Goal: Transaction & Acquisition: Book appointment/travel/reservation

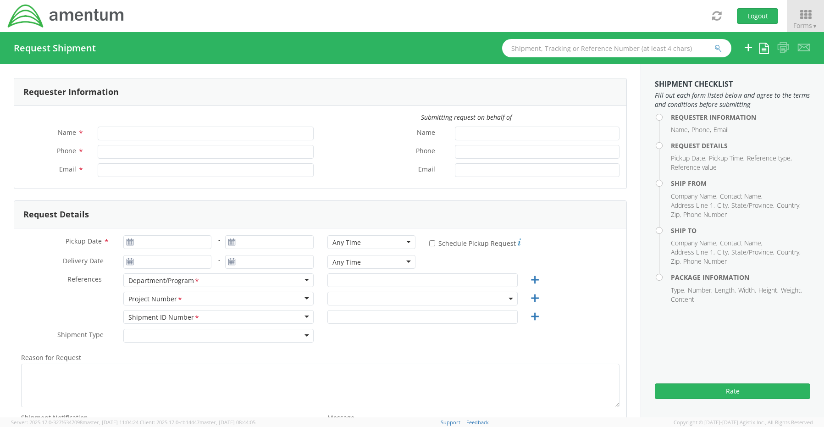
type input "[PERSON_NAME]"
type input "8172241568"
type input "[EMAIL_ADDRESS][PERSON_NAME][DOMAIN_NAME]"
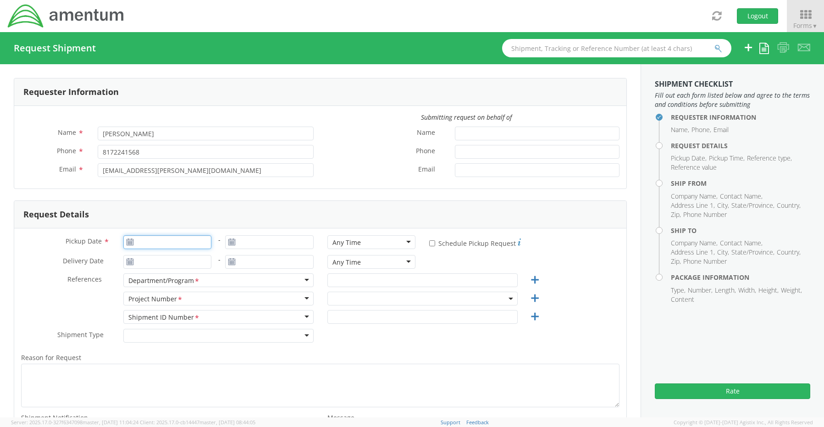
type input "[DATE]"
click at [156, 244] on input "[DATE]" at bounding box center [167, 242] width 88 height 14
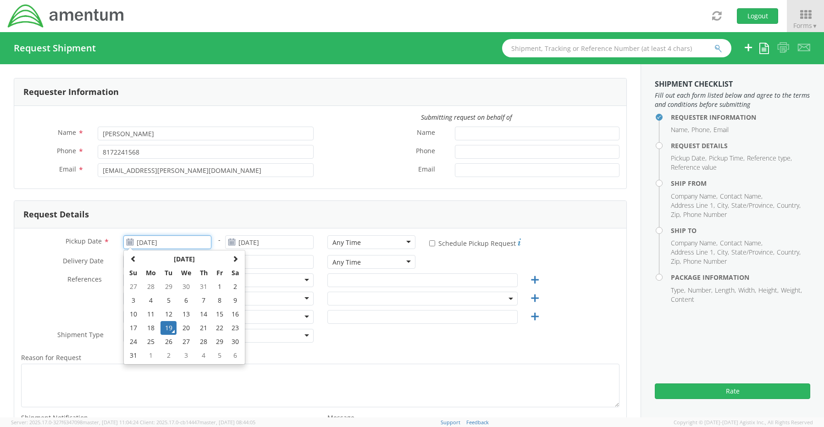
drag, startPoint x: 166, startPoint y: 332, endPoint x: 175, endPoint y: 321, distance: 13.7
click at [167, 332] on td "19" at bounding box center [168, 328] width 16 height 14
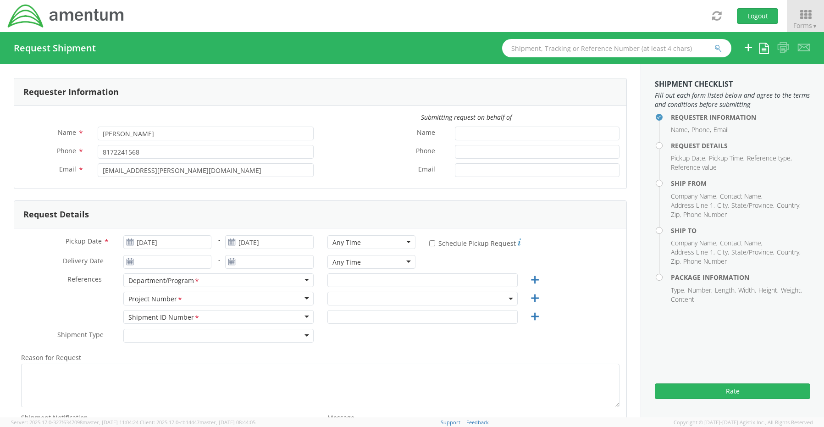
click at [333, 244] on div "Any Time" at bounding box center [346, 242] width 28 height 9
select select "OCCP.600391.00000"
click at [343, 280] on input "text" at bounding box center [422, 280] width 190 height 14
paste input "Rane Pollock"
type input "Rane Pollock"
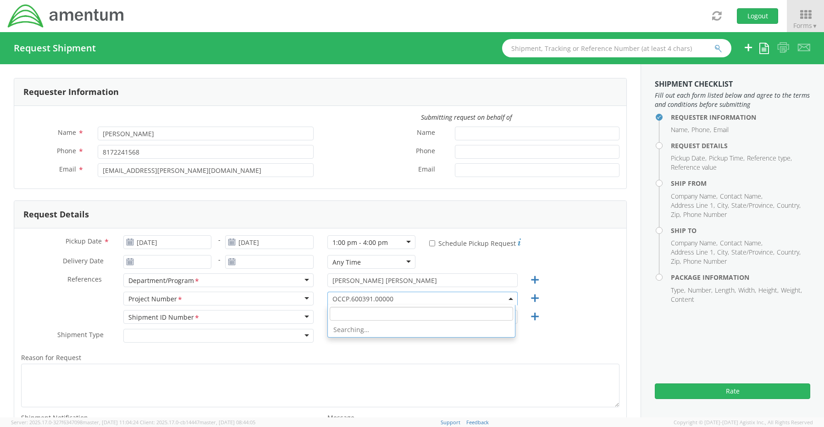
click at [354, 299] on span "OCCP.600391.00000" at bounding box center [422, 298] width 180 height 9
click at [349, 314] on input "search" at bounding box center [421, 314] width 183 height 14
paste input "401J.00.00.F.PMO1.0000"
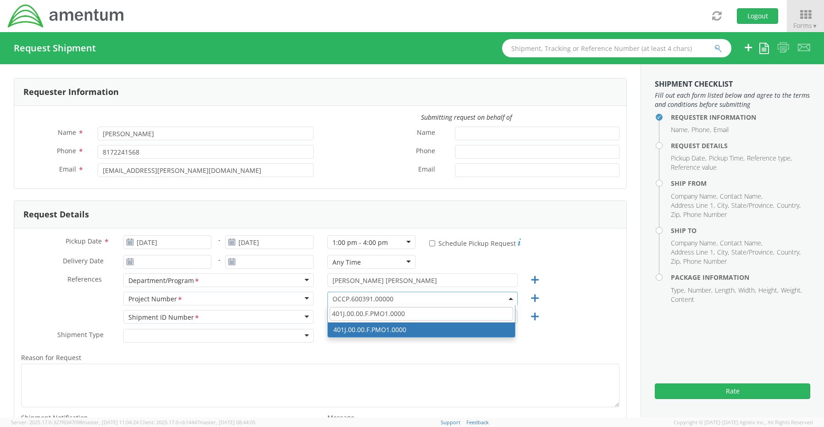
type input "401J.00.00.F.PMO1.0000"
select select "401J.00.00.F.PMO1.0000"
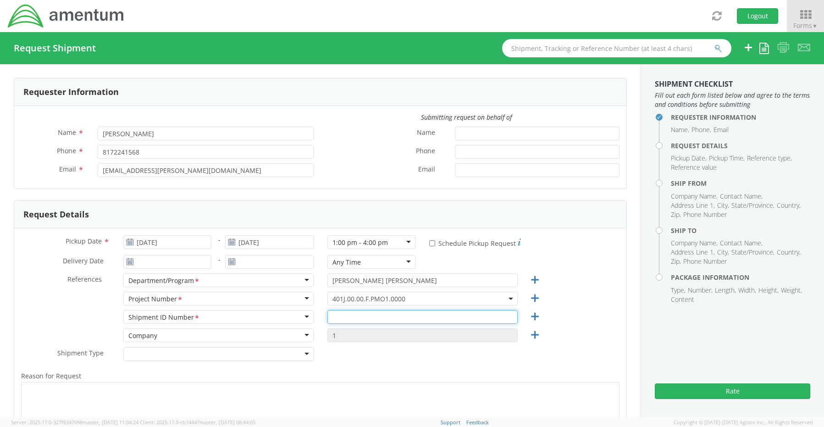
click at [357, 311] on input "text" at bounding box center [422, 317] width 190 height 14
paste input "Additional tags"
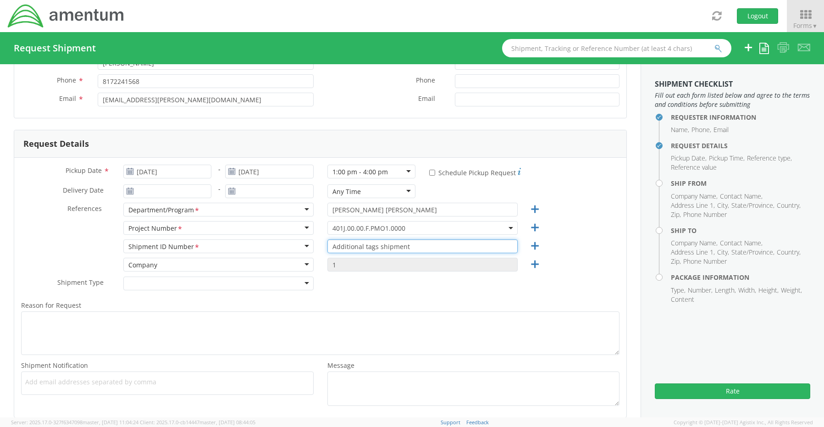
scroll to position [137, 0]
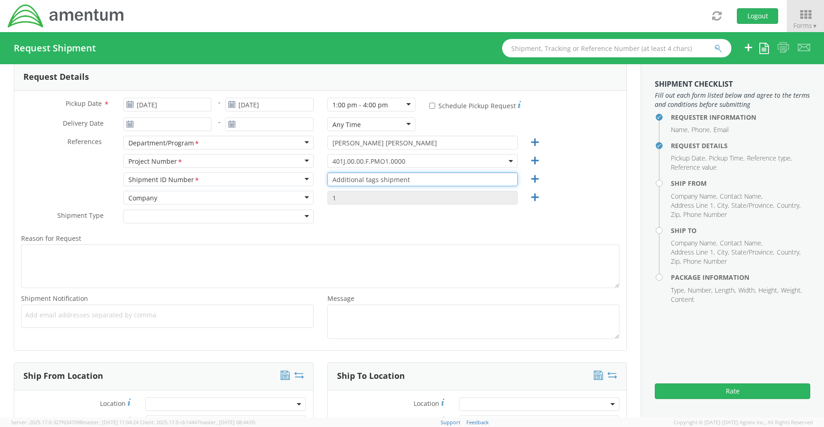
type input "Additional tags shipment"
click at [50, 317] on span "Add email addresses separated by comma" at bounding box center [167, 314] width 284 height 9
click at [50, 318] on span "Add email addresses separated by comma" at bounding box center [167, 314] width 284 height 9
paste input "Rane.Pollock@amentum.com"
type input "Rane.Pollock@amentum.com"
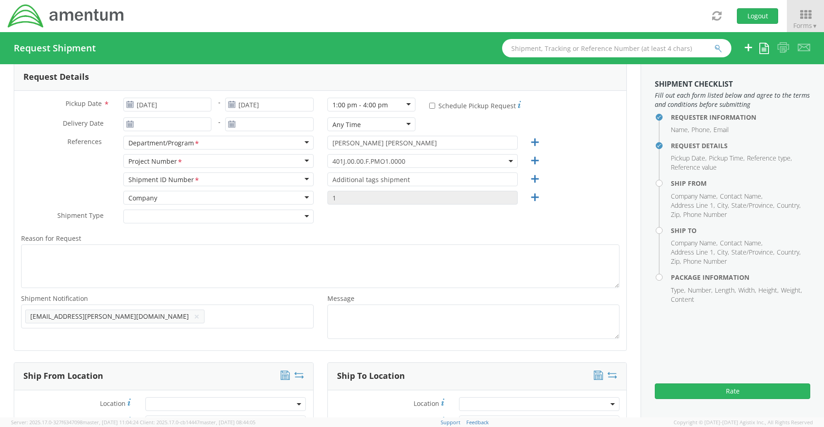
scroll to position [0, 0]
click at [186, 316] on span "Add email addresses separated by comma" at bounding box center [167, 314] width 284 height 9
paste input "Cameron.carroll@amentum.com"
type input "Cameron.carroll@amentum.com"
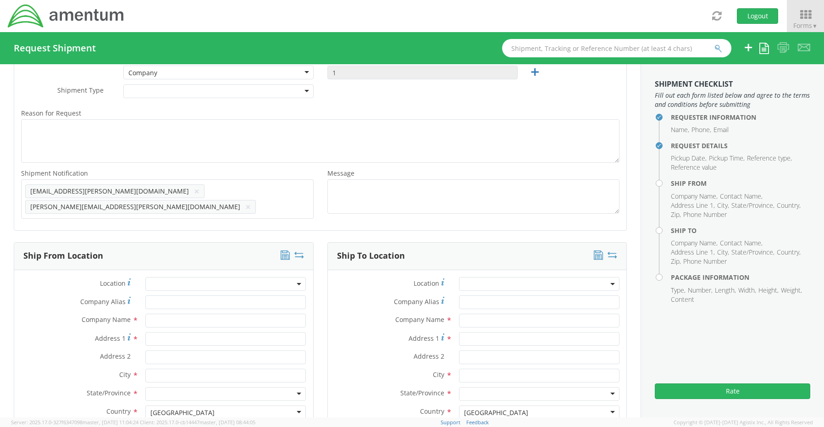
scroll to position [367, 0]
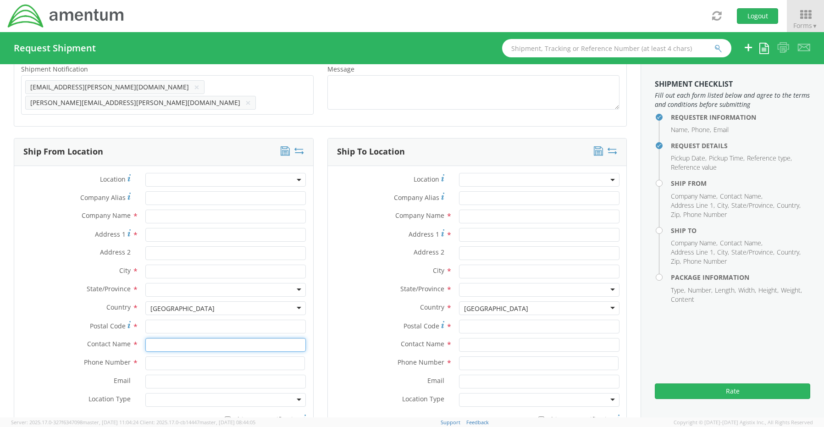
click at [169, 341] on input "text" at bounding box center [225, 345] width 160 height 14
type input "sene"
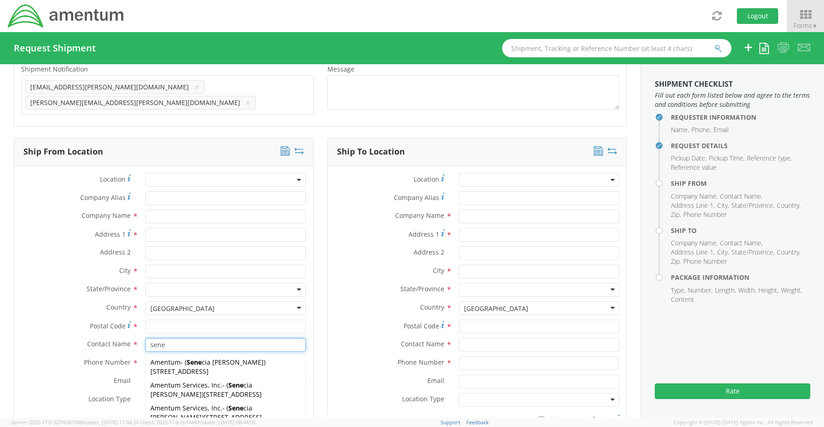
click at [203, 390] on span "[STREET_ADDRESS]" at bounding box center [232, 394] width 58 height 9
type input "Amentum Services, Inc."
type input "[STREET_ADDRESS]"
type input "[GEOGRAPHIC_DATA]"
type input "76177"
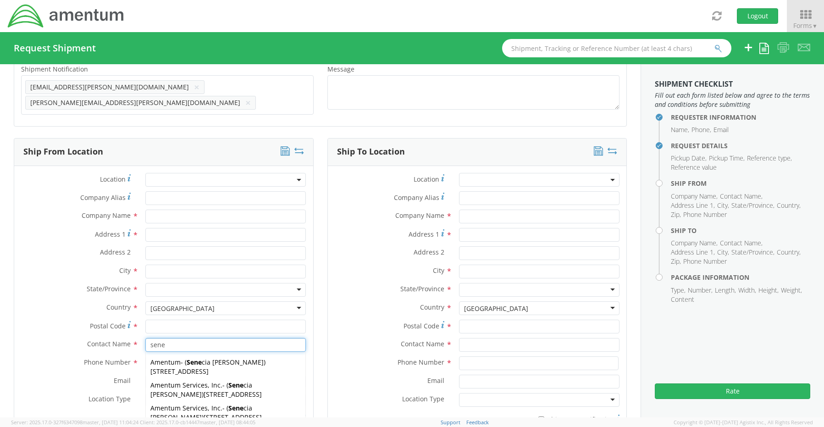
type input "[PERSON_NAME]"
type input "[PHONE_NUMBER]"
type input "[EMAIL_ADDRESS][PERSON_NAME][DOMAIN_NAME]"
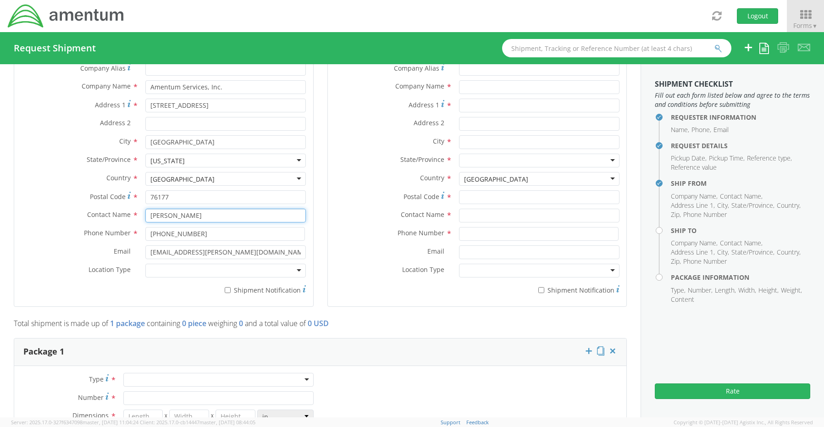
scroll to position [504, 0]
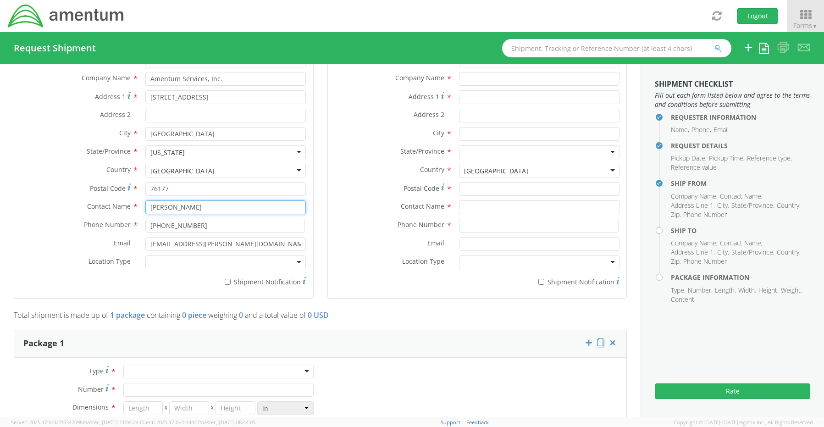
type input "[PERSON_NAME]"
click at [161, 258] on div at bounding box center [225, 262] width 160 height 14
click at [237, 279] on label "* Shipment Notification" at bounding box center [225, 280] width 160 height 11
click at [231, 279] on input "* Shipment Notification" at bounding box center [228, 282] width 6 height 6
checkbox input "true"
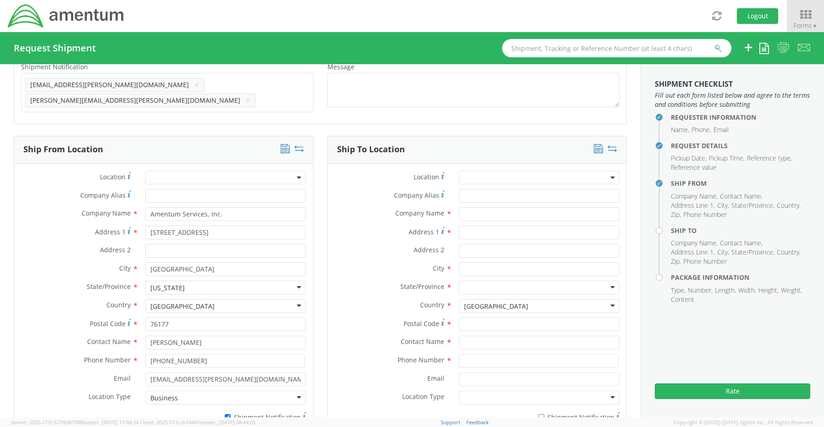
scroll to position [367, 0]
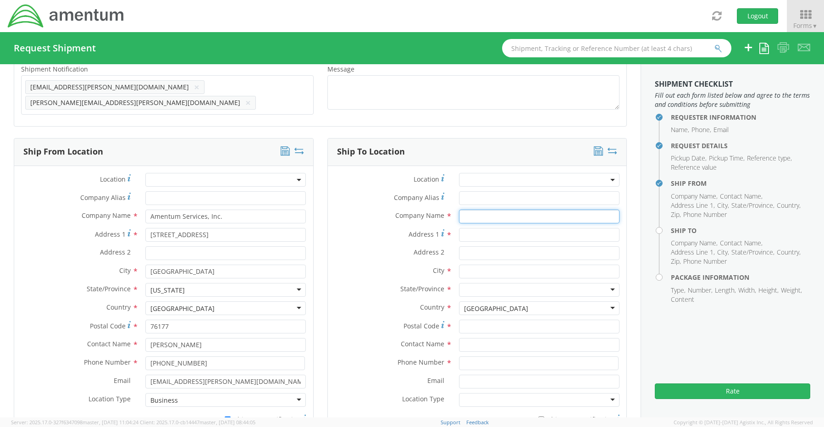
click at [482, 211] on input "text" at bounding box center [539, 216] width 160 height 14
paste input "Home 2 Suites El Paso"
type input "Home 2 Suites El Paso"
click at [488, 220] on div "Company Name * Home 2 Suites El Paso" at bounding box center [477, 218] width 299 height 18
click at [489, 228] on input "Address 1 *" at bounding box center [539, 235] width 160 height 14
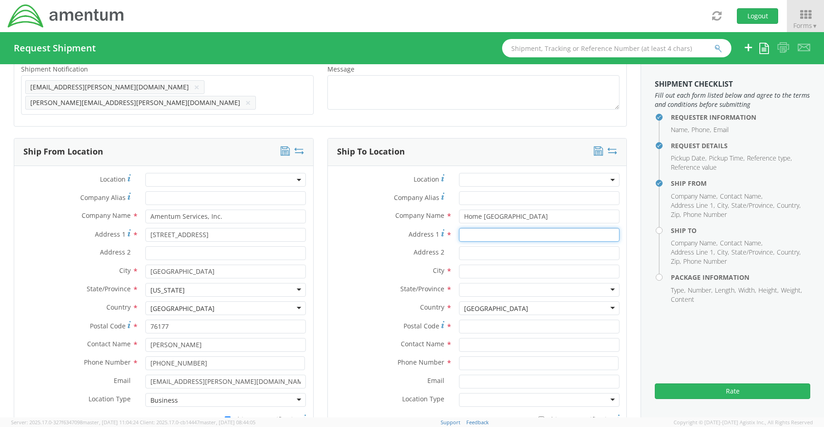
paste input "6308 Montana ave"
type input "6308 Montana ave"
click at [473, 268] on input "text" at bounding box center [539, 271] width 160 height 14
paste input "El Paso"
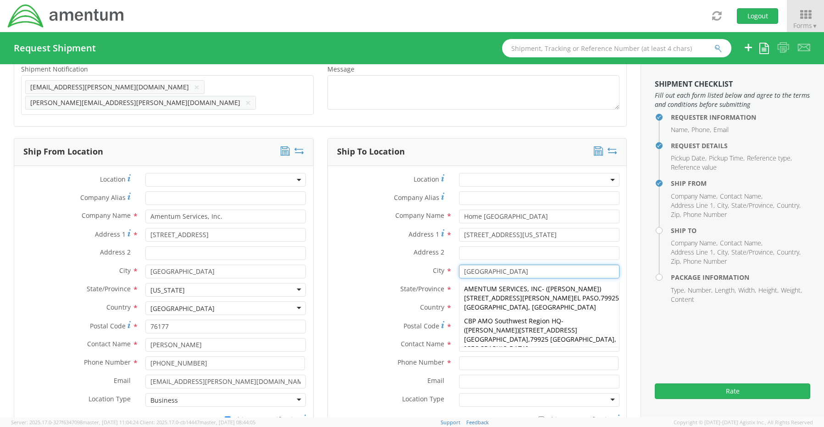
type input "El Paso"
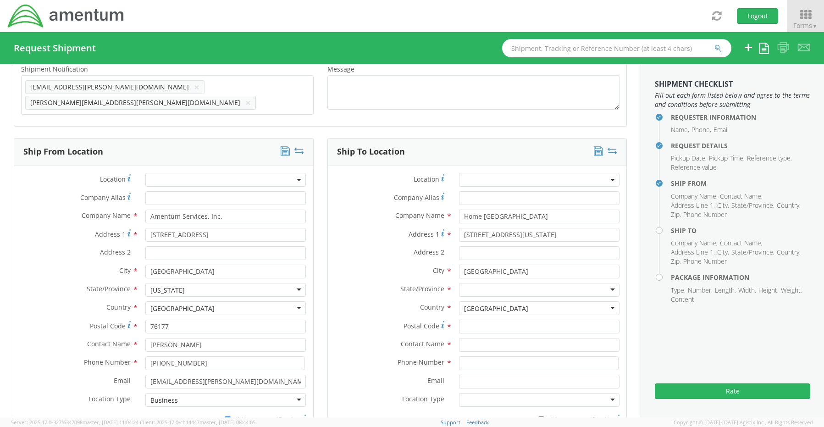
click at [372, 258] on div "Address 2 *" at bounding box center [477, 255] width 299 height 18
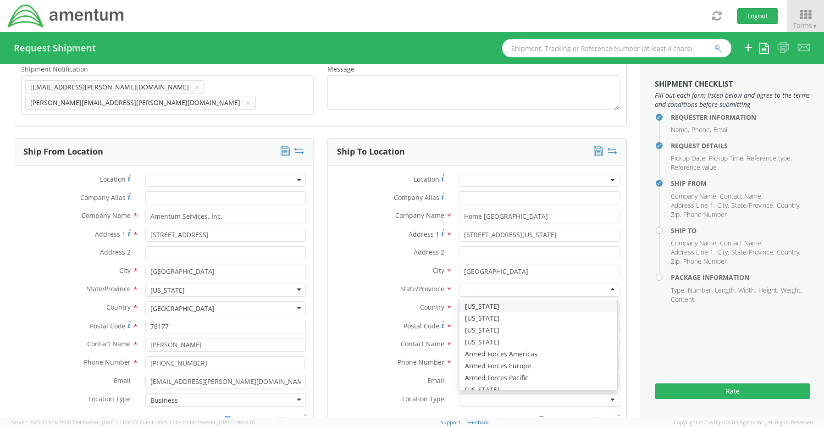
click at [473, 285] on div at bounding box center [539, 290] width 160 height 14
type input "t"
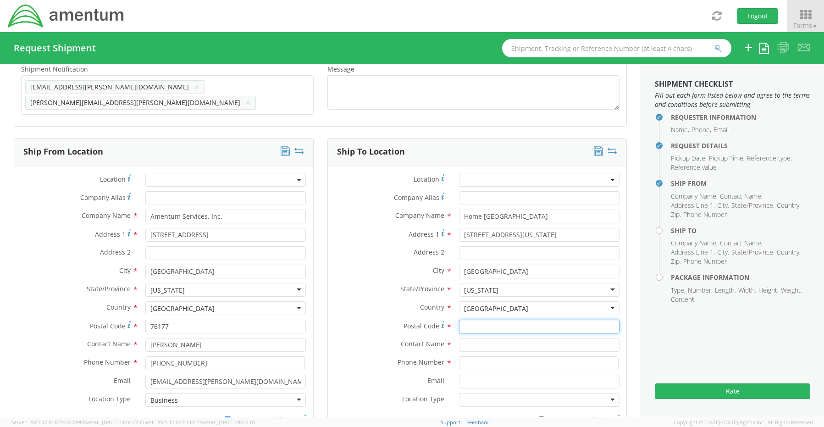
click at [459, 320] on input "Postal Code *" at bounding box center [539, 326] width 160 height 14
paste input "79925."
type input "79925"
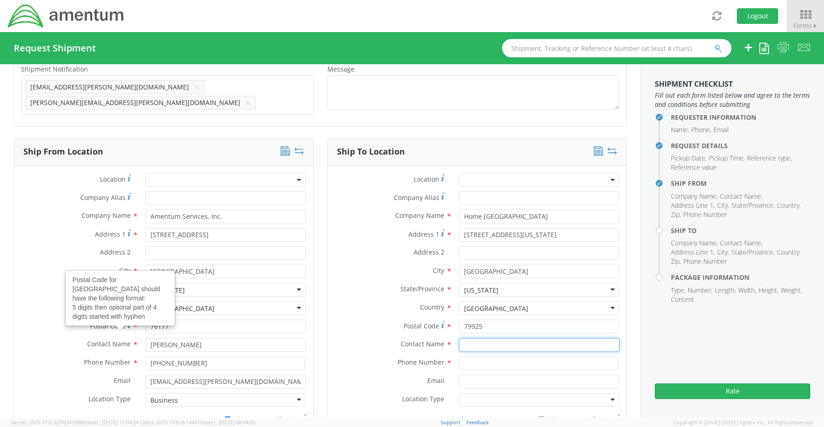
click at [501, 341] on input "text" at bounding box center [539, 345] width 160 height 14
paste input "Marc Coriolan"
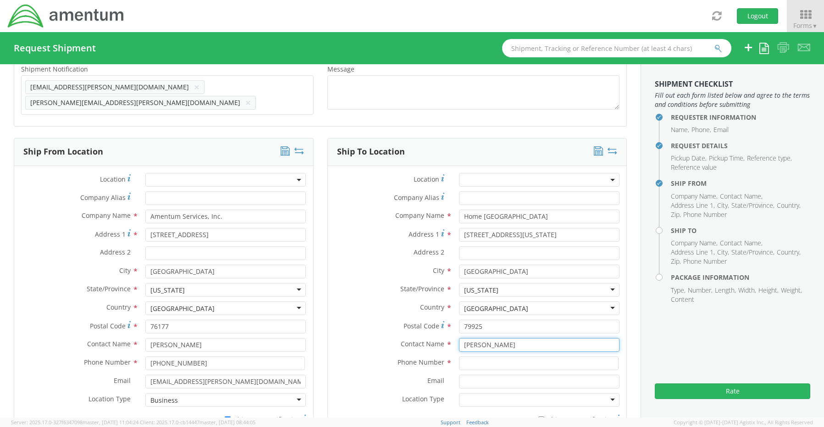
type input "Marc Coriolan"
click at [489, 356] on input at bounding box center [538, 363] width 159 height 14
paste input "817.395.8657"
click at [472, 360] on input "817.395.8657" at bounding box center [538, 363] width 159 height 14
type input "8173958657"
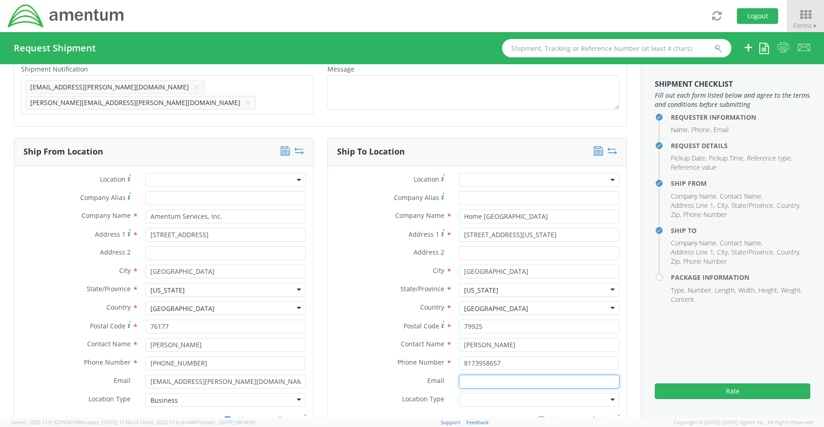
click at [490, 379] on input "Email *" at bounding box center [539, 381] width 160 height 14
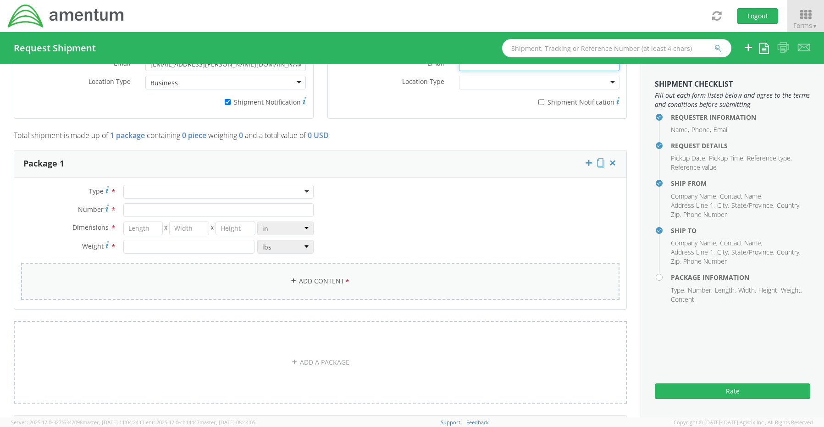
scroll to position [687, 0]
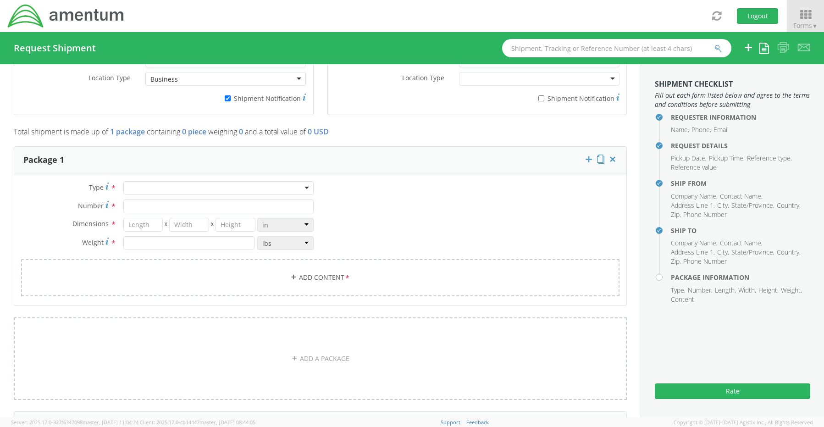
click at [148, 185] on div at bounding box center [218, 188] width 190 height 14
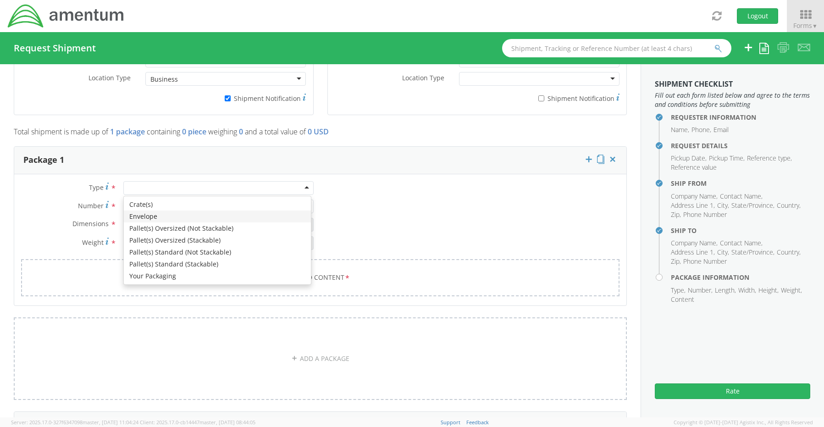
type input "1"
type input "9.5"
type input "12.5"
type input "0.25"
type input "1"
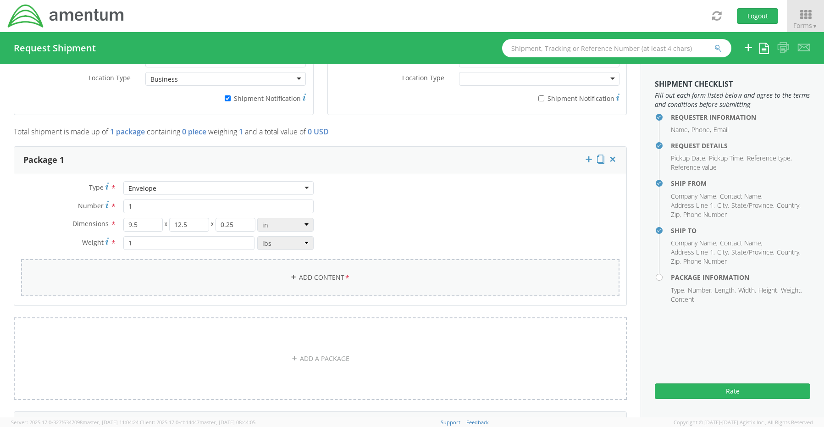
click at [297, 267] on link "Add Content *" at bounding box center [320, 277] width 598 height 37
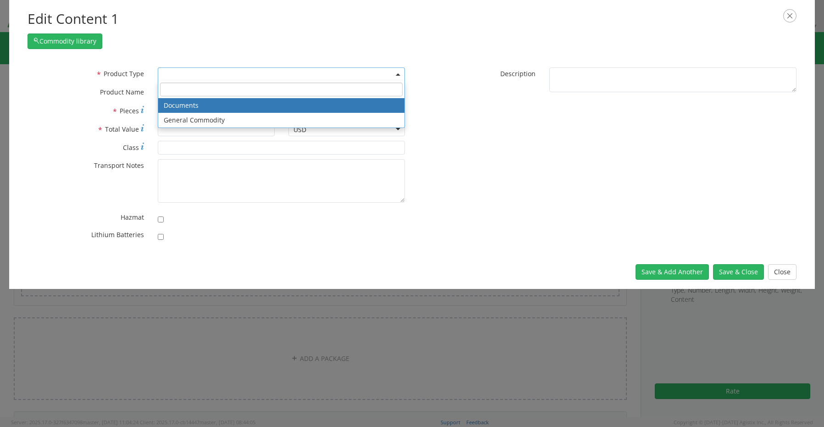
click at [172, 75] on span at bounding box center [281, 74] width 247 height 14
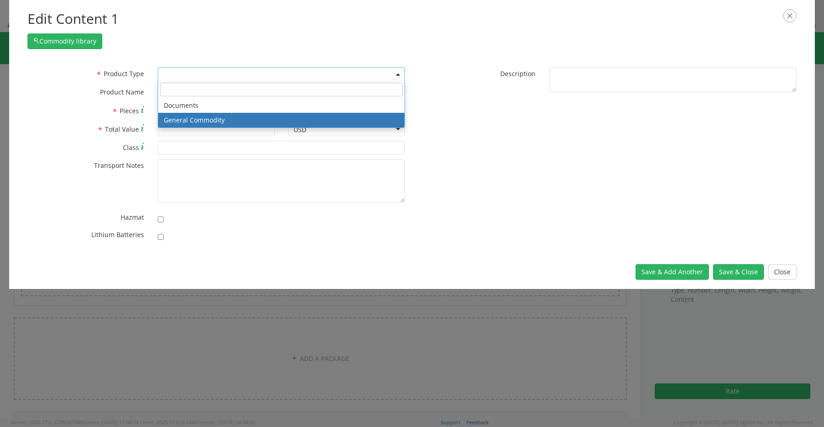
select select "COMMODITY"
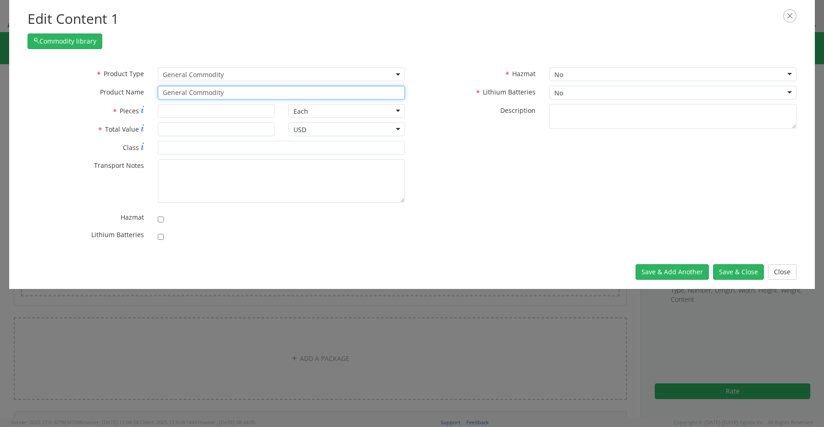
drag, startPoint x: 233, startPoint y: 93, endPoint x: 137, endPoint y: 80, distance: 96.7
click at [138, 80] on div "* Product Type Documents General Commodity General Commodity * Product Name Gen…" at bounding box center [216, 85] width 391 height 37
type input "a"
type input "tage"
type input "tag, INSPECTION RECORD, ALUMINUM, FIRE EXT, 3H X 2-1/4W IN, PG/10"
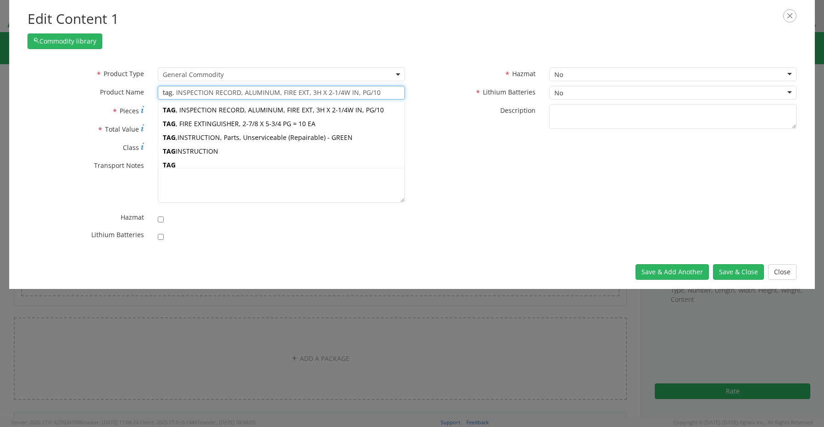
type input "tags"
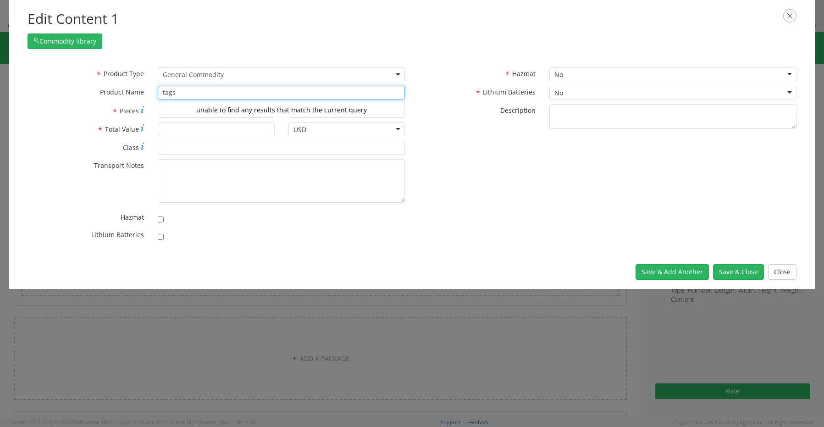
type input "tags"
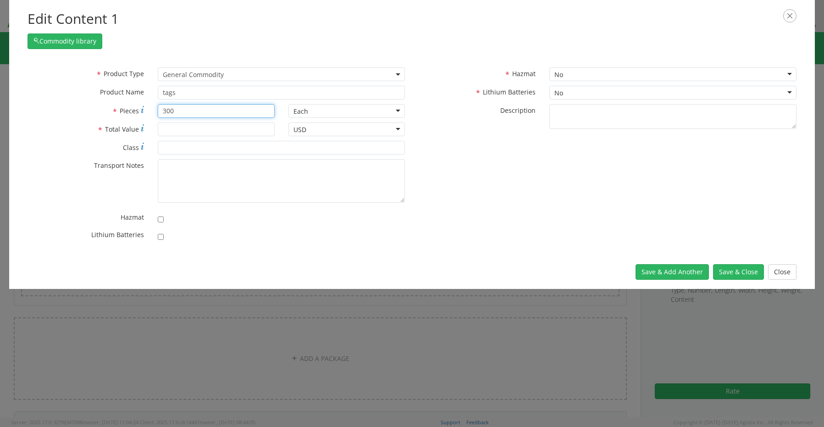
type input "300"
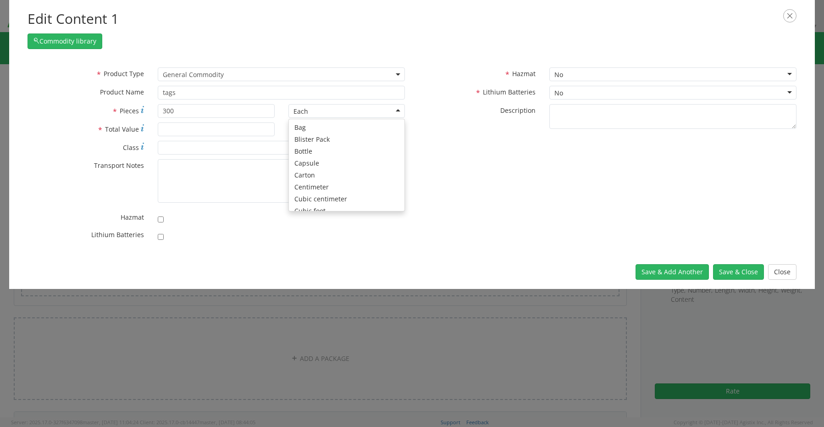
scroll to position [82, 0]
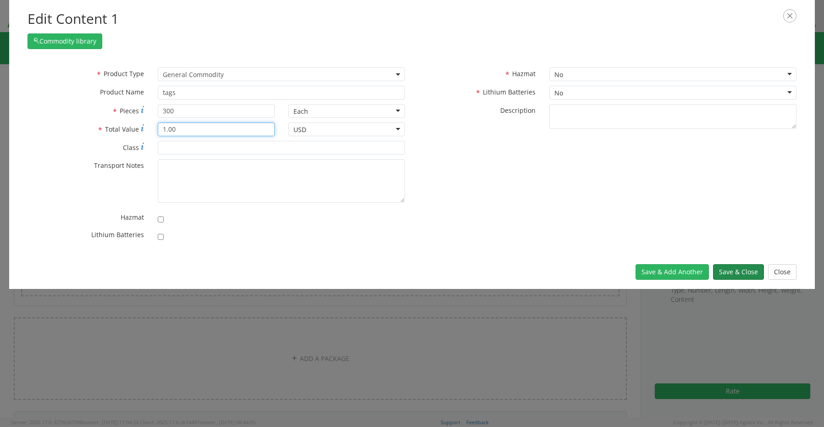
type input "1.00"
click at [732, 270] on button "Save & Close" at bounding box center [738, 272] width 51 height 16
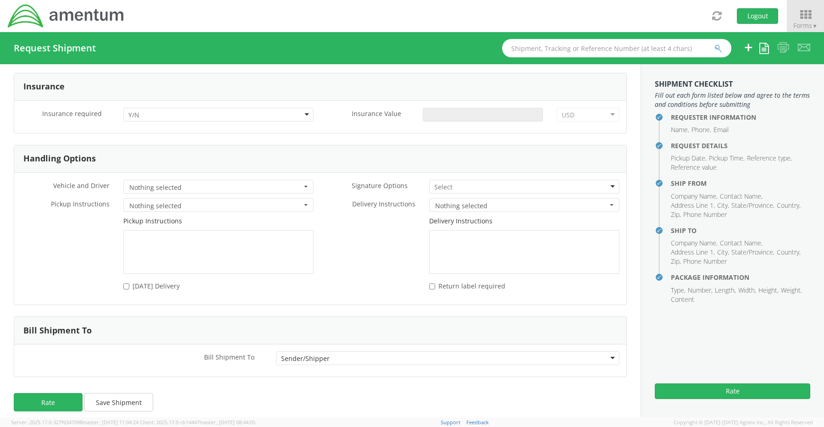
scroll to position [1204, 0]
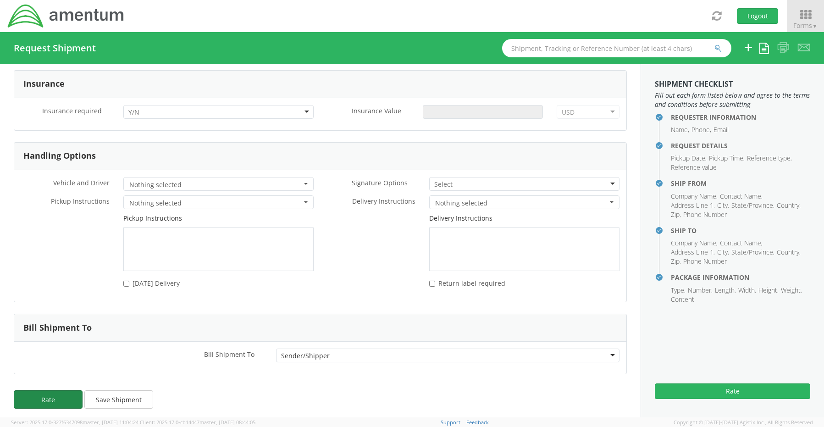
click at [18, 396] on button "Rate" at bounding box center [48, 399] width 69 height 18
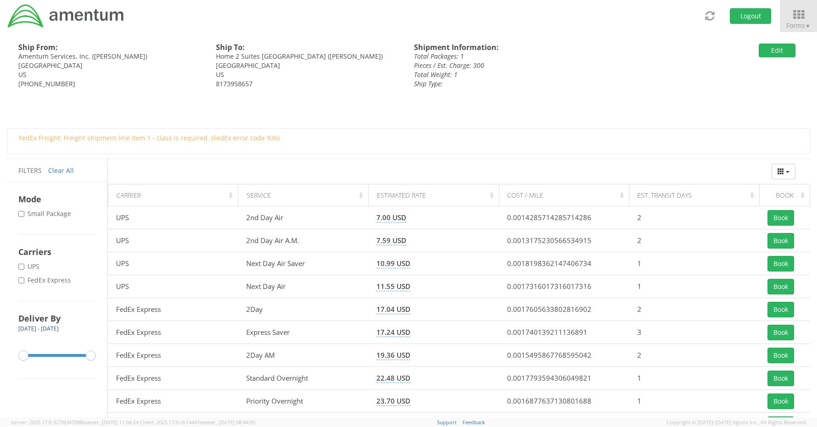
click at [46, 279] on label "* FedEx Express" at bounding box center [45, 279] width 55 height 9
click at [24, 279] on input "* FedEx Express" at bounding box center [21, 280] width 6 height 6
checkbox input "true"
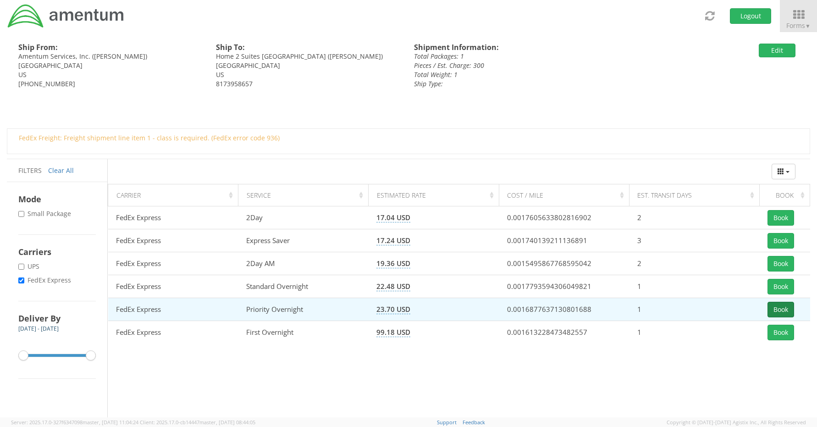
click at [783, 305] on button "Book" at bounding box center [780, 310] width 27 height 16
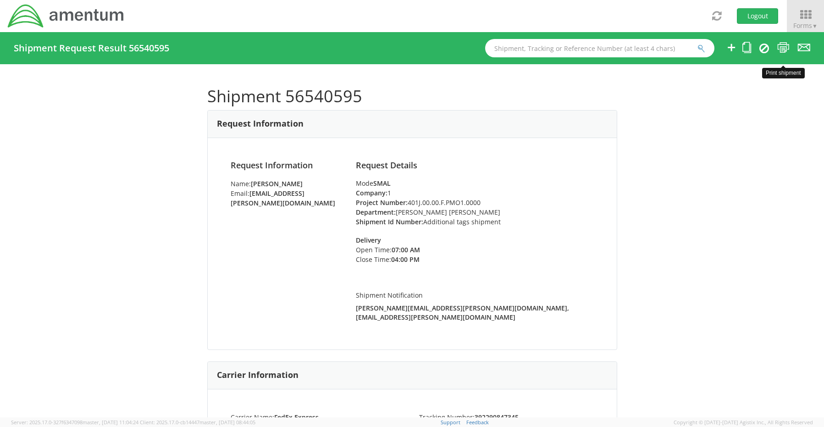
click at [784, 47] on icon at bounding box center [783, 47] width 12 height 11
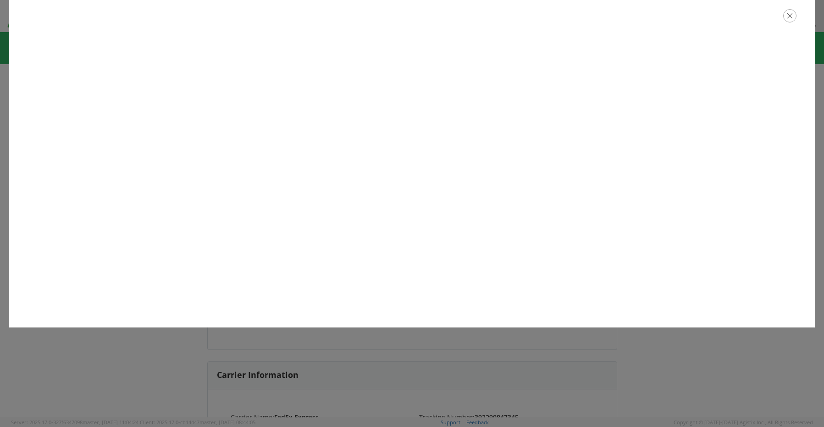
click at [791, 14] on icon "button" at bounding box center [789, 15] width 13 height 13
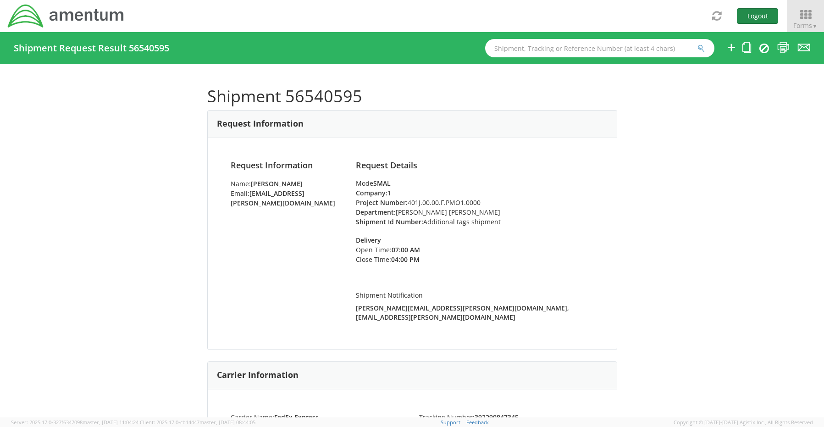
click at [750, 14] on button "Logout" at bounding box center [756, 16] width 41 height 16
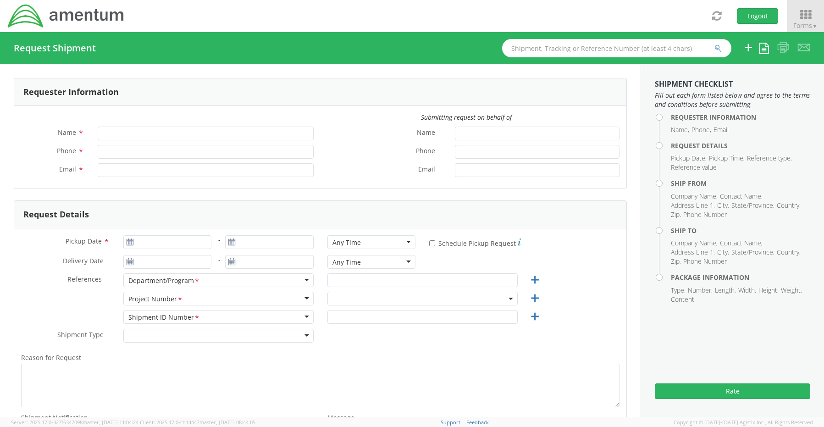
type input "[PERSON_NAME]"
type input "8172241568"
type input "[EMAIL_ADDRESS][PERSON_NAME][DOMAIN_NAME]"
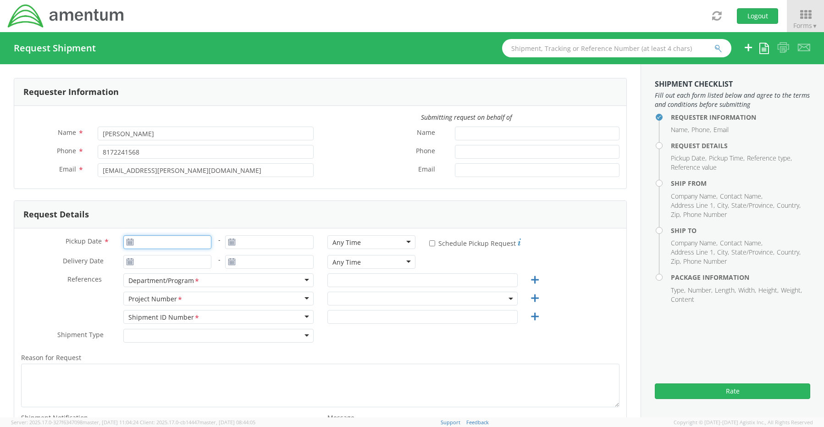
type input "[DATE]"
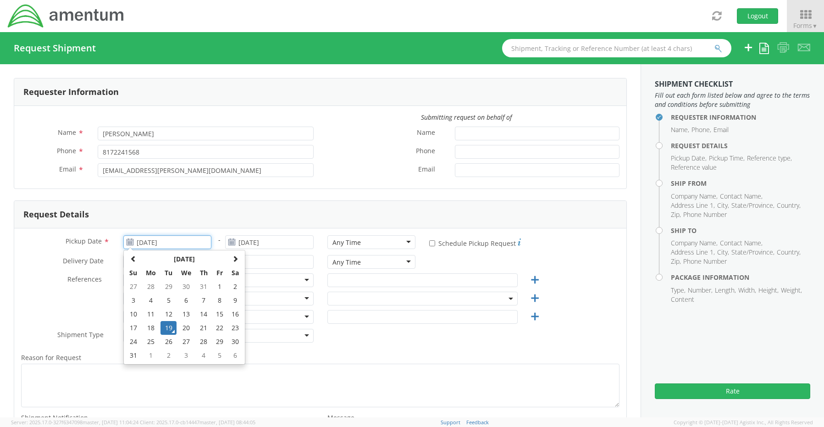
click at [153, 245] on input "[DATE]" at bounding box center [167, 242] width 88 height 14
drag, startPoint x: 167, startPoint y: 328, endPoint x: 174, endPoint y: 326, distance: 7.7
click at [169, 328] on td "19" at bounding box center [168, 328] width 16 height 14
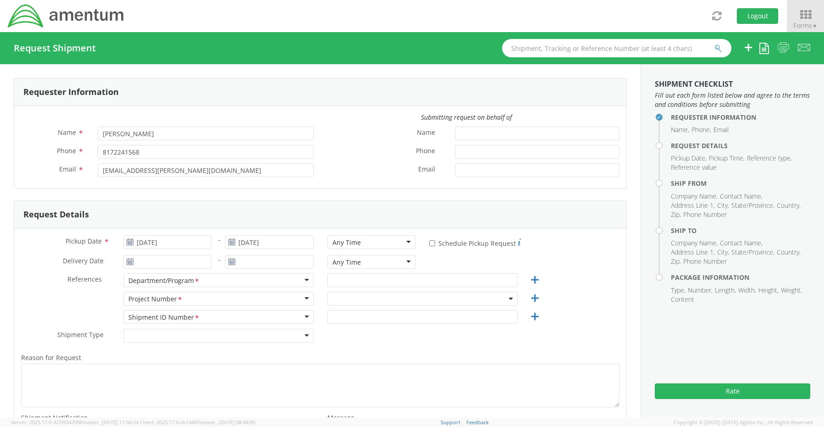
click at [358, 243] on div "Any Time" at bounding box center [371, 242] width 88 height 14
select select "OCCP.600391.00000"
click at [353, 281] on input "text" at bounding box center [422, 280] width 190 height 14
paste input "[PERSON_NAME]"
type input "[PERSON_NAME]"
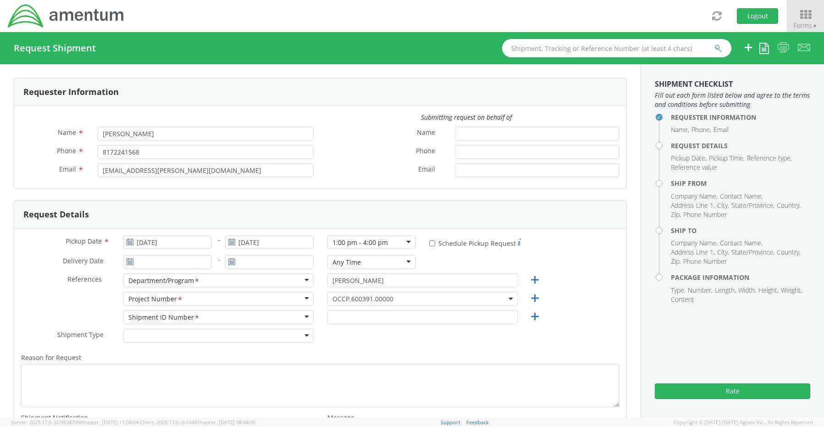
drag, startPoint x: 349, startPoint y: 295, endPoint x: 351, endPoint y: 301, distance: 5.8
click at [349, 297] on span "OCCP.600391.00000" at bounding box center [422, 298] width 180 height 9
click at [352, 308] on input "search" at bounding box center [421, 314] width 183 height 14
paste input "ADMN.705463.BDSTR"
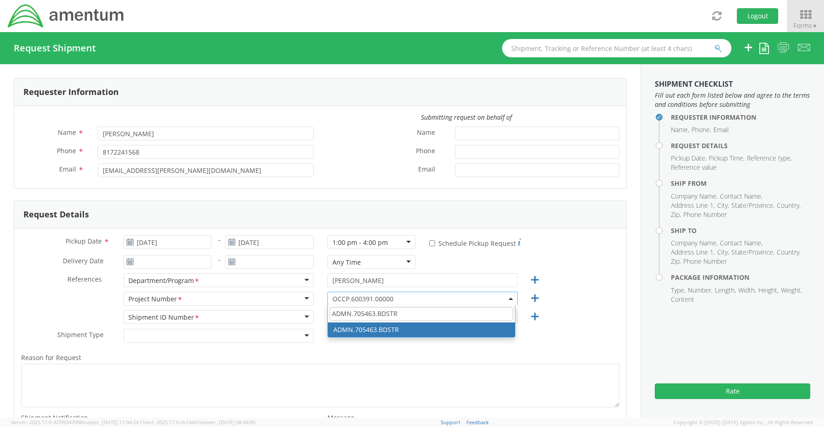
type input "ADMN.705463.BDSTR"
select select "ADMN.705463.BDSTR"
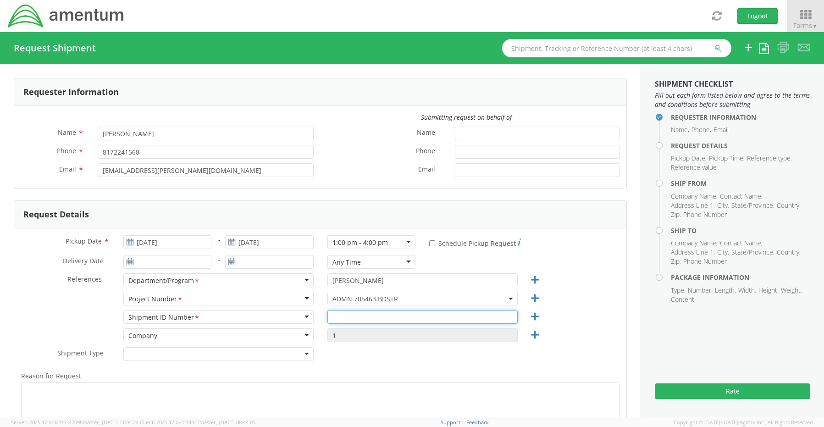
click at [344, 318] on input "text" at bounding box center [422, 317] width 190 height 14
paste input "REQ0191990- [PERSON_NAME]"
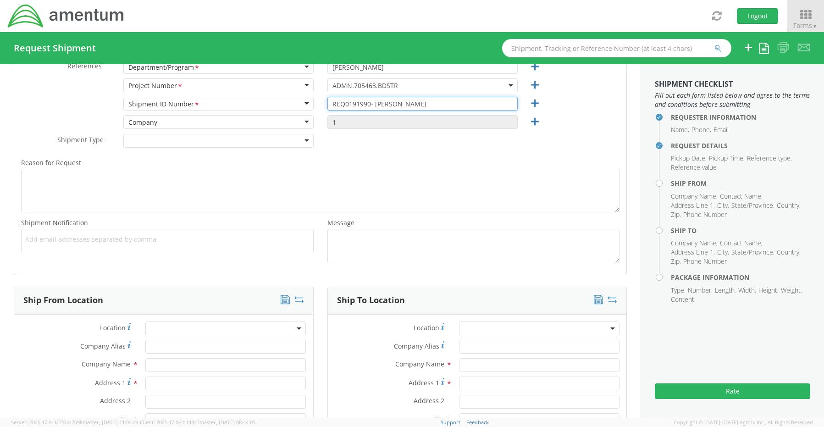
scroll to position [229, 0]
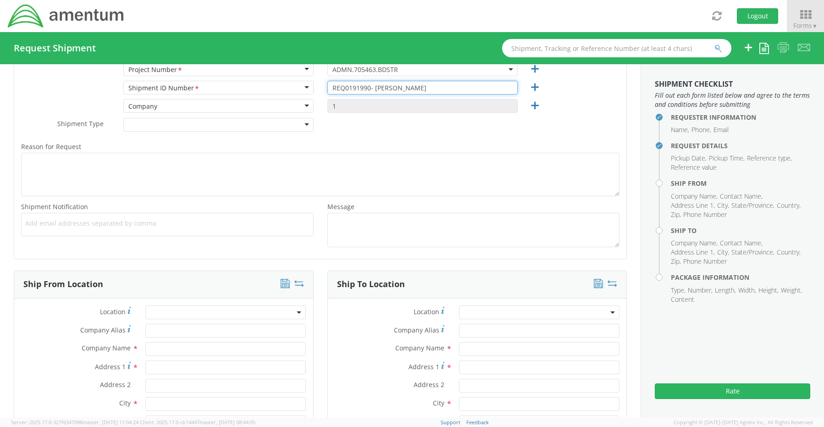
type input "REQ0191990- [PERSON_NAME]"
click at [32, 223] on span "Add email addresses separated by comma" at bounding box center [167, 223] width 284 height 9
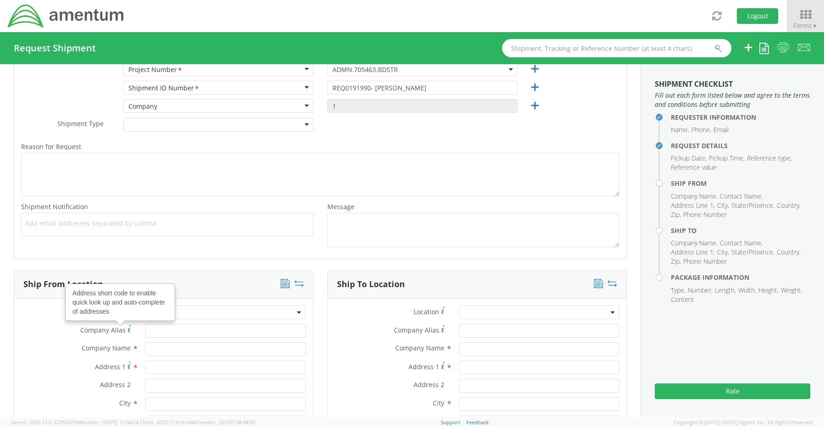
click at [52, 221] on span "Add email addresses separated by comma" at bounding box center [167, 223] width 284 height 9
paste input "[PERSON_NAME][EMAIL_ADDRESS][PERSON_NAME][DOMAIN_NAME]"
type input "[PERSON_NAME][EMAIL_ADDRESS][PERSON_NAME][DOMAIN_NAME]"
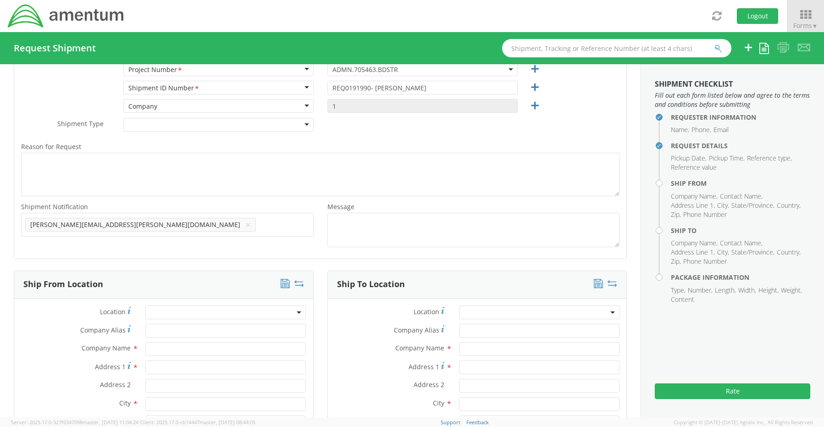
click at [168, 222] on span "Add email addresses separated by comma" at bounding box center [167, 223] width 284 height 9
paste input "[EMAIL_ADDRESS][DOMAIN_NAME]"
type input "[EMAIL_ADDRESS][DOMAIN_NAME]"
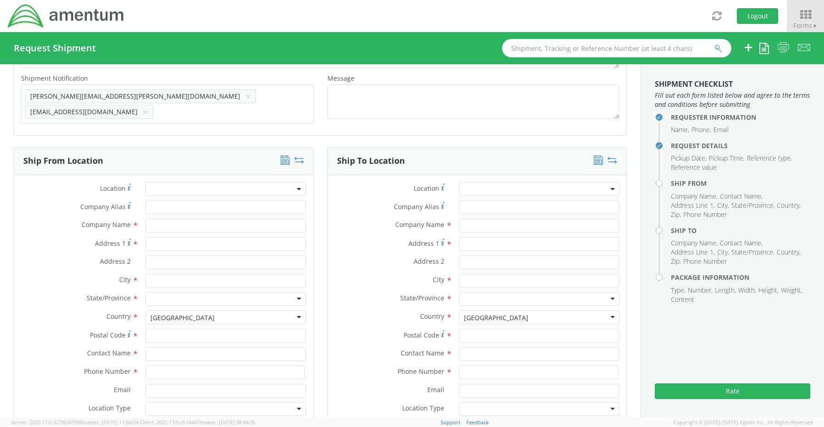
scroll to position [458, 0]
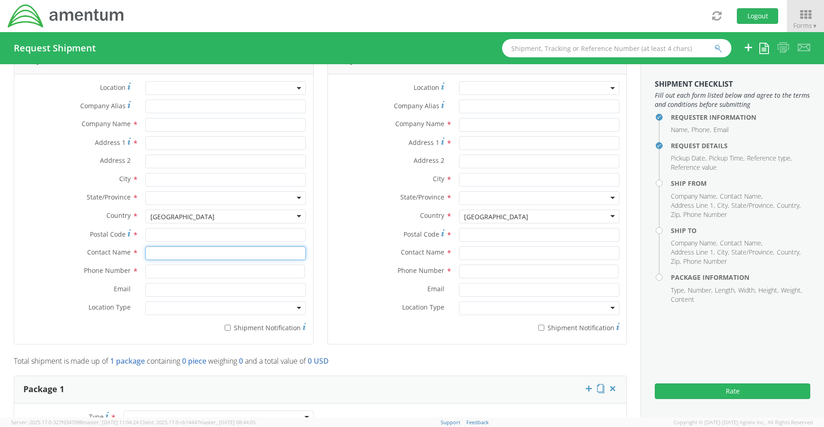
click at [161, 250] on input "text" at bounding box center [225, 253] width 160 height 14
type input "sene"
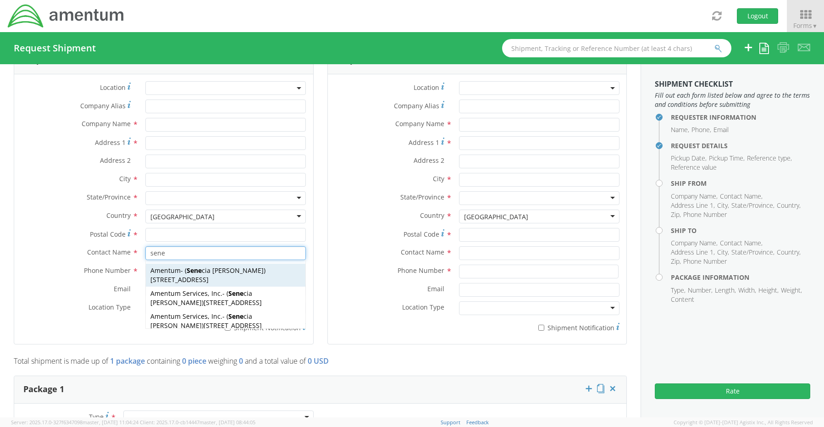
click at [172, 275] on span "[STREET_ADDRESS]" at bounding box center [179, 279] width 58 height 9
type input "Amentum"
type input "[STREET_ADDRESS]"
type input "[GEOGRAPHIC_DATA]"
type input "76177"
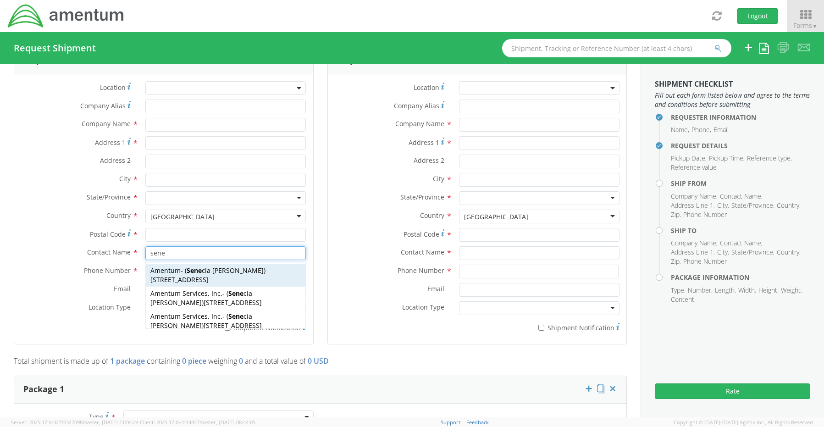
type input "[PERSON_NAME]"
type input "[PHONE_NUMBER]"
type input "[EMAIL_ADDRESS][PERSON_NAME][DOMAIN_NAME]"
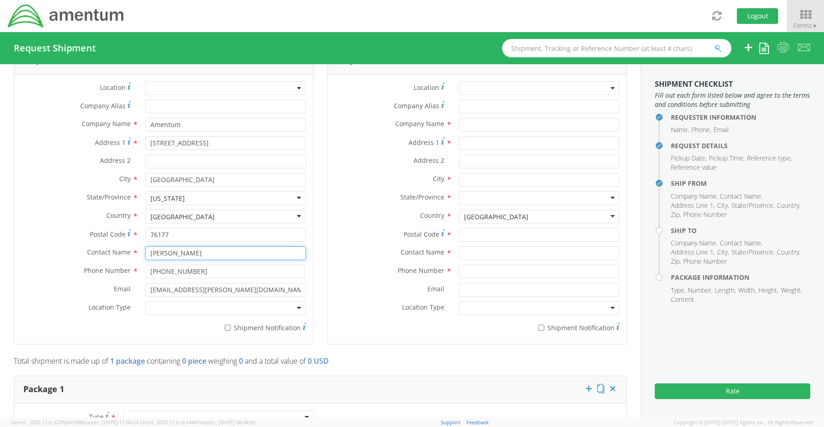
type input "[PERSON_NAME]"
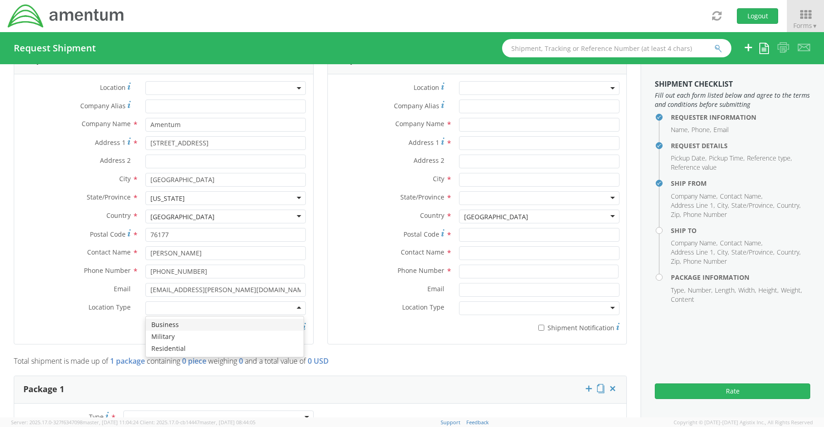
drag, startPoint x: 180, startPoint y: 303, endPoint x: 173, endPoint y: 312, distance: 11.2
click at [179, 304] on div at bounding box center [225, 308] width 160 height 14
drag, startPoint x: 170, startPoint y: 317, endPoint x: 213, endPoint y: 319, distance: 43.1
click at [228, 324] on input "* Shipment Notification" at bounding box center [228, 327] width 6 height 6
checkbox input "true"
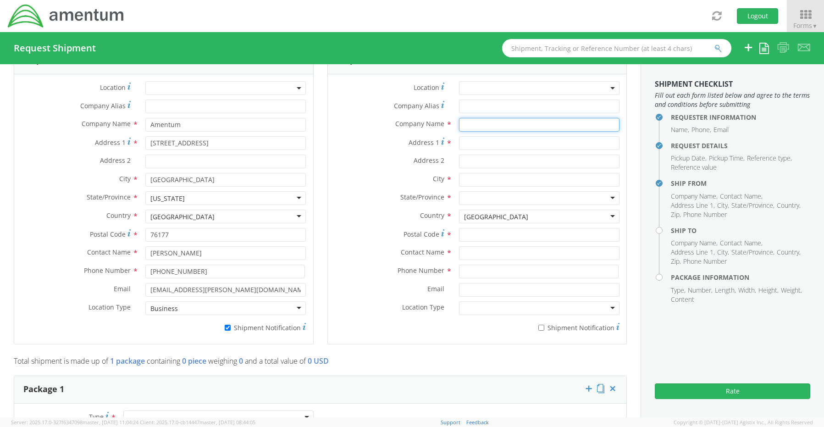
click at [474, 123] on input "text" at bounding box center [539, 125] width 160 height 14
paste input "Amentum,"
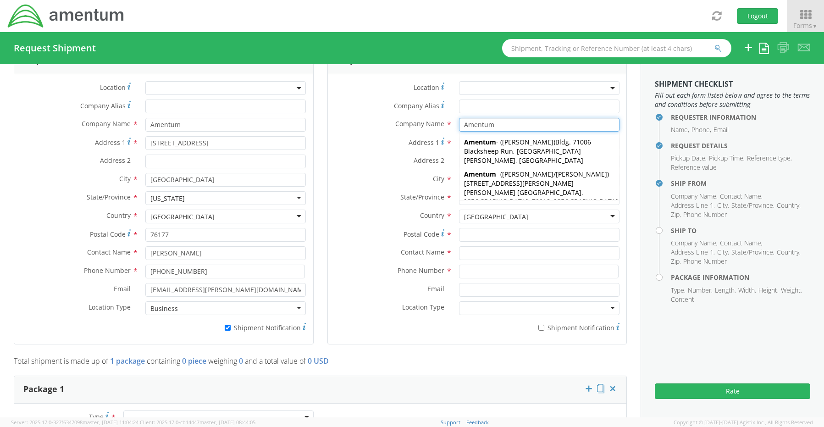
type input "Amentum"
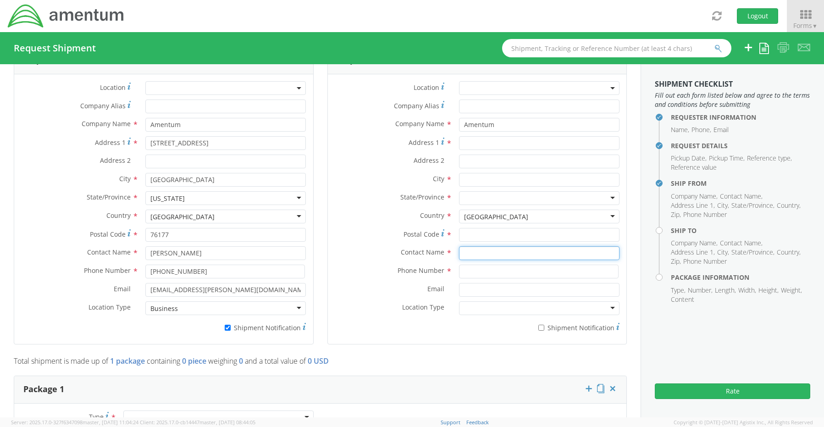
click at [471, 246] on input "text" at bounding box center [539, 253] width 160 height 14
paste input "[PERSON_NAME]"
type input "[PERSON_NAME]"
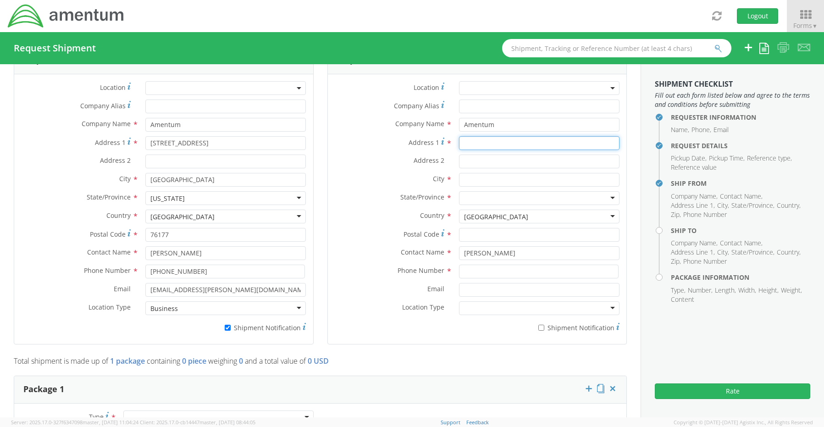
click at [488, 136] on input "Address 1 *" at bounding box center [539, 143] width 160 height 14
paste input "[STREET_ADDRESS]"
type input "[STREET_ADDRESS]"
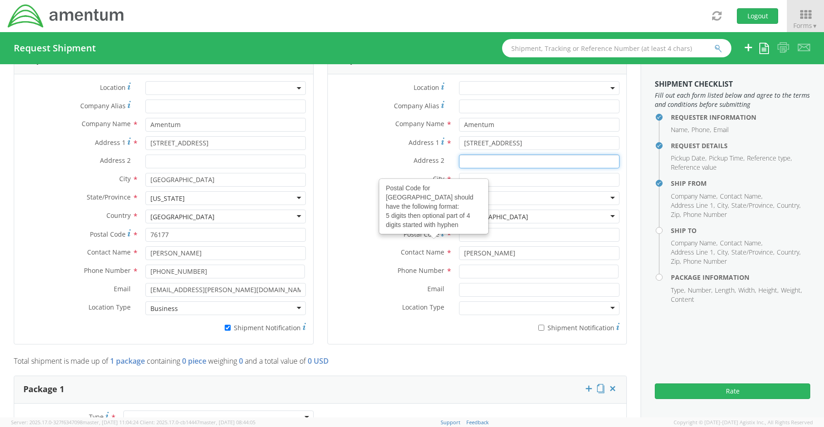
click at [467, 155] on input "Address 2 *" at bounding box center [539, 161] width 160 height 14
paste input "Suite 700"
type input "Suite 700"
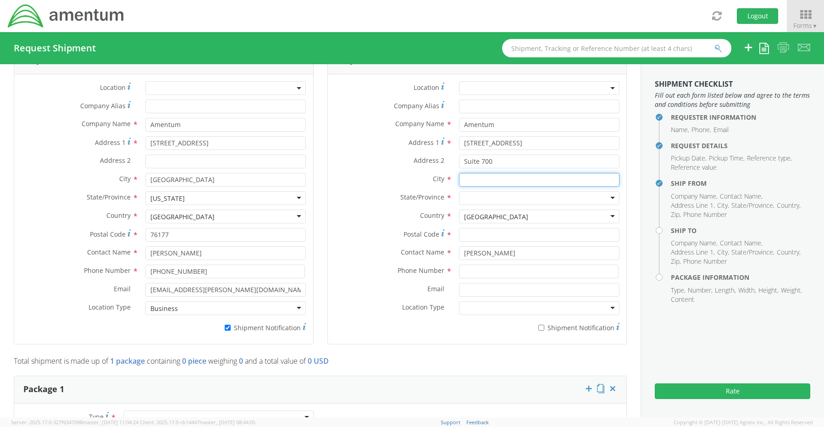
click at [476, 176] on input "text" at bounding box center [539, 180] width 160 height 14
paste input ", [GEOGRAPHIC_DATA]"
click at [459, 175] on input ", [GEOGRAPHIC_DATA]" at bounding box center [539, 180] width 160 height 14
type input "[PERSON_NAME]"
click at [464, 194] on input "select-one" at bounding box center [465, 198] width 2 height 9
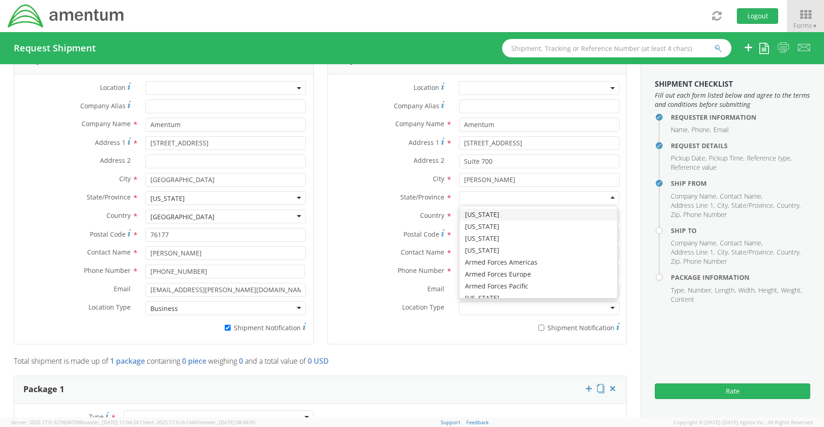
type input "v"
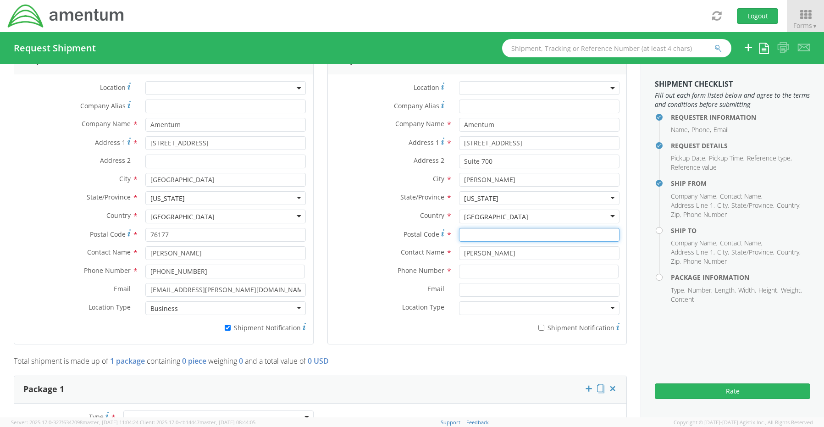
click at [472, 228] on input "Postal Code *" at bounding box center [539, 235] width 160 height 14
paste input "20171"
type input "20171"
click at [476, 266] on input at bounding box center [538, 271] width 159 height 14
paste input "[PHONE_NUMBER]"
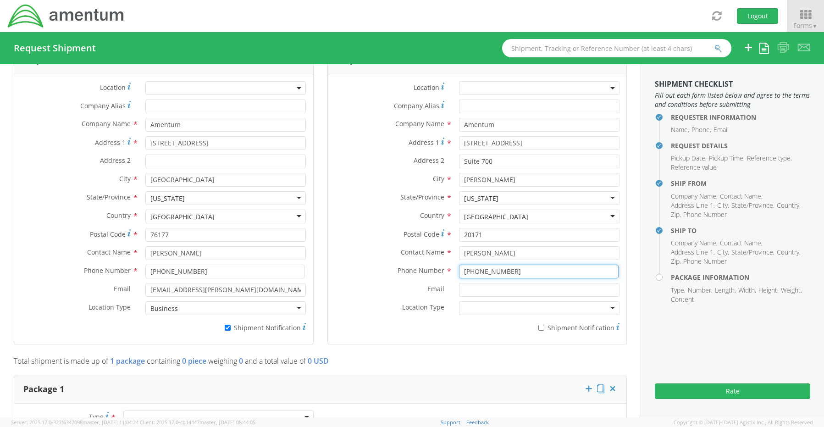
type input "[PHONE_NUMBER]"
click at [483, 283] on input "Email *" at bounding box center [539, 290] width 160 height 14
paste input "[PERSON_NAME][EMAIL_ADDRESS][PERSON_NAME][DOMAIN_NAME]"
type input "[PERSON_NAME][EMAIL_ADDRESS][PERSON_NAME][DOMAIN_NAME]"
click at [538, 324] on input "* Shipment Notification" at bounding box center [541, 327] width 6 height 6
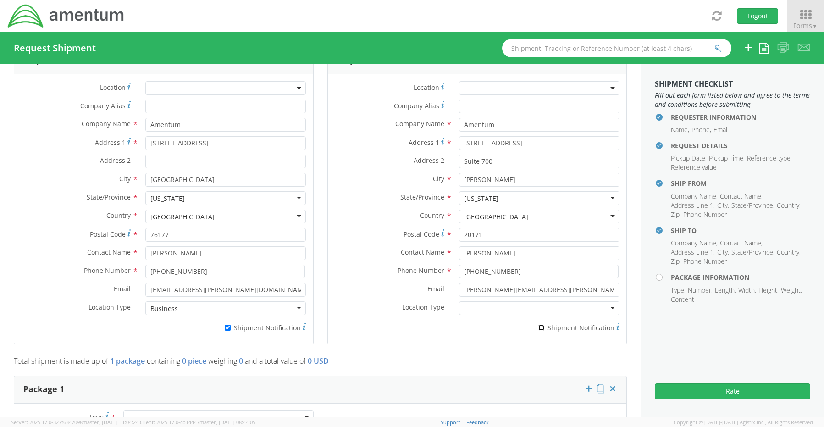
checkbox input "true"
click at [478, 301] on div at bounding box center [539, 308] width 160 height 14
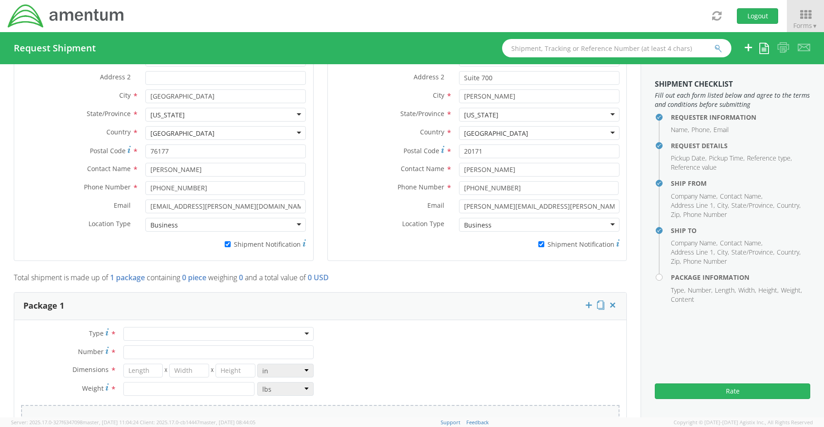
scroll to position [642, 0]
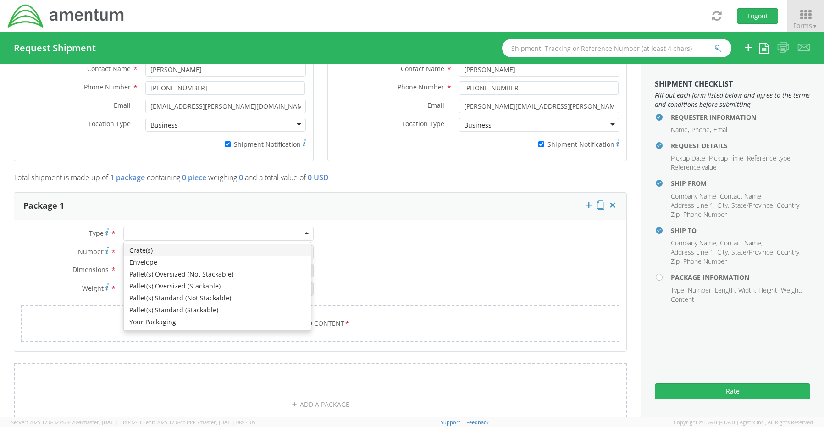
click at [138, 227] on div at bounding box center [218, 234] width 190 height 14
drag, startPoint x: 145, startPoint y: 320, endPoint x: 148, endPoint y: 309, distance: 11.5
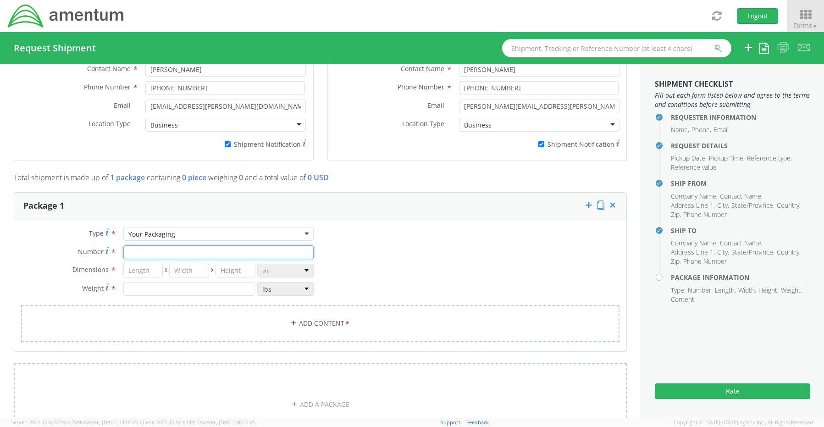
click at [140, 247] on input "Number *" at bounding box center [218, 252] width 190 height 14
type input "1"
type input "20"
type input "18"
type input "6"
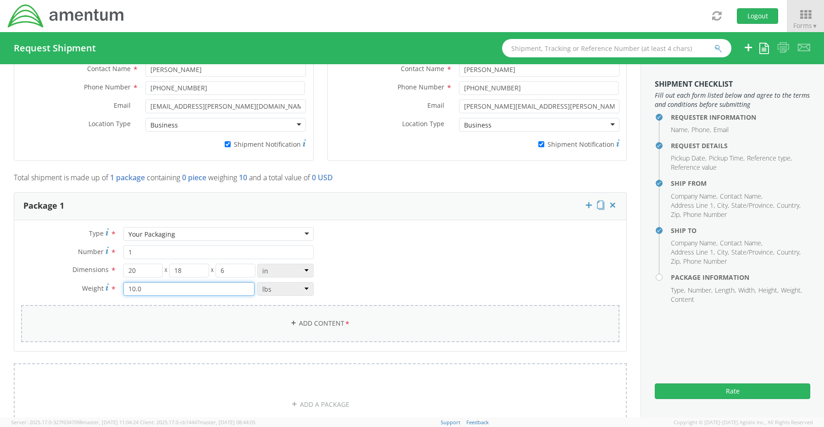
type input "10.0"
click at [297, 321] on link "Add Content *" at bounding box center [320, 323] width 598 height 37
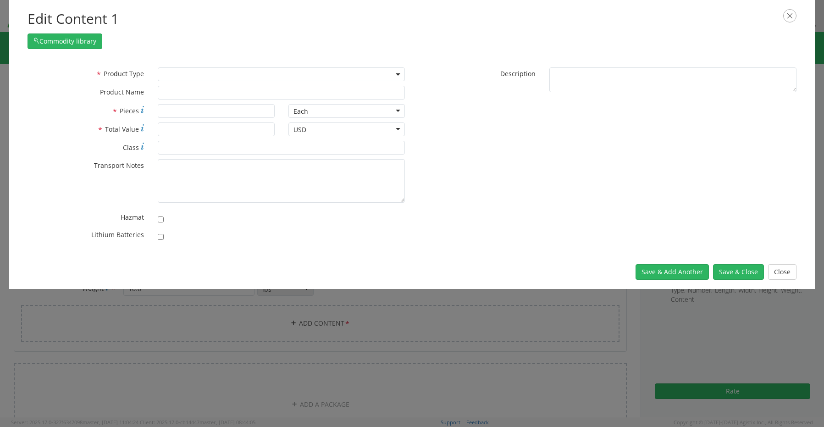
click at [172, 75] on span at bounding box center [281, 74] width 247 height 14
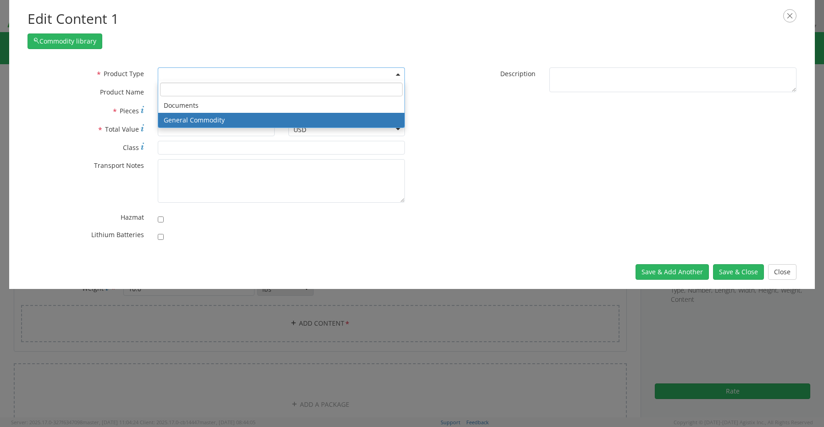
select select "COMMODITY"
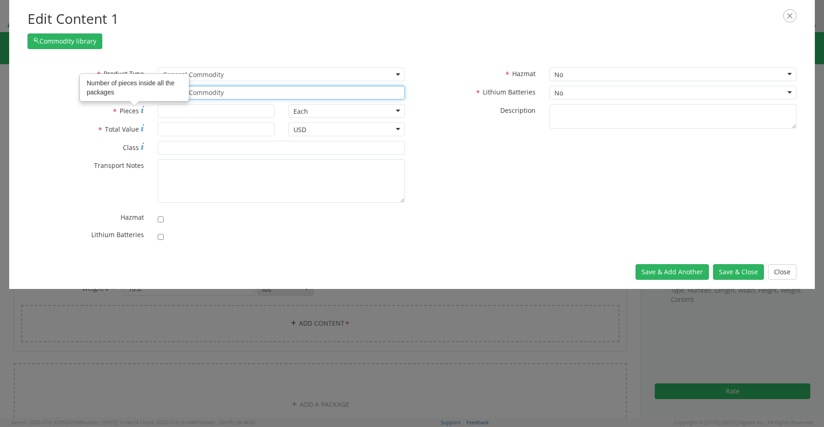
drag, startPoint x: 227, startPoint y: 94, endPoint x: 116, endPoint y: 95, distance: 110.9
click at [121, 92] on div "* Product Type Documents General Commodity General Commodity * Product Name Gen…" at bounding box center [216, 156] width 391 height 178
paste input "Laptop- CORP026681 (67R0184) Dock- 2PHLJ34"
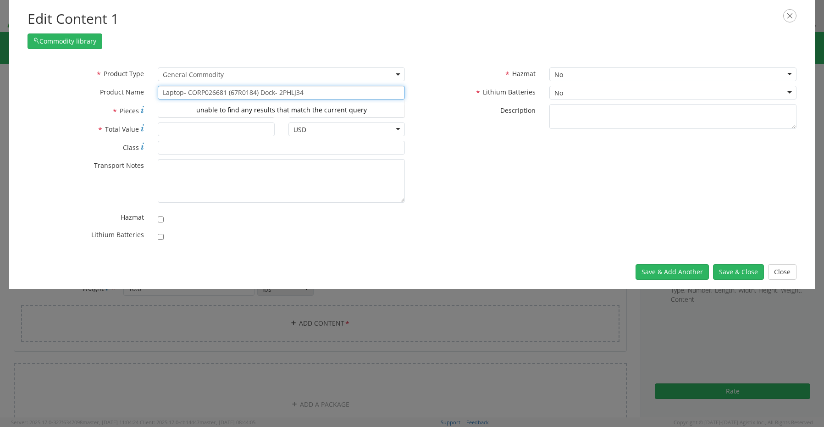
type input "Laptop- CORP026681 (67R0184) Dock- 2PHLJ34"
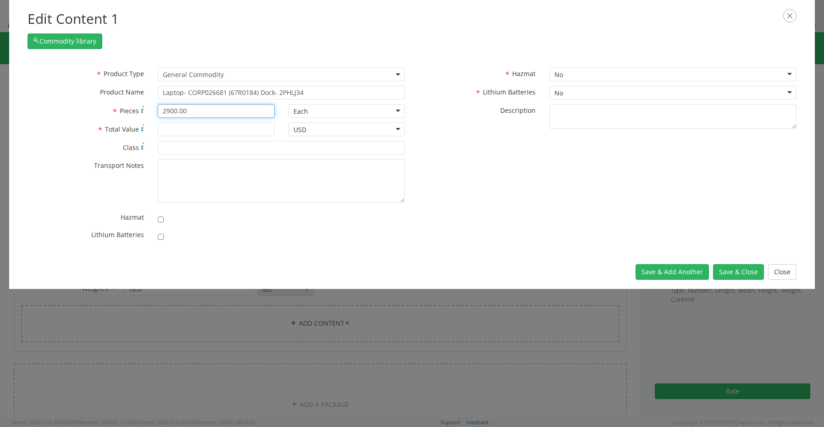
drag, startPoint x: 187, startPoint y: 108, endPoint x: 88, endPoint y: 105, distance: 98.6
click at [94, 107] on div "* Pieces 2900.00" at bounding box center [151, 111] width 261 height 14
type input "2"
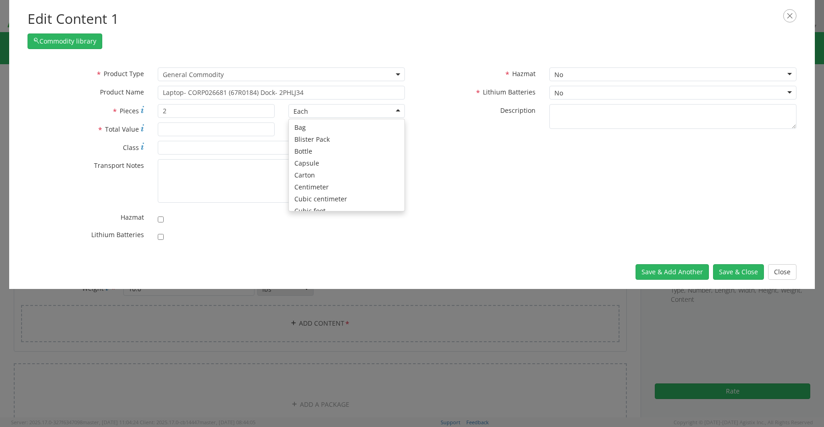
scroll to position [82, 0]
type input "2900.00"
click at [158, 236] on div at bounding box center [281, 234] width 261 height 13
click at [162, 236] on input "checkbox" at bounding box center [161, 237] width 6 height 6
checkbox input "true"
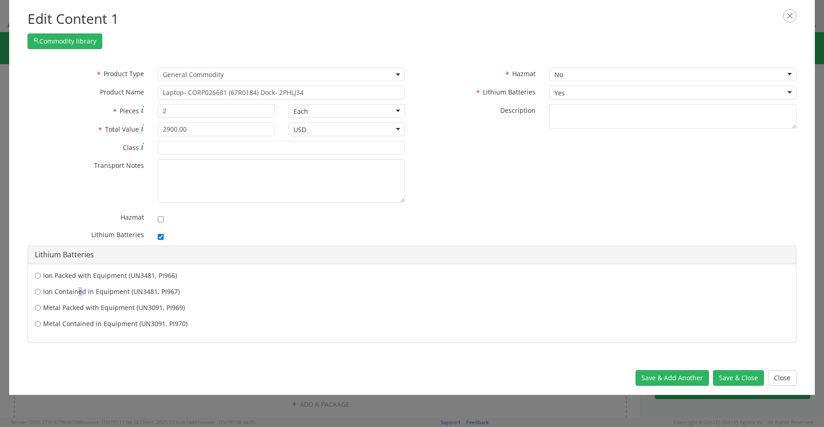
click at [75, 291] on label "Ion Contained in Equipment (UN3481, PI967)" at bounding box center [412, 291] width 754 height 9
drag, startPoint x: 75, startPoint y: 291, endPoint x: 45, endPoint y: 291, distance: 30.3
click at [37, 280] on input "Ion Contained in Equipment (UN3481, PI967)" at bounding box center [38, 275] width 6 height 9
radio input "true"
click at [745, 374] on button "Save & Close" at bounding box center [738, 378] width 51 height 16
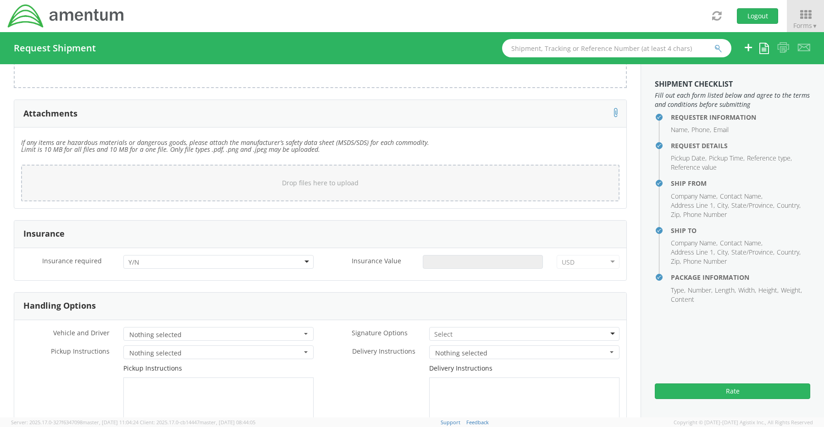
scroll to position [1054, 0]
click at [142, 254] on div at bounding box center [218, 261] width 190 height 14
drag, startPoint x: 142, startPoint y: 286, endPoint x: 254, endPoint y: 280, distance: 112.4
click at [449, 256] on input "Insurance Value *" at bounding box center [483, 261] width 120 height 14
type input "2900.00"
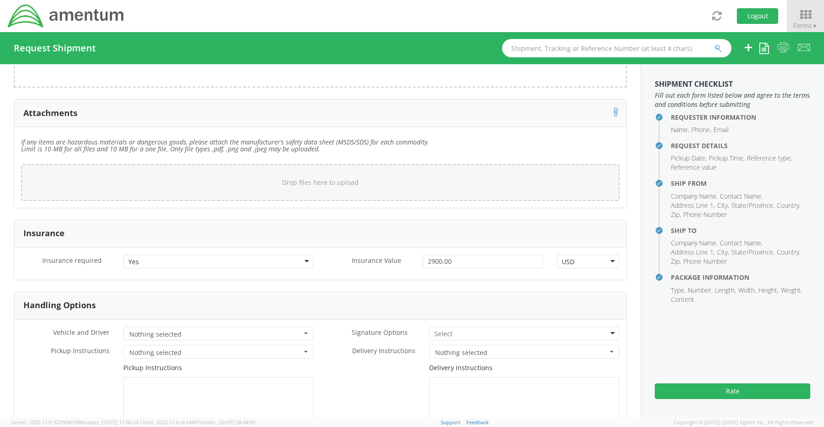
drag, startPoint x: 440, startPoint y: 325, endPoint x: 442, endPoint y: 338, distance: 12.9
click at [440, 330] on input "select-one" at bounding box center [444, 333] width 20 height 9
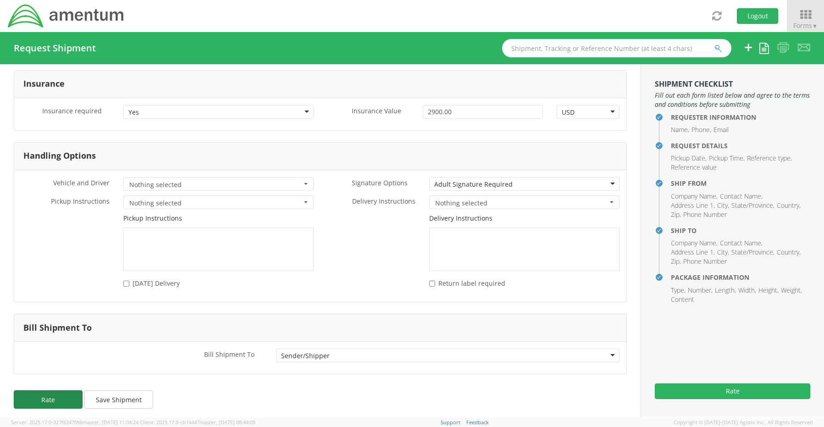
click at [57, 393] on button "Rate" at bounding box center [48, 399] width 69 height 18
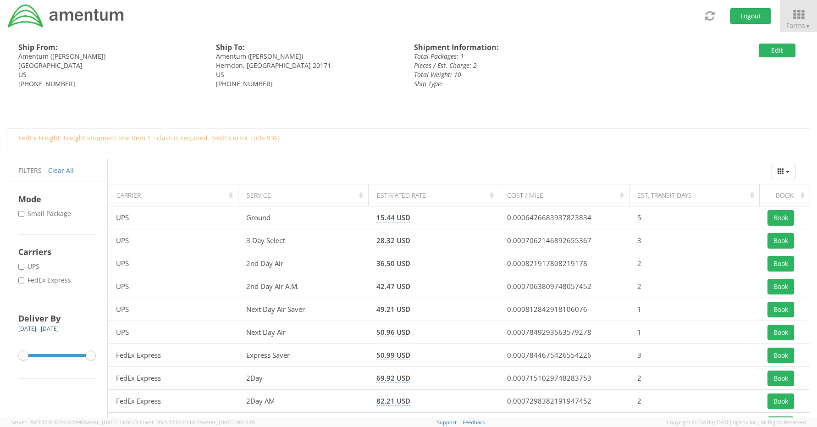
click at [33, 280] on label "* FedEx Express" at bounding box center [45, 279] width 55 height 9
click at [24, 280] on input "* FedEx Express" at bounding box center [21, 280] width 6 height 6
checkbox input "true"
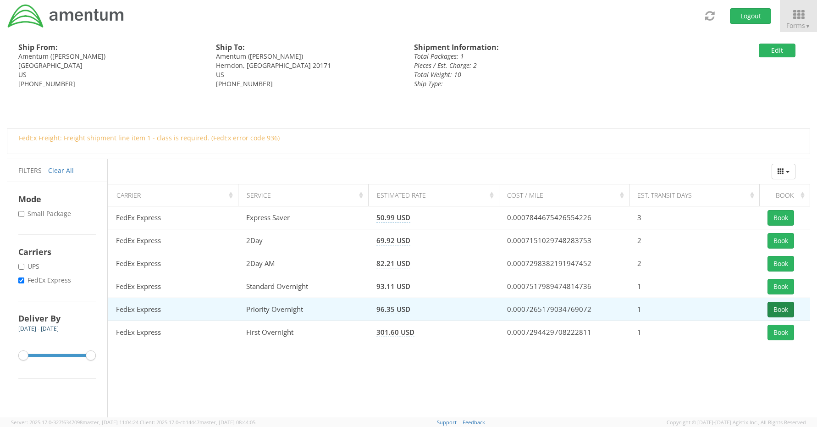
click at [783, 312] on button "Book" at bounding box center [780, 310] width 27 height 16
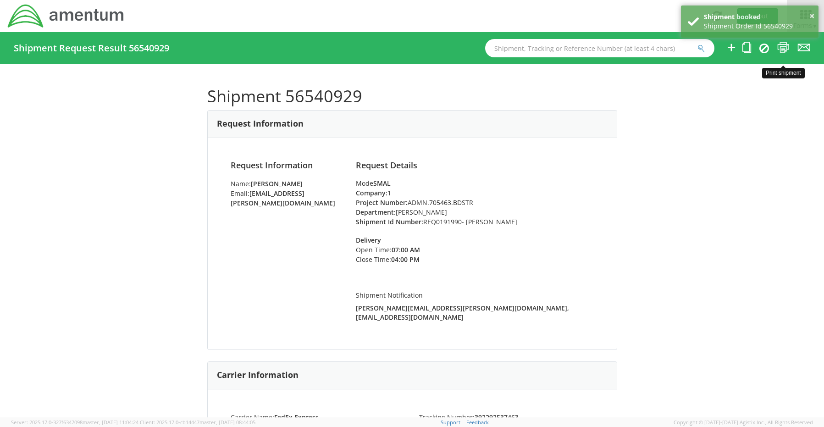
click at [784, 49] on icon at bounding box center [783, 47] width 12 height 11
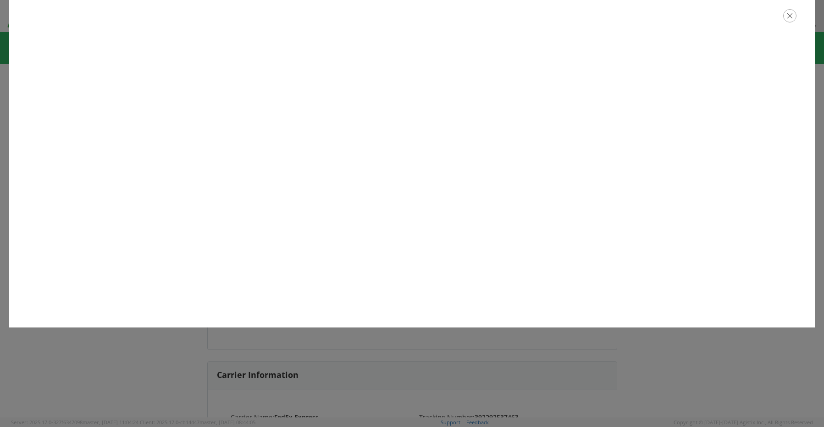
click at [788, 17] on icon "button" at bounding box center [789, 15] width 13 height 13
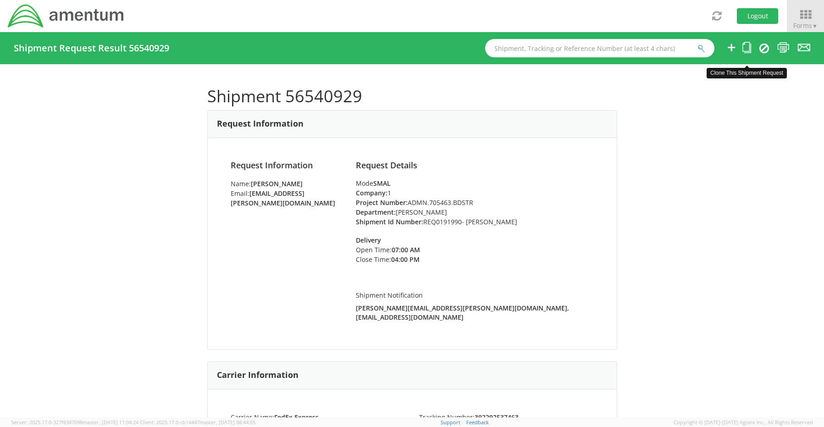
click at [746, 45] on icon at bounding box center [746, 47] width 9 height 11
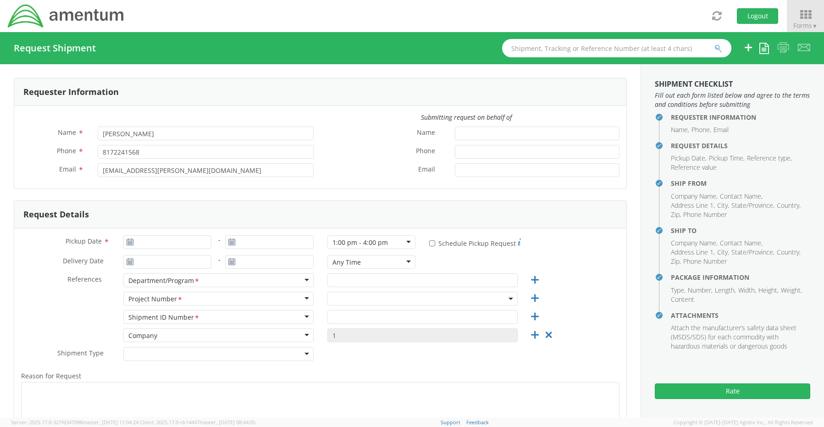
type input "[DATE]"
type input "[PERSON_NAME]"
type input "REQ0191990- [PERSON_NAME]"
select select
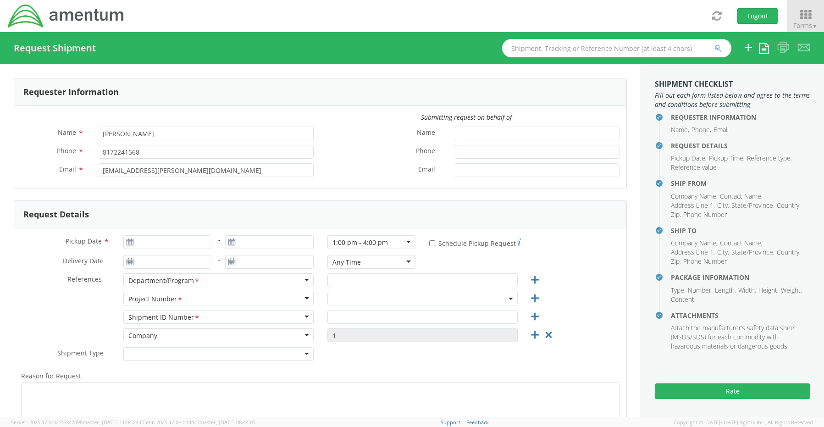
type input "Amentum"
type input "[STREET_ADDRESS]"
type input "[GEOGRAPHIC_DATA]"
type input "76177"
type input "[PERSON_NAME]"
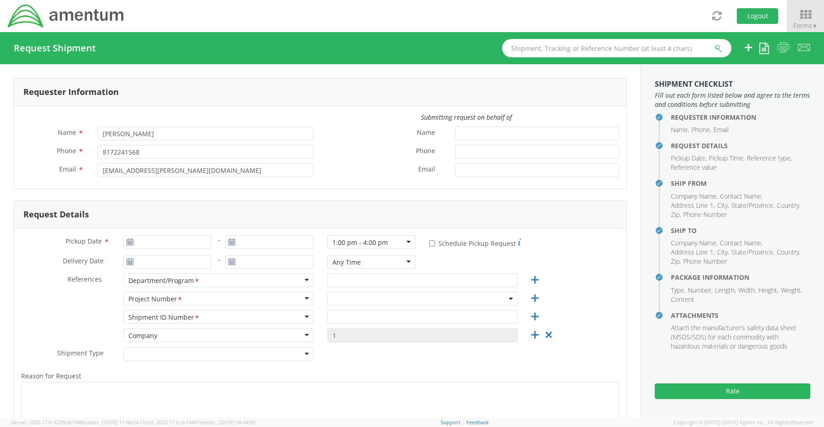
type input "[PHONE_NUMBER]"
type input "[EMAIL_ADDRESS][PERSON_NAME][DOMAIN_NAME]"
checkbox input "true"
select select
type input "Amentum"
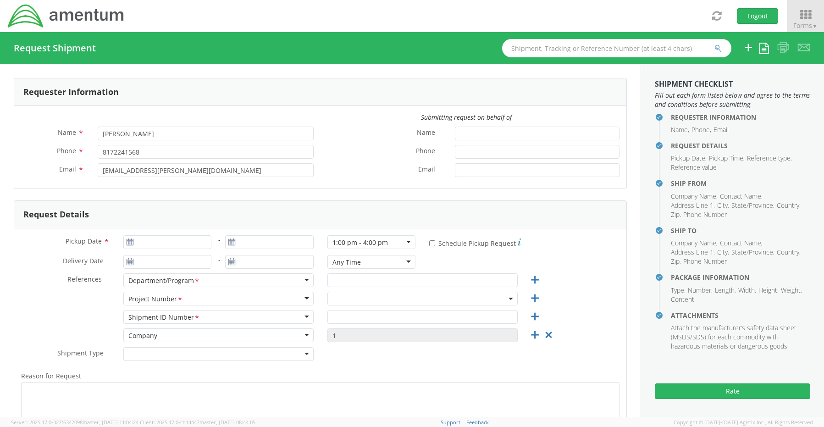
type input "[STREET_ADDRESS]"
type input "Suite 700"
type input "[PERSON_NAME]"
type input "20171"
type input "[PERSON_NAME]"
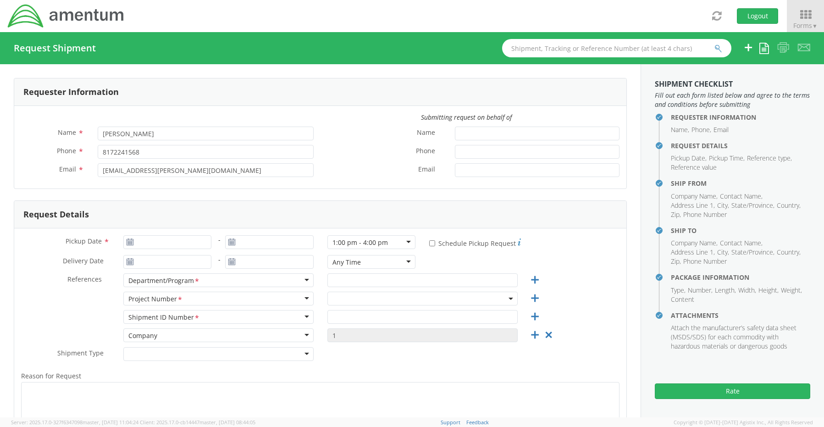
type input "[PHONE_NUMBER]"
type input "[PERSON_NAME][EMAIL_ADDRESS][PERSON_NAME][DOMAIN_NAME]"
checkbox input "true"
select select "OCCP.600391.00000"
click at [340, 297] on span "OCCP.600391.00000" at bounding box center [422, 298] width 180 height 9
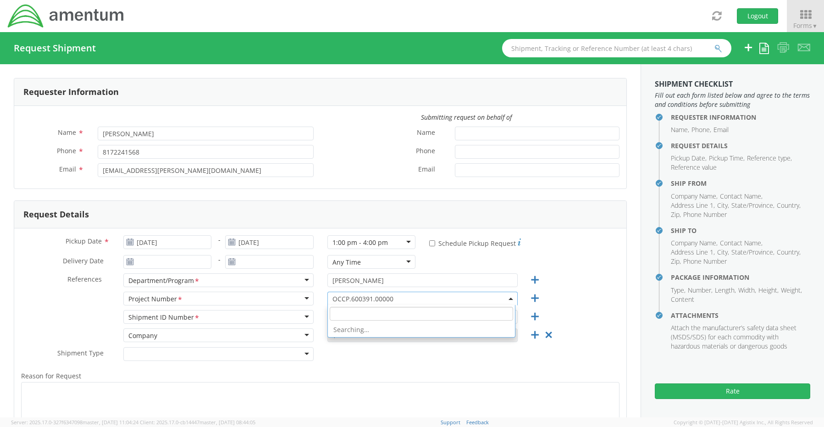
click at [342, 313] on input "search" at bounding box center [421, 314] width 183 height 14
paste input "ADMN.705463.BDSTR"
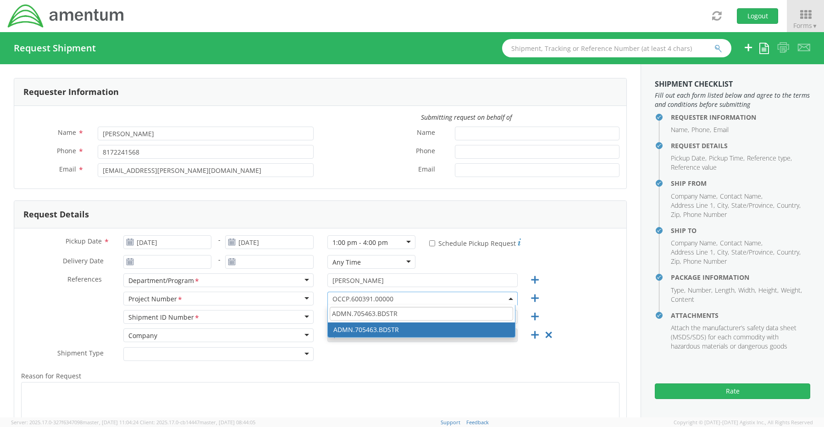
type input "ADMN.705463.BDSTR"
select select "ADMN.705463.BDSTR"
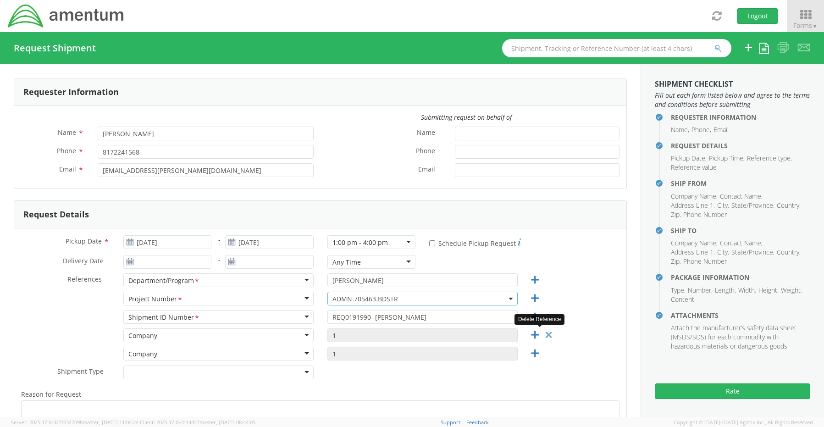
click at [543, 335] on icon at bounding box center [548, 334] width 11 height 11
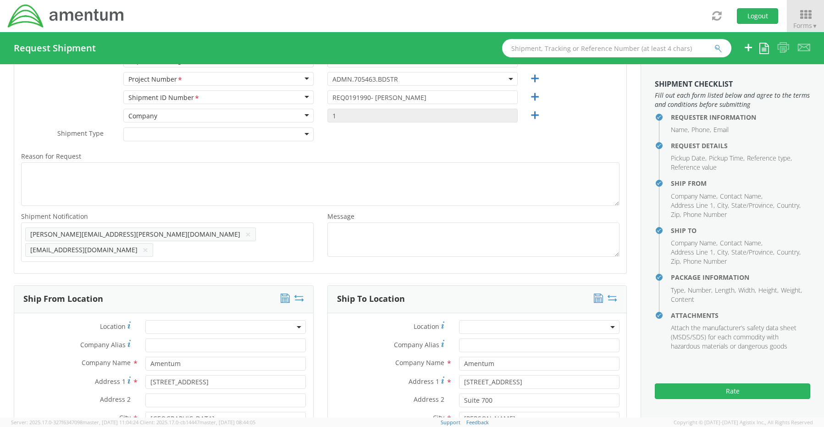
scroll to position [367, 0]
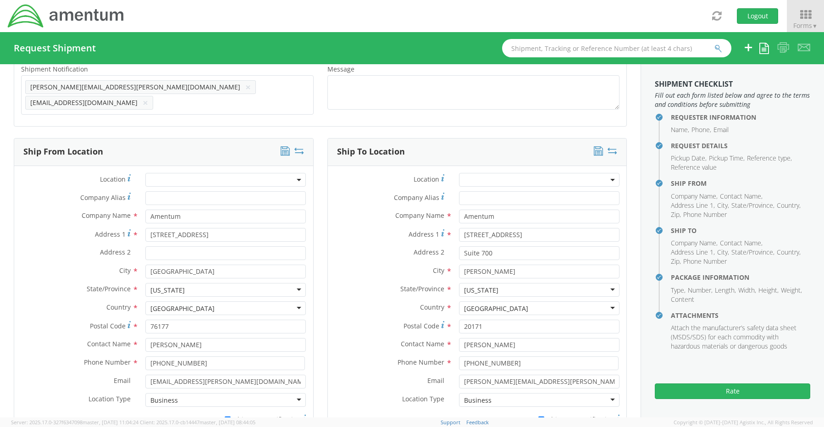
click at [298, 148] on icon at bounding box center [299, 150] width 10 height 9
type input "[STREET_ADDRESS]"
type input "Suite 700"
type input "[PERSON_NAME]"
type input "20171"
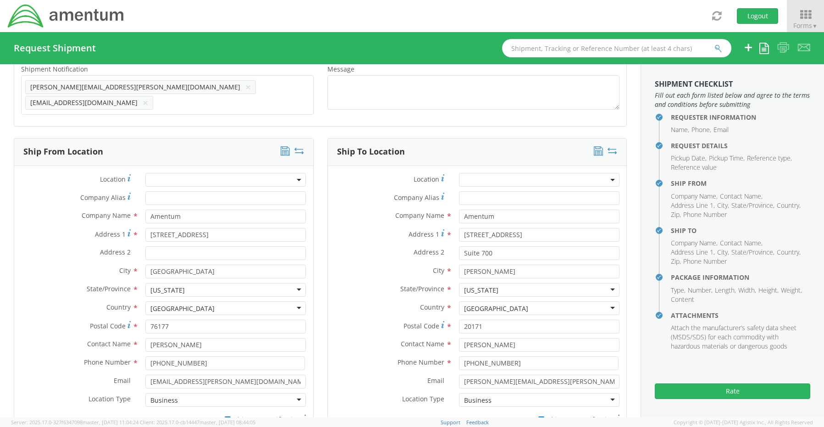
type input "[PERSON_NAME]"
type input "[PHONE_NUMBER]"
type input "[PERSON_NAME][EMAIL_ADDRESS][PERSON_NAME][DOMAIN_NAME]"
type input "[STREET_ADDRESS]"
type input "[GEOGRAPHIC_DATA]"
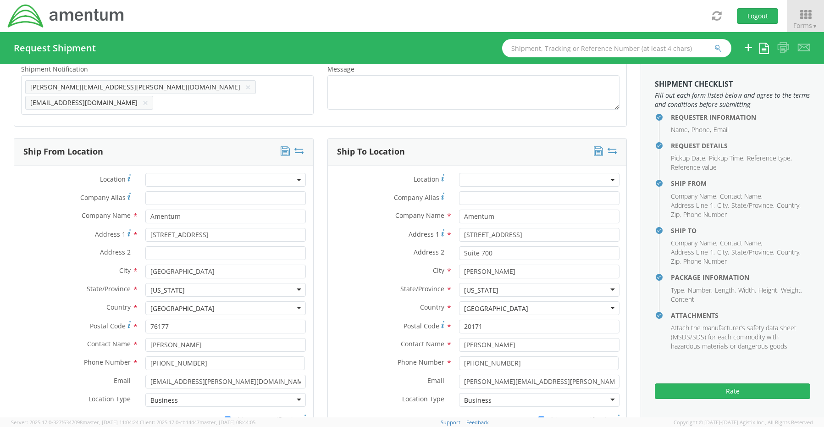
type input "76177"
type input "[PERSON_NAME]"
type input "[PHONE_NUMBER]"
type input "[EMAIL_ADDRESS][PERSON_NAME][DOMAIN_NAME]"
drag, startPoint x: 506, startPoint y: 343, endPoint x: 406, endPoint y: 342, distance: 100.4
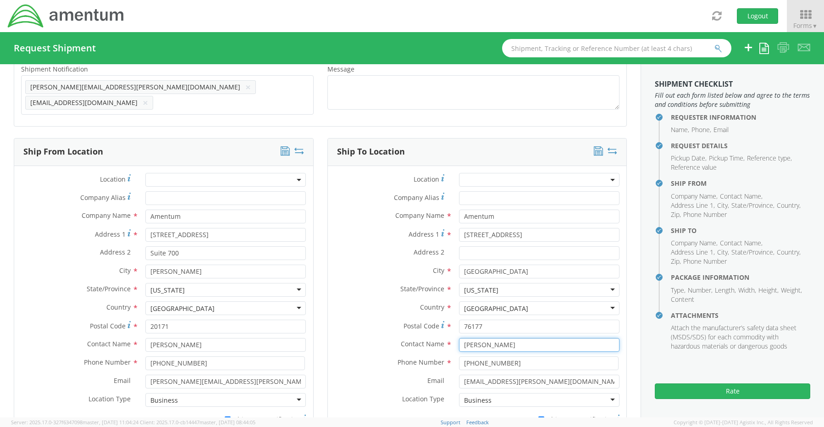
click at [406, 342] on div "Contact Name * [PERSON_NAME]" at bounding box center [477, 345] width 299 height 14
paste input "[PERSON_NAME]"
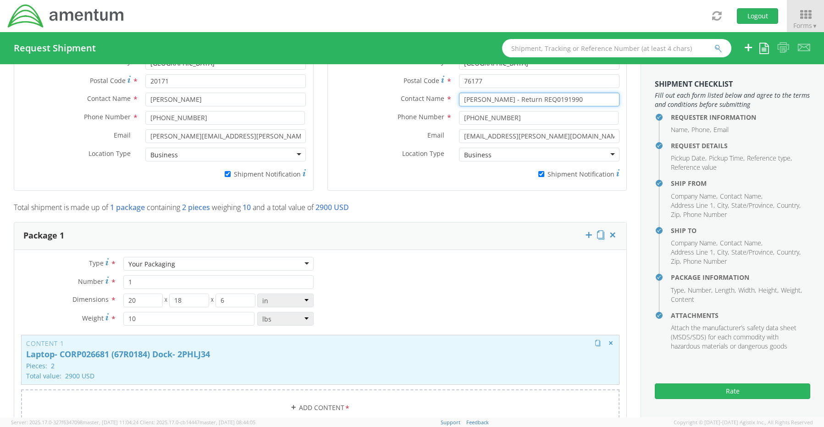
scroll to position [642, 0]
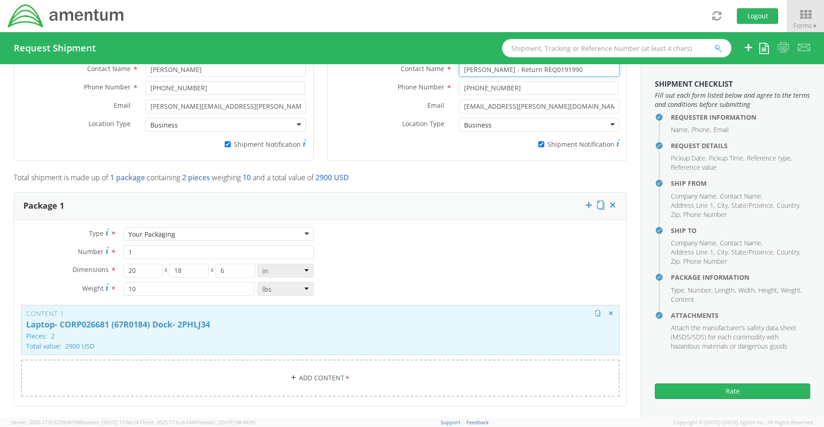
type input "[PERSON_NAME] - Return REQ0191990"
click at [303, 326] on div "Content 1 Laptop- CORP026681 (67R0184) Dock- 2PHLJ34 Pieces: 2 Total value: 290…" at bounding box center [320, 330] width 598 height 50
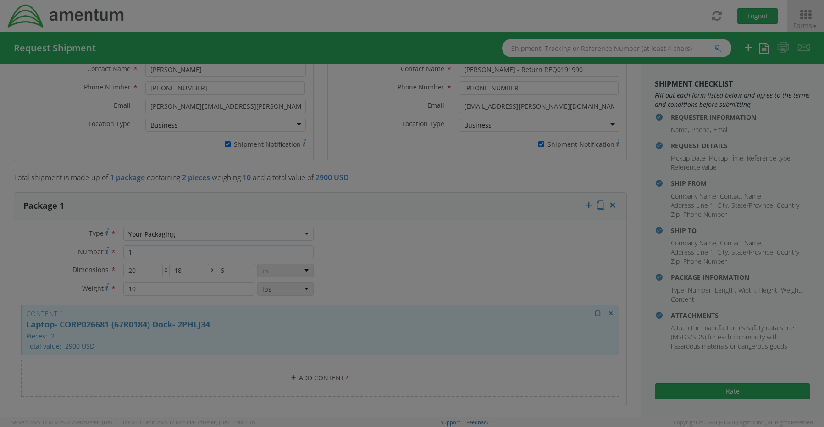
type input "2900"
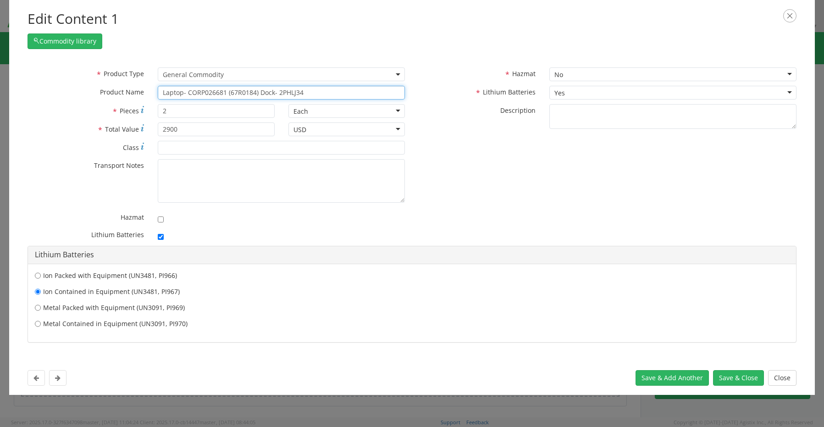
drag, startPoint x: 310, startPoint y: 90, endPoint x: 183, endPoint y: 89, distance: 127.4
click at [183, 89] on input "Laptop- CORP026681 (67R0184) Dock- 2PHLJ34" at bounding box center [281, 93] width 247 height 14
type input "Laptop"
type input "Laptop, PROBOOK 650 G5"
type input "Laptop"
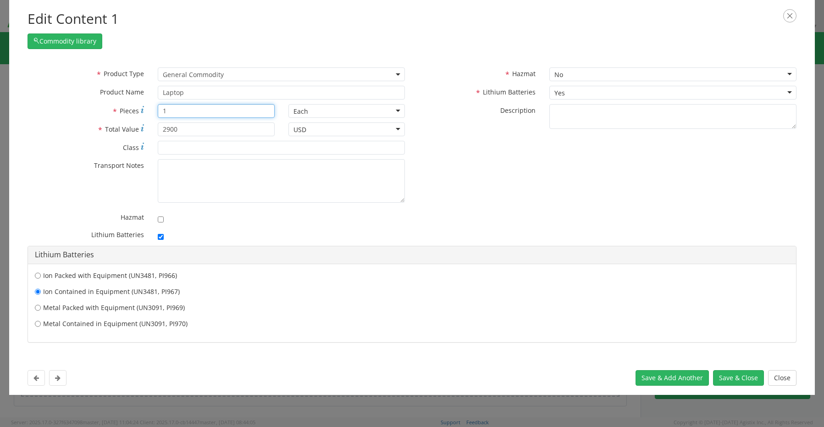
type input "1"
type input "2700.00"
click at [731, 373] on button "Save & Close" at bounding box center [738, 378] width 51 height 16
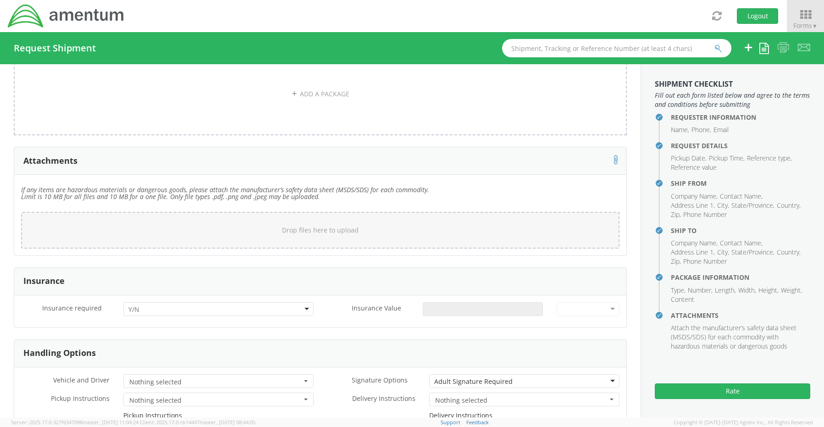
scroll to position [1008, 0]
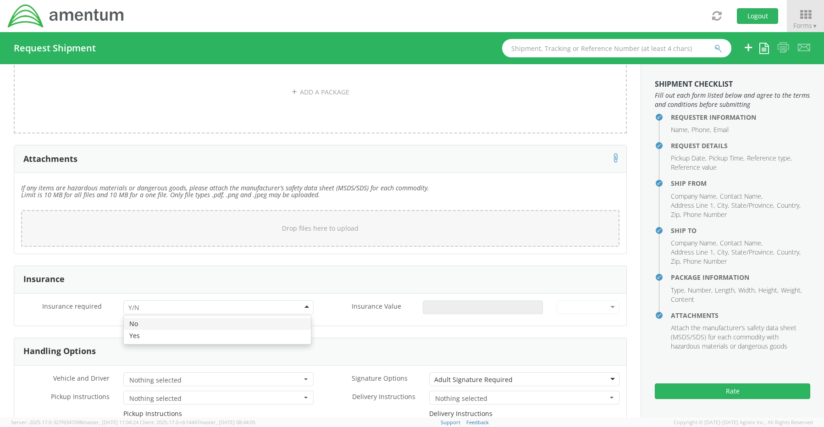
drag, startPoint x: 155, startPoint y: 303, endPoint x: 157, endPoint y: 309, distance: 5.8
click at [155, 304] on div at bounding box center [218, 307] width 190 height 14
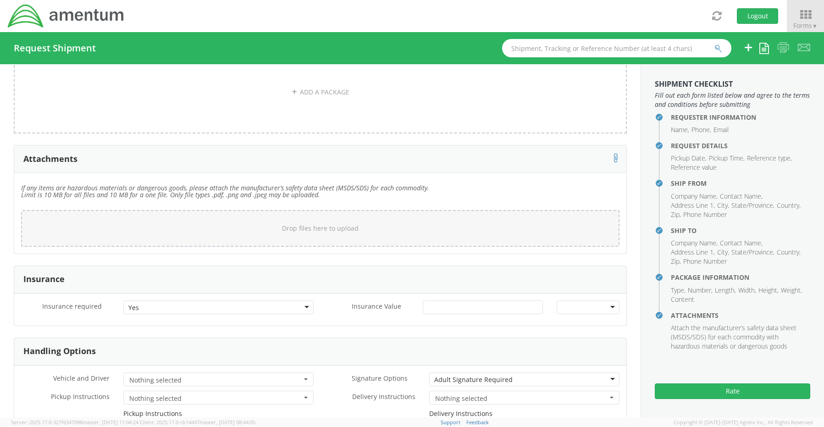
drag, startPoint x: 163, startPoint y: 329, endPoint x: 188, endPoint y: 332, distance: 25.9
click at [451, 300] on input "Insurance Value *" at bounding box center [483, 307] width 120 height 14
type input "2700.00"
click at [472, 375] on div "Adult Signature Required" at bounding box center [473, 379] width 78 height 9
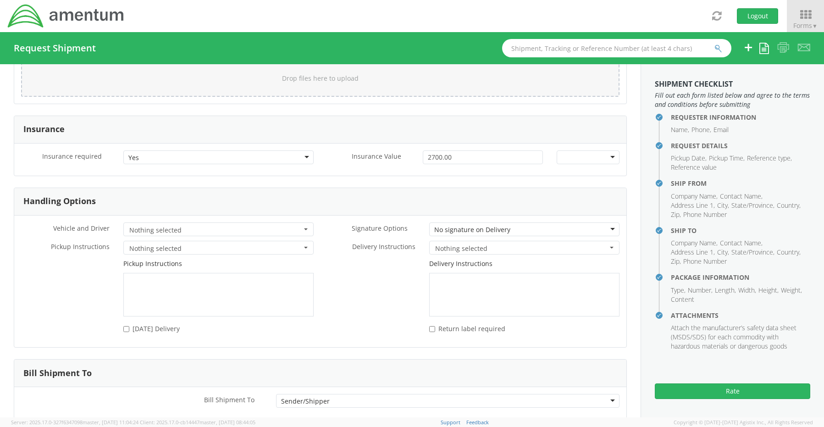
scroll to position [1204, 0]
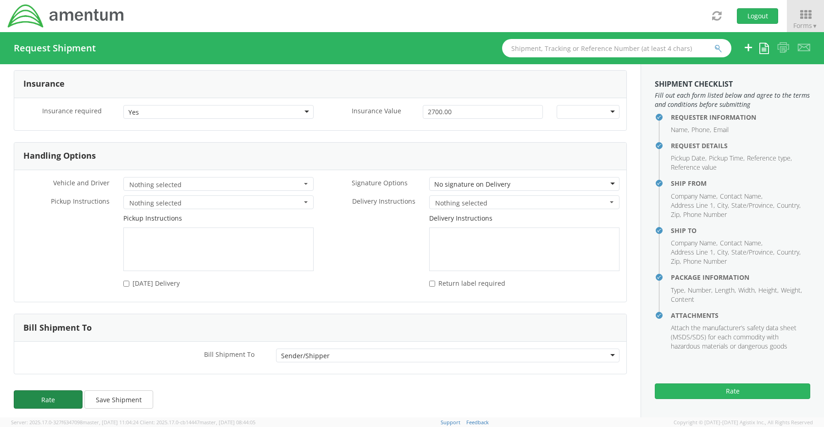
click at [54, 395] on button "Rate" at bounding box center [48, 399] width 69 height 18
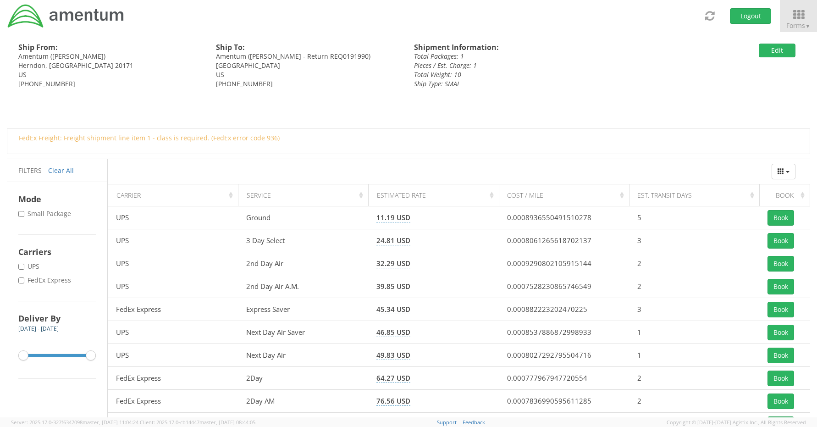
click at [58, 281] on label "* FedEx Express" at bounding box center [45, 279] width 55 height 9
click at [24, 281] on input "* FedEx Express" at bounding box center [21, 280] width 6 height 6
checkbox input "true"
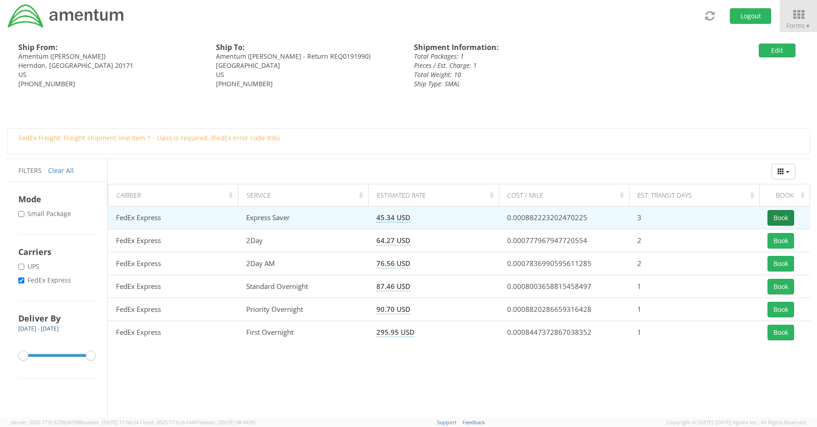
click at [777, 216] on button "Book" at bounding box center [780, 218] width 27 height 16
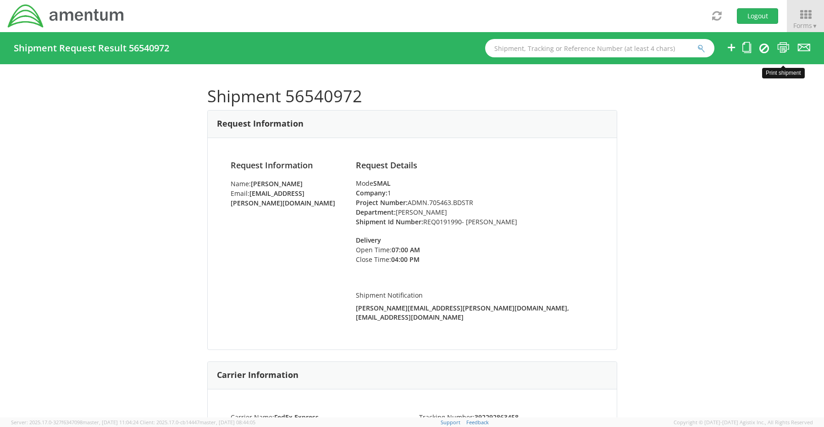
click at [781, 43] on icon at bounding box center [783, 47] width 12 height 11
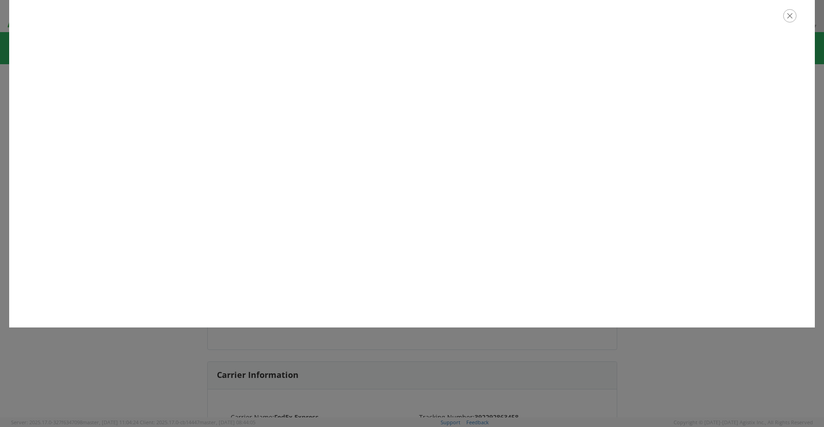
click at [786, 17] on icon "button" at bounding box center [789, 15] width 13 height 13
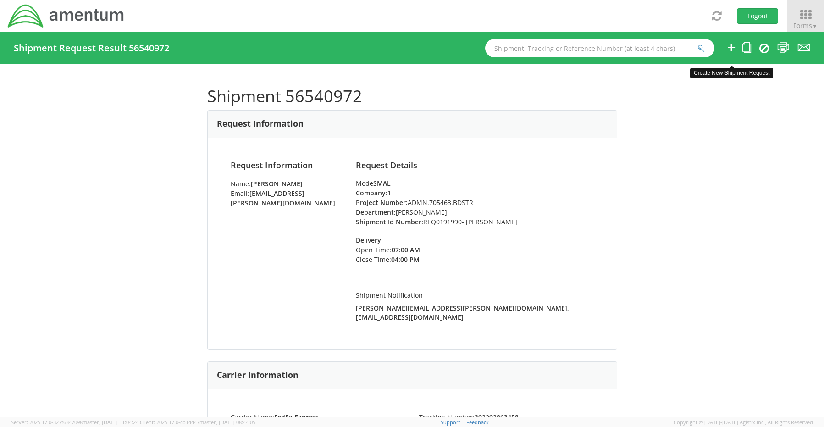
click at [726, 48] on icon at bounding box center [730, 47] width 11 height 11
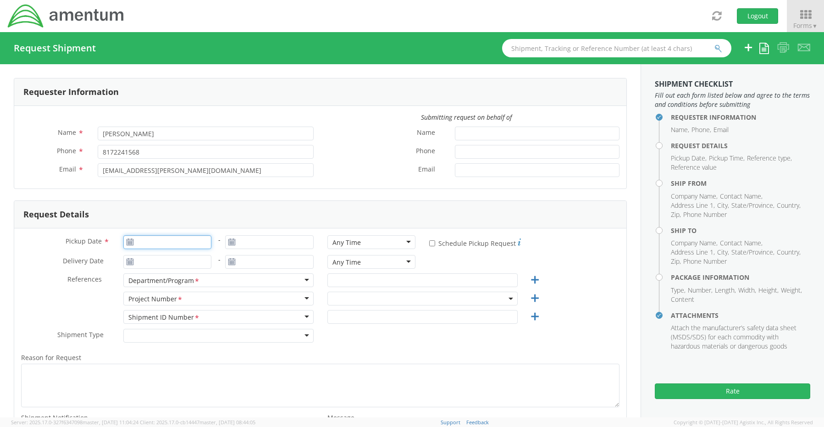
type input "[DATE]"
click at [140, 243] on input "[DATE]" at bounding box center [167, 242] width 88 height 14
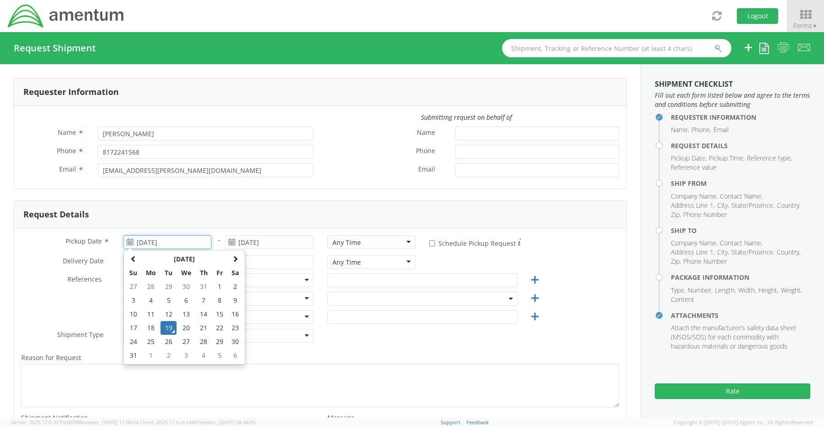
select select "OCCP.600391.00000"
click at [166, 325] on td "19" at bounding box center [168, 328] width 16 height 14
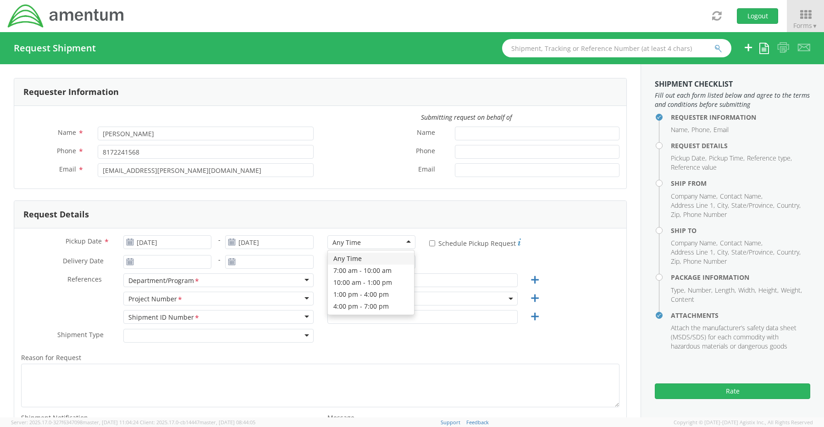
click at [351, 244] on div "Any Time" at bounding box center [346, 242] width 28 height 9
click at [340, 280] on input "text" at bounding box center [422, 280] width 190 height 14
paste input "[PERSON_NAME]"
type input "[PERSON_NAME]"
click at [333, 298] on span "OCCP.600391.00000" at bounding box center [422, 298] width 180 height 9
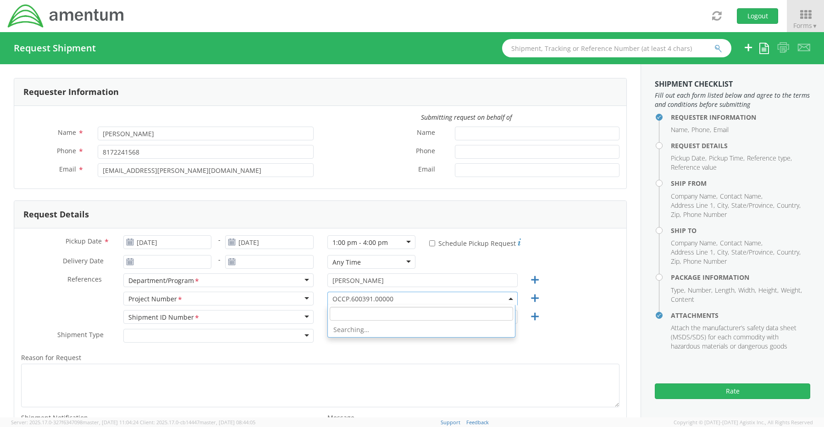
click at [340, 316] on input "search" at bounding box center [421, 314] width 183 height 14
paste input "4983.00.00.F.0001.ODC"
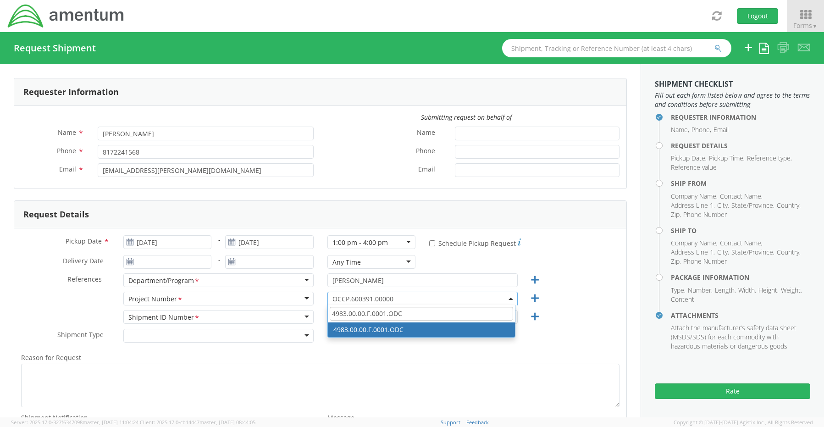
type input "4983.00.00.F.0001.ODC"
select select "4983.00.00.F.0001.ODC"
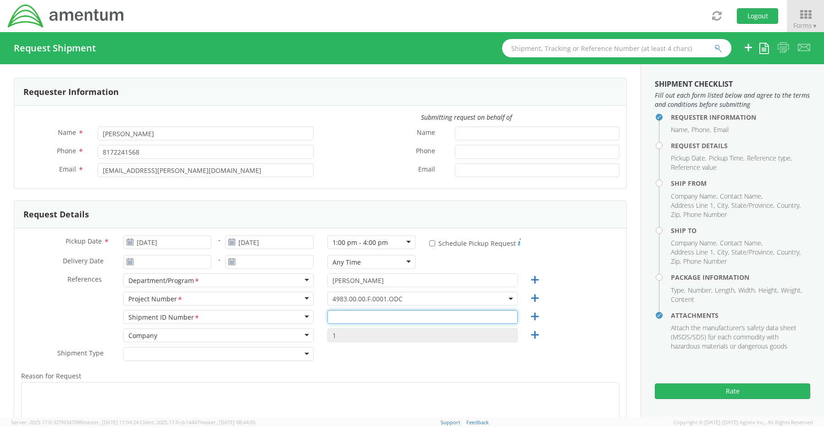
click at [356, 319] on input "text" at bounding box center [422, 317] width 190 height 14
paste input "[PERSON_NAME] - REQ0208012"
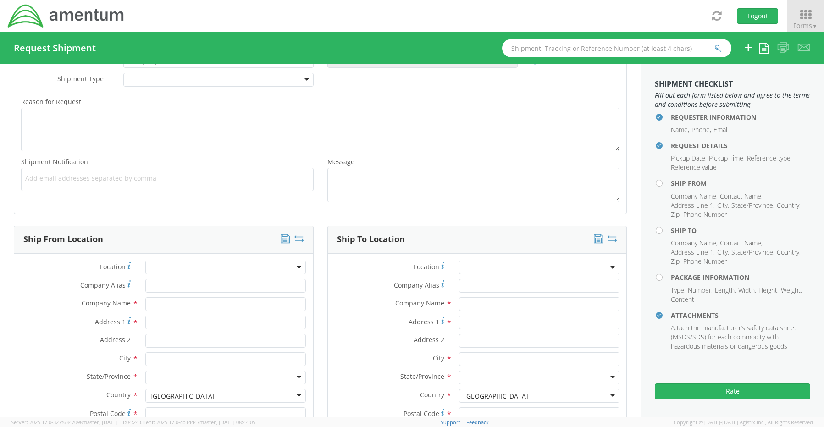
scroll to position [275, 0]
type input "[PERSON_NAME] - REQ0208012"
click at [48, 177] on span "Add email addresses separated by comma" at bounding box center [167, 177] width 284 height 9
click at [54, 181] on span "Add email addresses separated by comma" at bounding box center [167, 177] width 284 height 9
paste input "[PERSON_NAME][EMAIL_ADDRESS][PERSON_NAME][DOMAIN_NAME]"
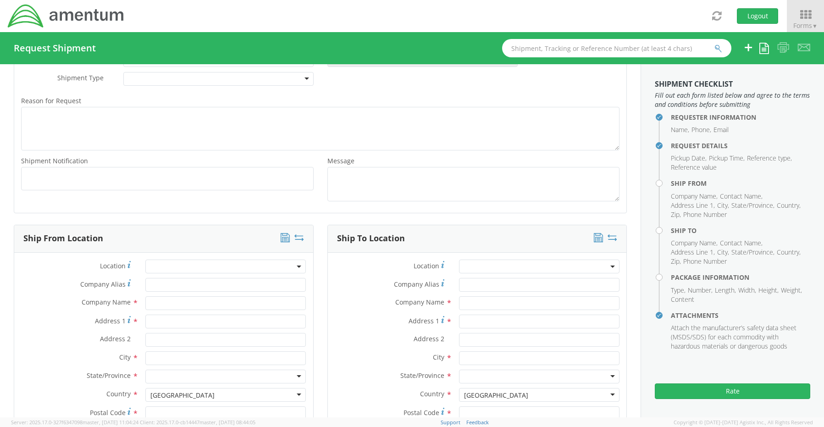
type input "[PERSON_NAME][EMAIL_ADDRESS][PERSON_NAME][DOMAIN_NAME]"
click at [177, 182] on ul "[PERSON_NAME][EMAIL_ADDRESS][PERSON_NAME][DOMAIN_NAME] ×" at bounding box center [167, 179] width 284 height 16
paste input "[EMAIL_ADDRESS][DOMAIN_NAME]"
type input "[EMAIL_ADDRESS][DOMAIN_NAME]"
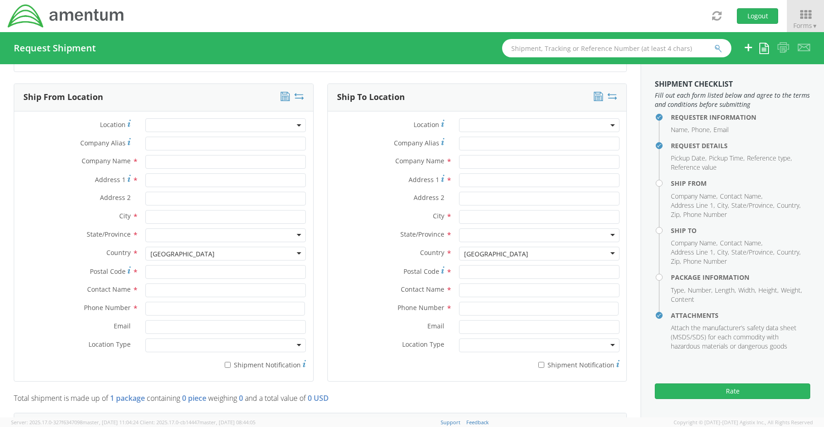
scroll to position [458, 0]
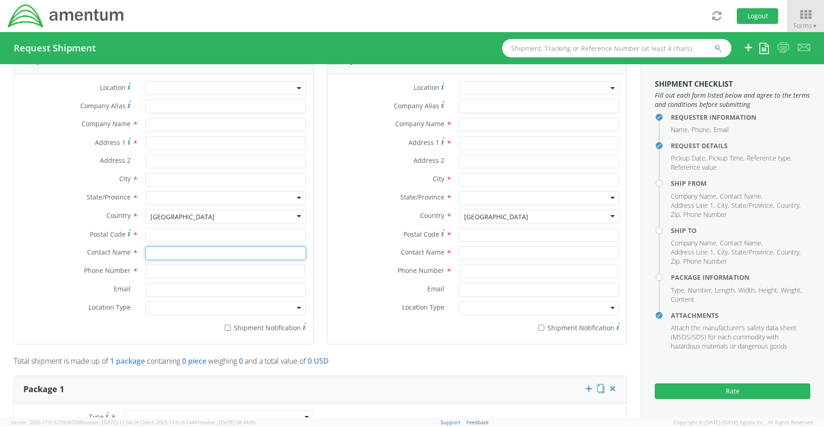
click at [162, 248] on input "text" at bounding box center [225, 253] width 160 height 14
type input "sene"
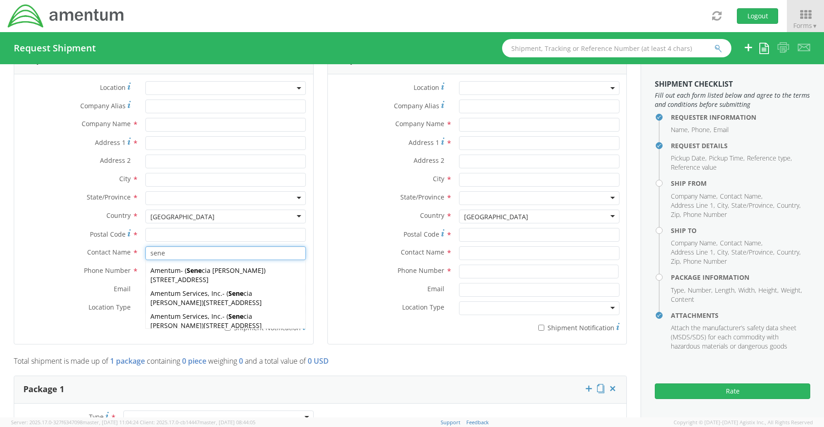
drag, startPoint x: 165, startPoint y: 293, endPoint x: 164, endPoint y: 302, distance: 8.7
click at [203, 298] on span "[STREET_ADDRESS]" at bounding box center [232, 302] width 58 height 9
type input "Amentum Services, Inc."
type input "[STREET_ADDRESS]"
type input "[GEOGRAPHIC_DATA]"
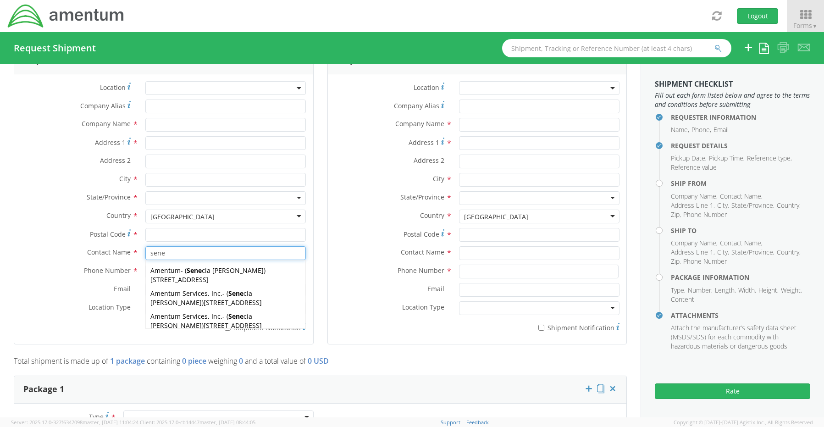
type input "76177"
type input "[PERSON_NAME]"
type input "[PHONE_NUMBER]"
type input "[EMAIL_ADDRESS][PERSON_NAME][DOMAIN_NAME]"
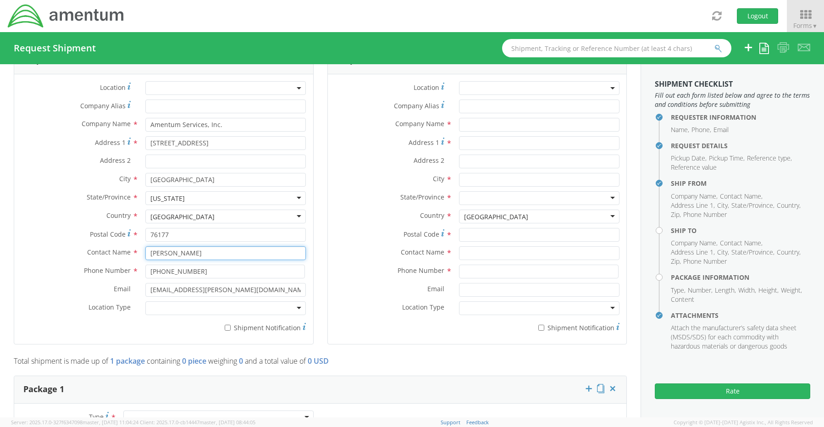
type input "[PERSON_NAME]"
click at [163, 312] on div "Location Type * Business Military Residential" at bounding box center [163, 310] width 299 height 18
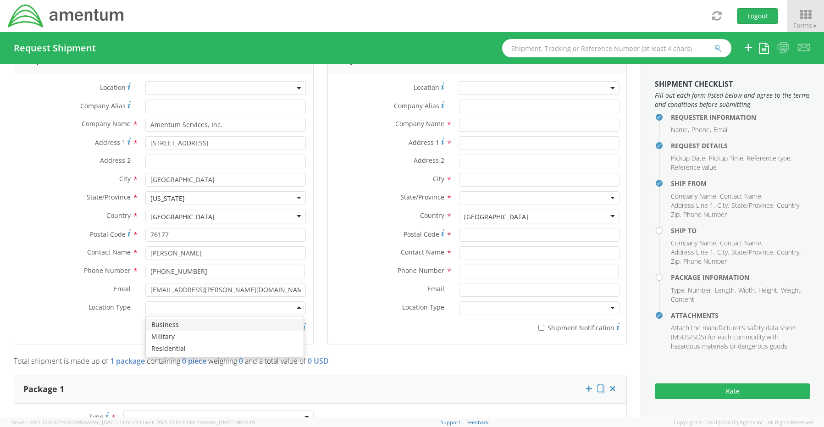
click at [161, 301] on div at bounding box center [225, 308] width 160 height 14
drag, startPoint x: 164, startPoint y: 317, endPoint x: 199, endPoint y: 322, distance: 36.1
click at [232, 326] on label "* Shipment Notification" at bounding box center [225, 326] width 160 height 11
click at [231, 326] on input "* Shipment Notification" at bounding box center [228, 327] width 6 height 6
checkbox input "true"
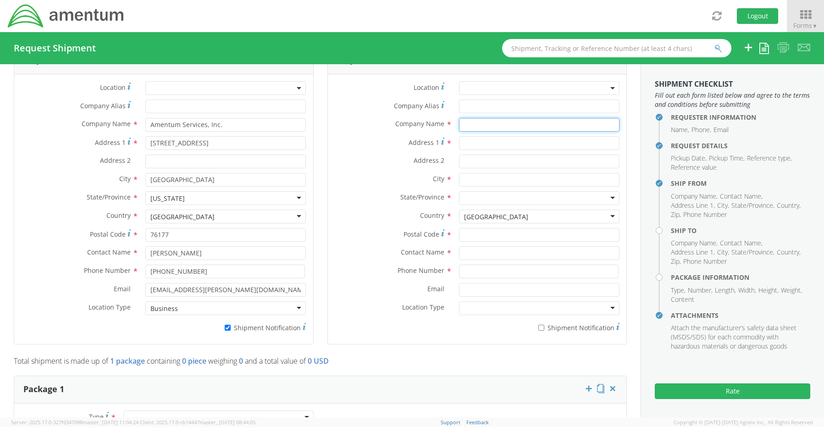
click at [484, 118] on input "text" at bounding box center [539, 125] width 160 height 14
paste input "[PERSON_NAME]"
type input "Amentum / [PERSON_NAME]"
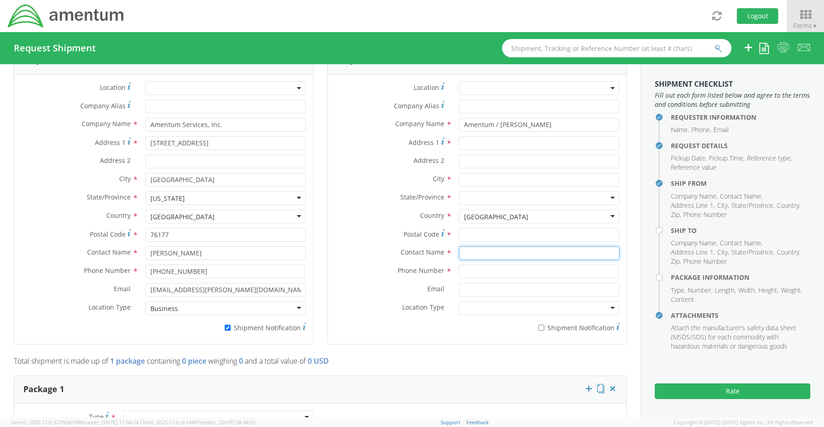
click at [480, 246] on input "text" at bounding box center [539, 253] width 160 height 14
paste input "[PERSON_NAME]"
type input "[PERSON_NAME]"
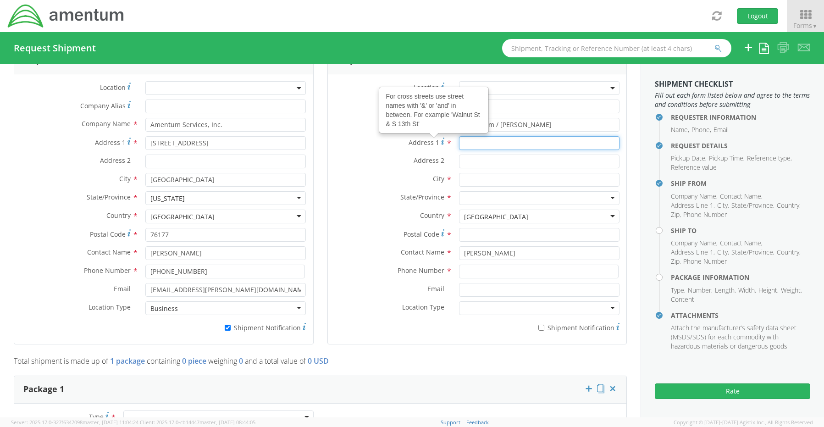
click at [467, 138] on input "Address 1 For cross streets use street names with '&' or 'and' in between. For …" at bounding box center [539, 143] width 160 height 14
paste input "[STREET_ADDRESS][PERSON_NAME]"
type input "[STREET_ADDRESS][PERSON_NAME]"
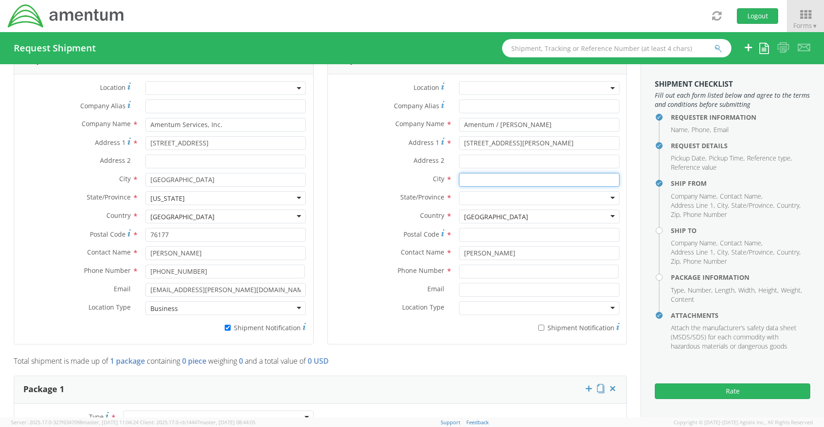
click at [469, 173] on input "text" at bounding box center [539, 180] width 160 height 14
paste input "[PERSON_NAME][GEOGRAPHIC_DATA],"
type input "[PERSON_NAME][GEOGRAPHIC_DATA]"
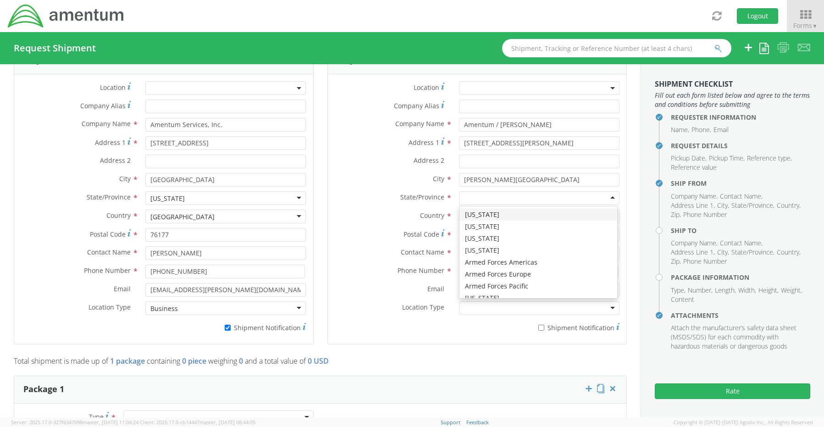
click at [485, 195] on div at bounding box center [539, 198] width 160 height 14
type input "s"
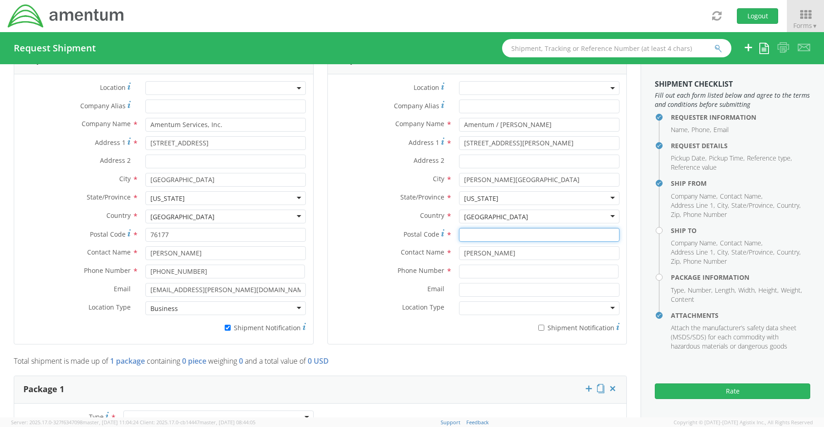
click at [477, 233] on input "Postal Code *" at bounding box center [539, 235] width 160 height 14
paste input "29455"
type input "29455"
click at [473, 265] on input at bounding box center [538, 271] width 159 height 14
paste input "[PHONE_NUMBER]"
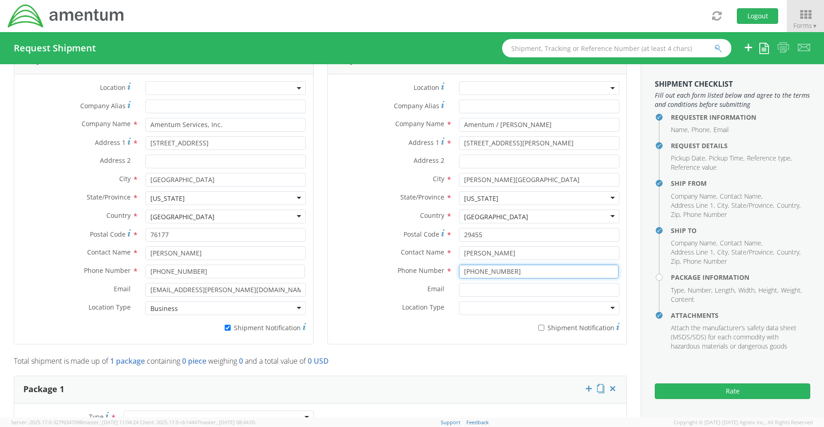
type input "[PHONE_NUMBER]"
click at [495, 284] on input "Email *" at bounding box center [539, 290] width 160 height 14
paste input "[PERSON_NAME][EMAIL_ADDRESS][PERSON_NAME][DOMAIN_NAME]"
type input "[PERSON_NAME][EMAIL_ADDRESS][PERSON_NAME][DOMAIN_NAME]"
click at [547, 322] on label "* Shipment Notification" at bounding box center [539, 326] width 160 height 11
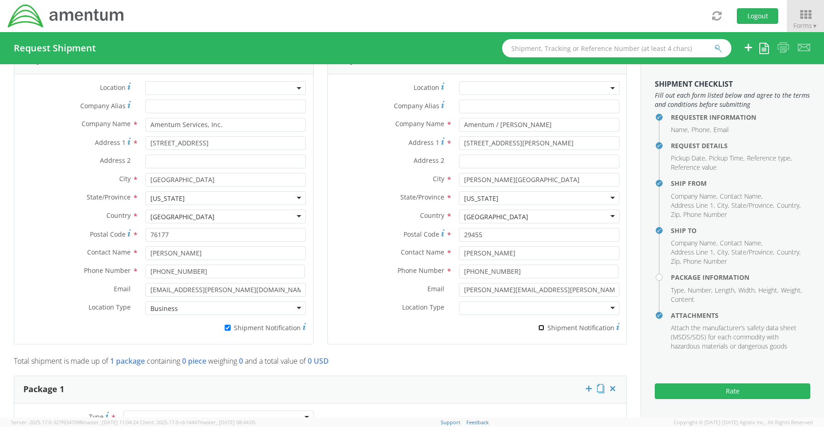
click at [544, 324] on input "* Shipment Notification" at bounding box center [541, 327] width 6 height 6
checkbox input "true"
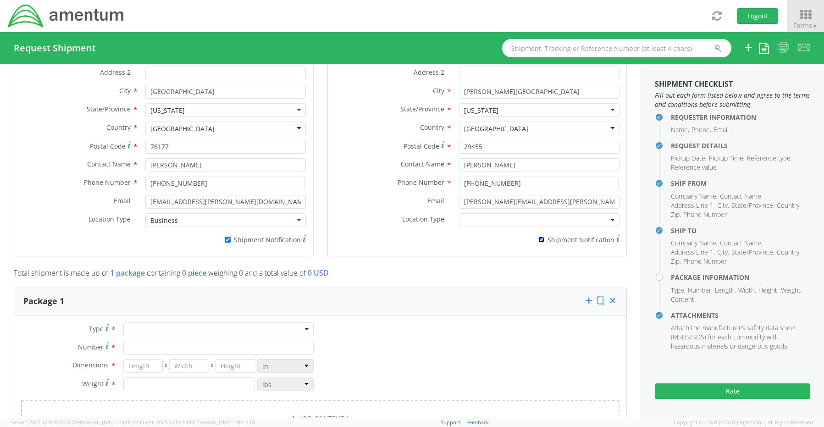
scroll to position [596, 0]
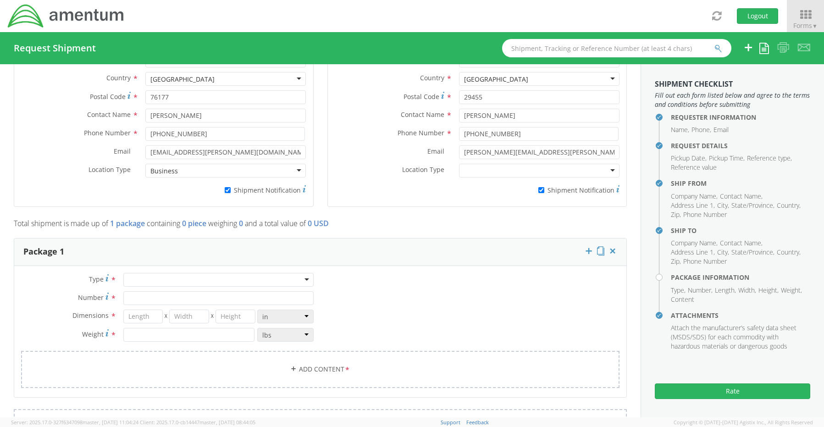
click at [143, 275] on div at bounding box center [218, 280] width 190 height 14
click at [142, 293] on input "Number *" at bounding box center [218, 298] width 190 height 14
type input "1"
type input "16"
type input "14"
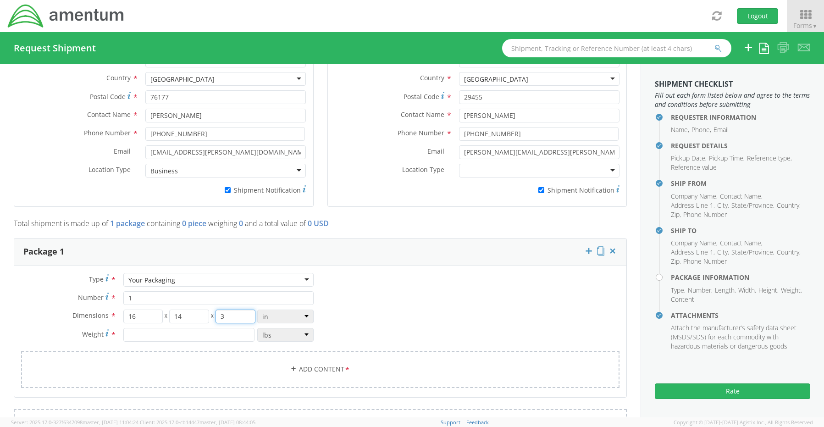
type input "3"
type input "6.0"
click at [306, 361] on link "Add Content *" at bounding box center [320, 369] width 598 height 37
select select
type input "General Commodity"
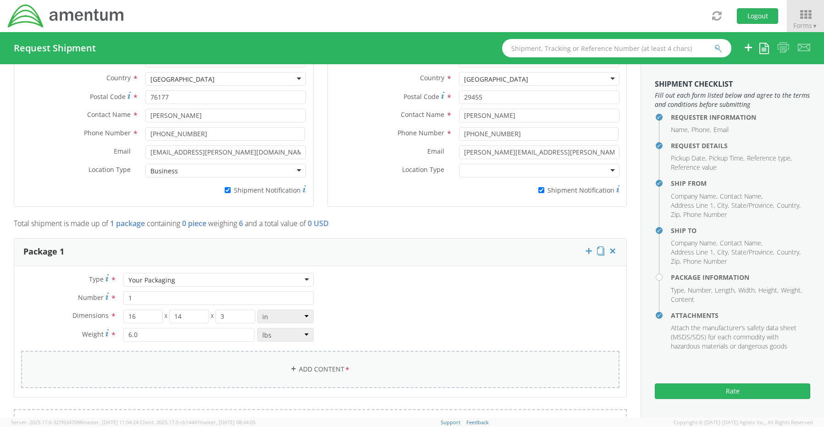
checkbox input "false"
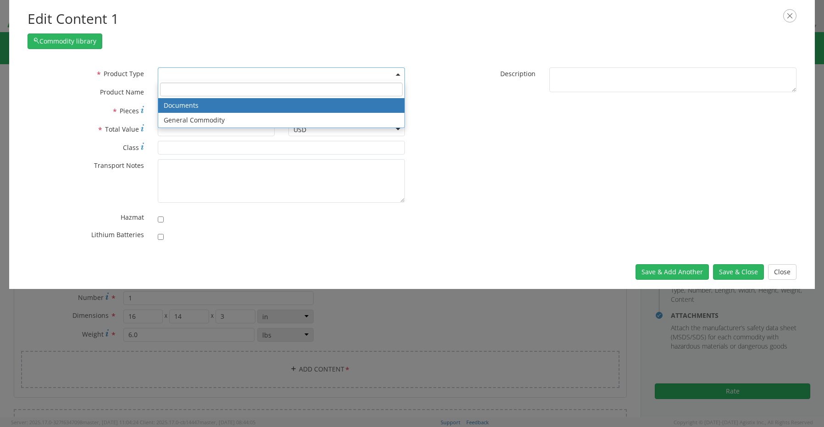
click at [178, 77] on span at bounding box center [281, 74] width 247 height 14
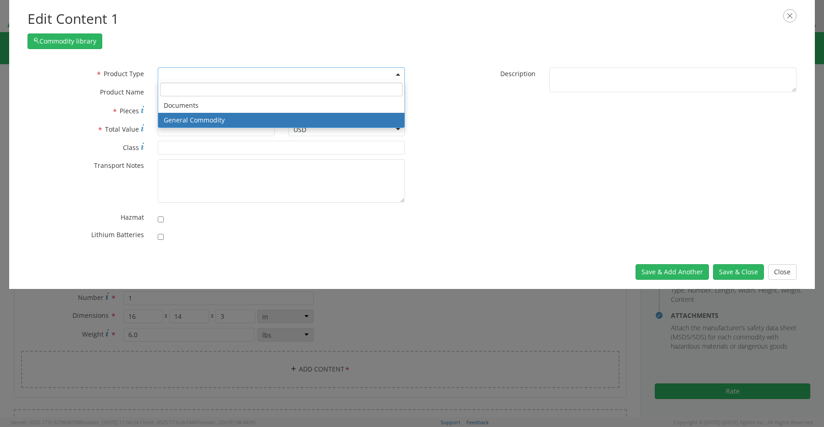
select select "COMMODITY"
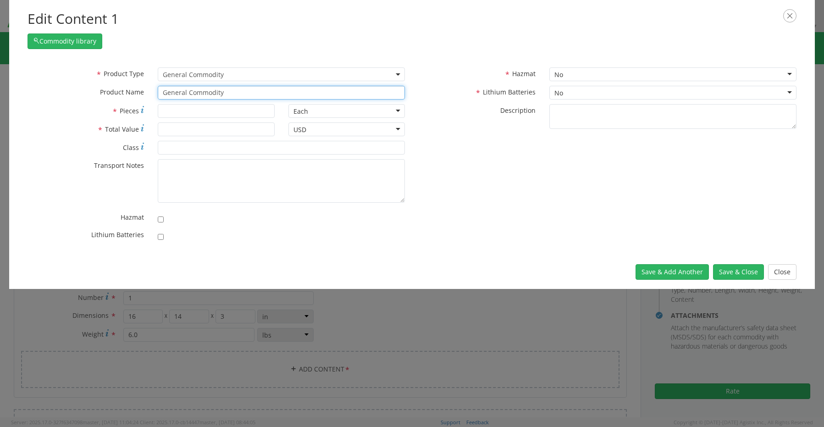
drag, startPoint x: 240, startPoint y: 97, endPoint x: 121, endPoint y: 93, distance: 119.2
click at [124, 93] on div "* Product Name General Commodity Laptop LAPTOP , PROBOOK 650 G5" at bounding box center [216, 93] width 391 height 14
paste input "Laptop - SCTASK0227857 Dell – CORP026604 service tag J9D6184"
type input "Laptop - SCTASK0227857 Dell – CORP026604 service tag J9D6184"
type input "1"
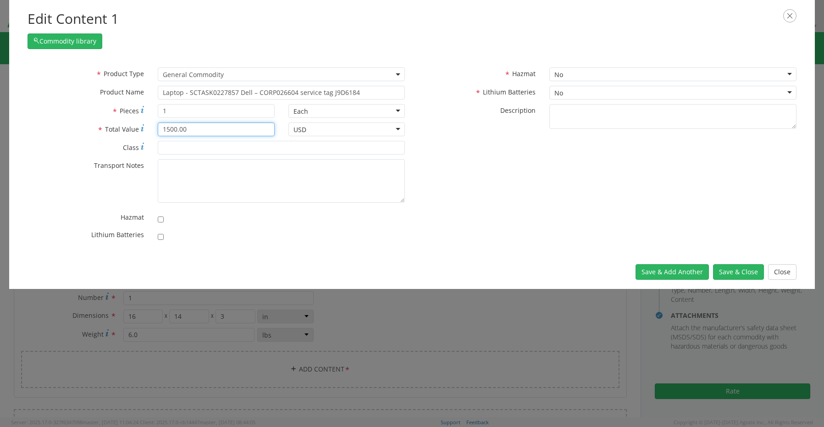
type input "1500.00"
click at [162, 237] on input "checkbox" at bounding box center [161, 237] width 6 height 6
checkbox input "true"
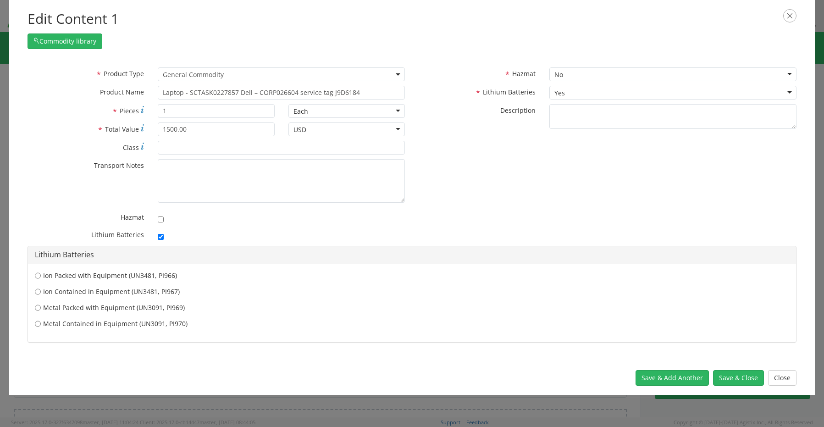
click at [93, 291] on label "Ion Contained in Equipment (UN3481, PI967)" at bounding box center [412, 291] width 754 height 9
click at [41, 280] on input "Ion Contained in Equipment (UN3481, PI967)" at bounding box center [38, 275] width 6 height 9
radio input "true"
click at [733, 379] on button "Save & Close" at bounding box center [738, 378] width 51 height 16
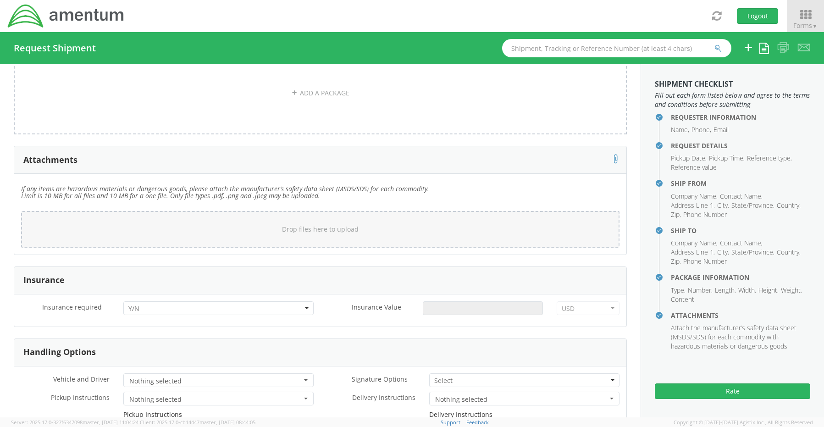
scroll to position [1008, 0]
drag, startPoint x: 139, startPoint y: 303, endPoint x: 140, endPoint y: 312, distance: 8.3
click at [140, 305] on div at bounding box center [218, 307] width 190 height 14
click at [440, 300] on input "Insurance Value *" at bounding box center [483, 307] width 120 height 14
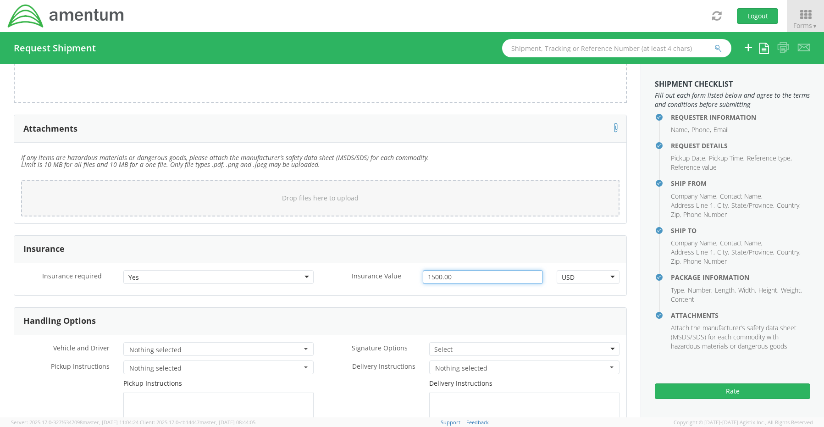
scroll to position [1054, 0]
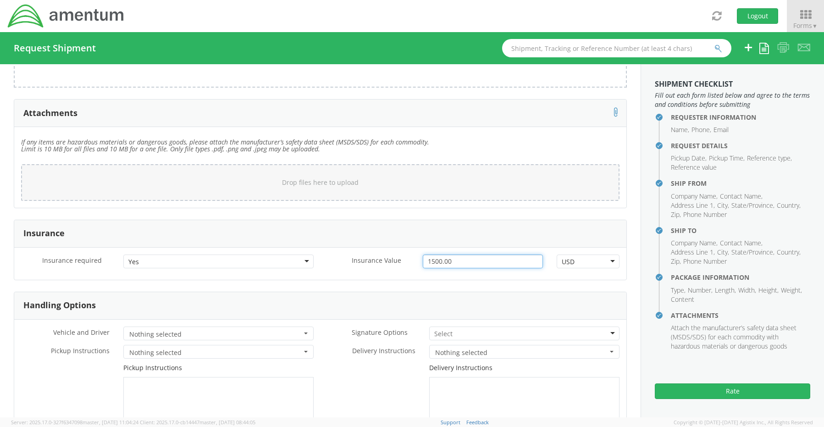
type input "1500.00"
click at [434, 329] on input "select-one" at bounding box center [444, 333] width 20 height 9
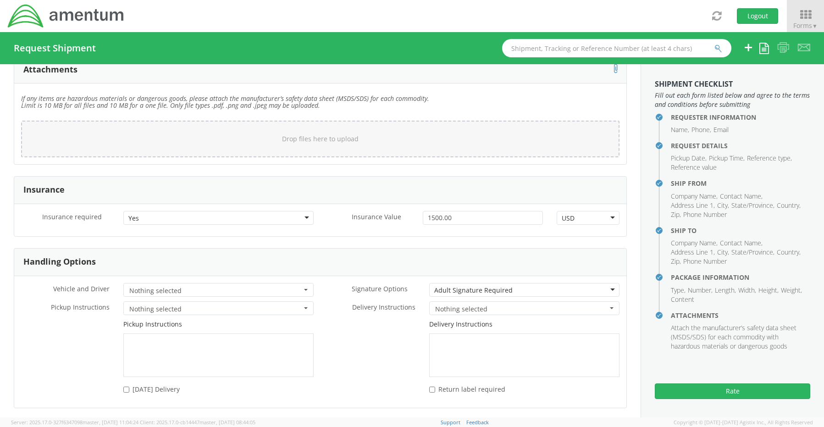
scroll to position [1204, 0]
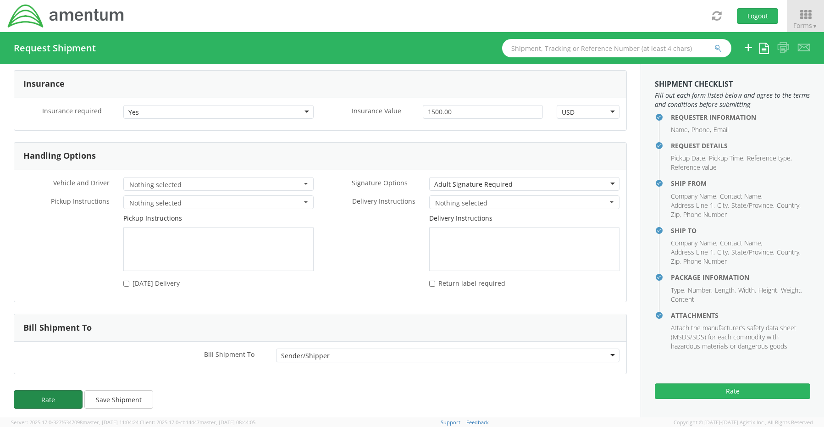
click at [54, 395] on button "Rate" at bounding box center [48, 399] width 69 height 18
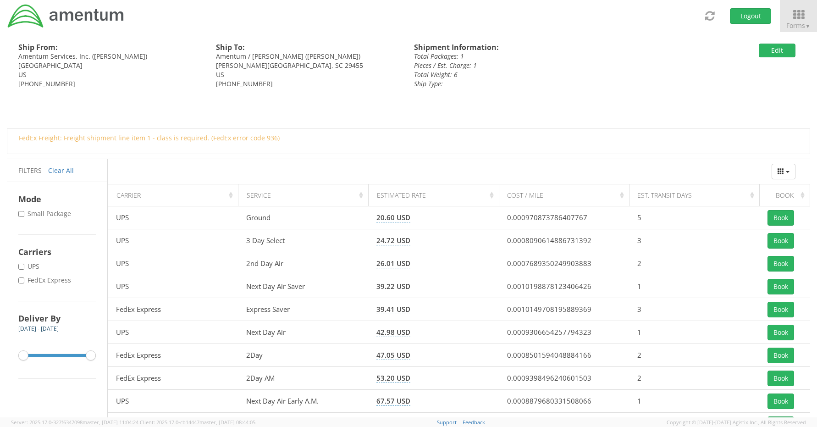
click at [40, 280] on label "* FedEx Express" at bounding box center [45, 279] width 55 height 9
click at [24, 280] on input "* FedEx Express" at bounding box center [21, 280] width 6 height 6
checkbox input "true"
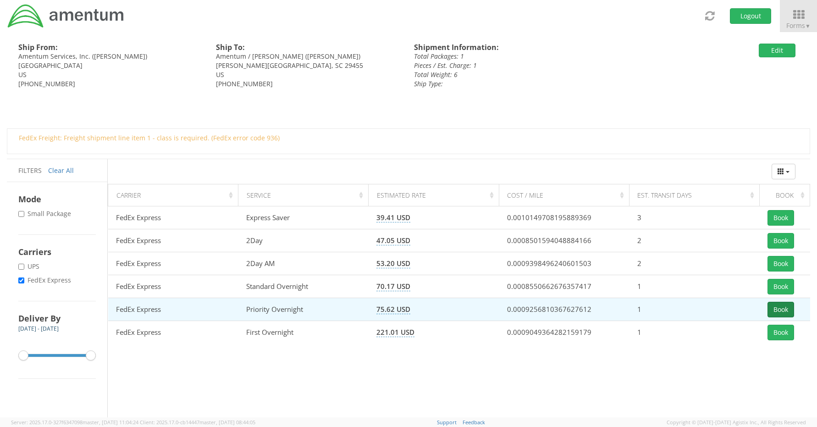
click at [775, 312] on button "Book" at bounding box center [780, 310] width 27 height 16
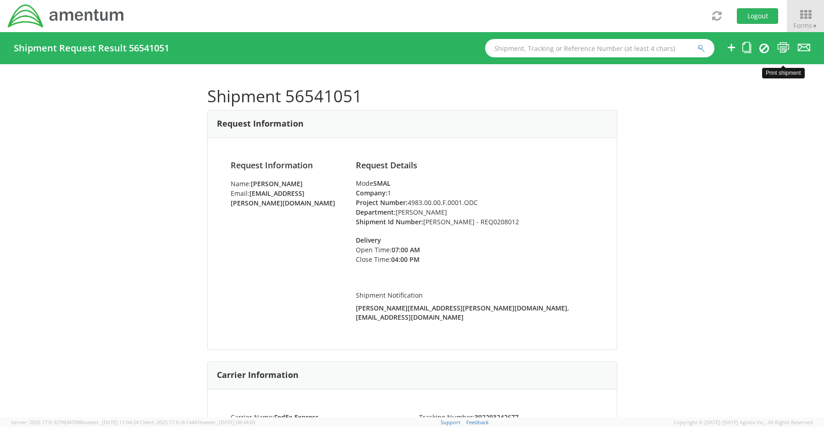
click at [781, 46] on icon at bounding box center [783, 47] width 12 height 11
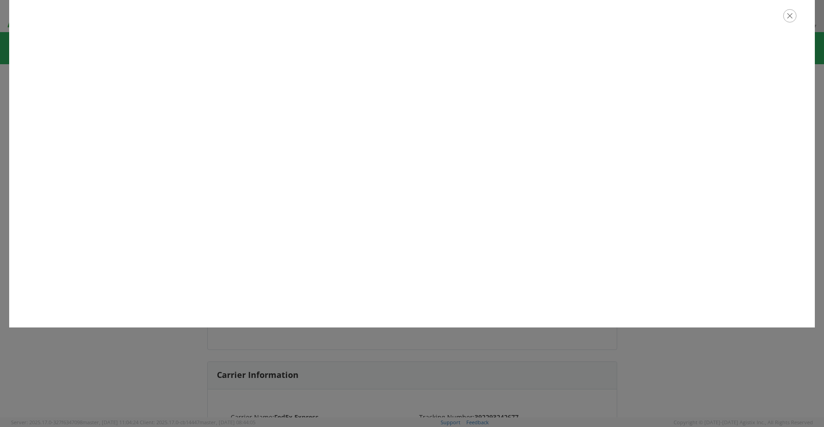
click at [788, 17] on icon "button" at bounding box center [789, 15] width 13 height 13
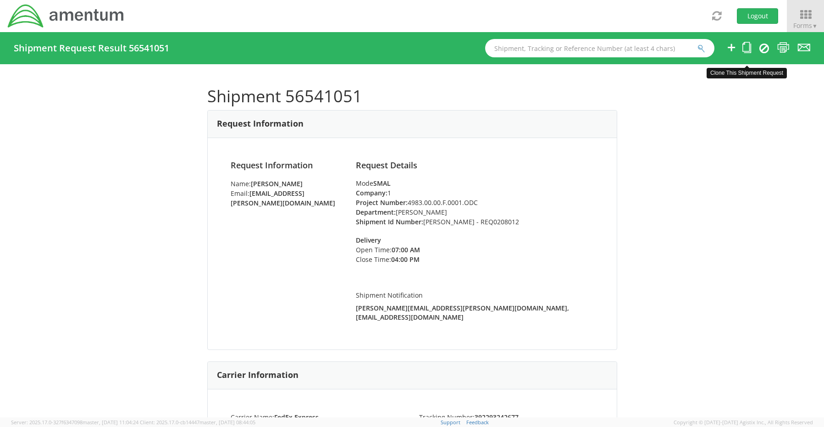
click at [745, 45] on icon at bounding box center [746, 47] width 9 height 11
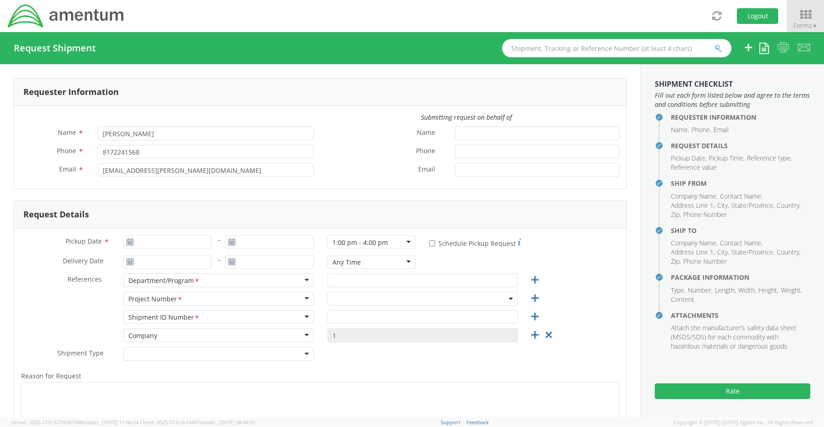
type input "[DATE]"
type input "[PERSON_NAME]"
type input "[PERSON_NAME] - REQ0208012"
select select "OCCP.600391.00000"
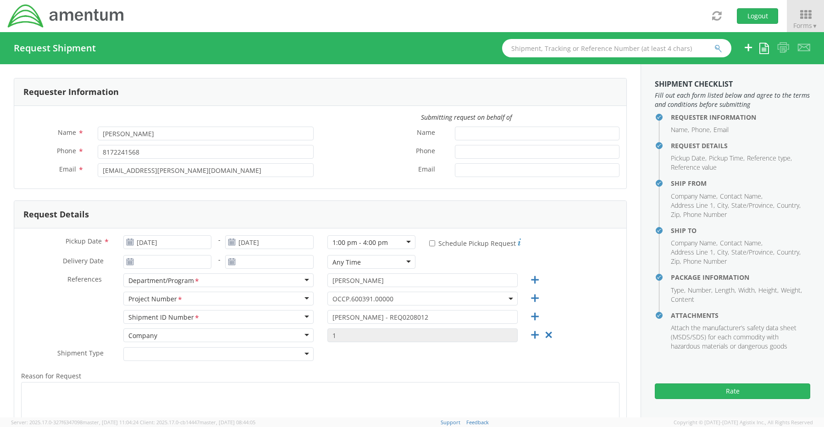
drag, startPoint x: 338, startPoint y: 296, endPoint x: 340, endPoint y: 304, distance: 8.1
click at [338, 297] on span "OCCP.600391.00000" at bounding box center [422, 298] width 180 height 9
click at [341, 311] on input "search" at bounding box center [421, 314] width 183 height 14
paste input "4983.00.00.F.0001.ODC"
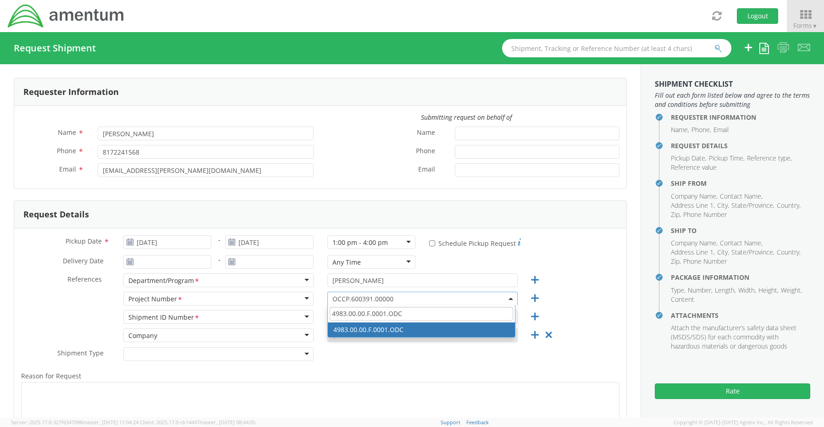
type input "4983.00.00.F.0001.ODC"
select select "4983.00.00.F.0001.ODC"
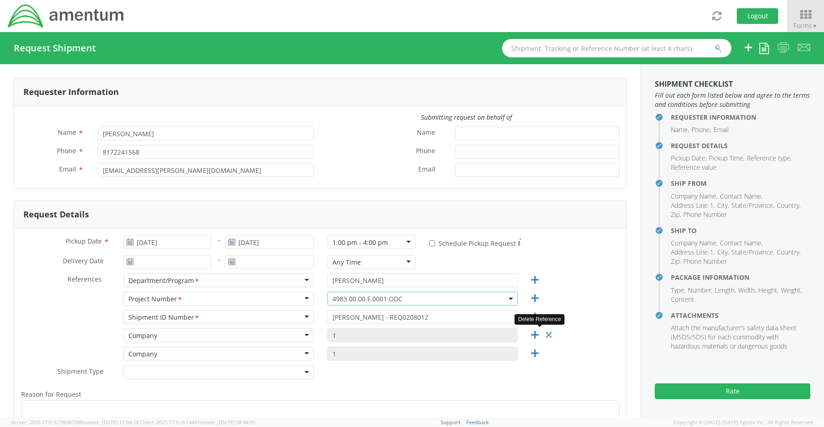
click at [543, 333] on icon at bounding box center [548, 334] width 11 height 11
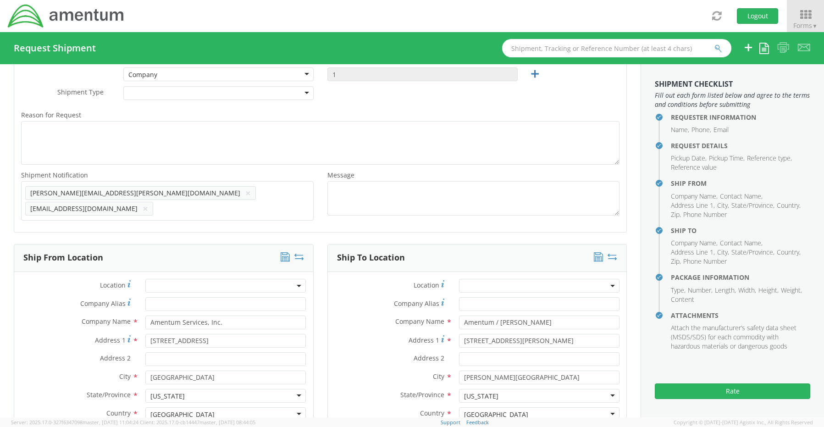
scroll to position [275, 0]
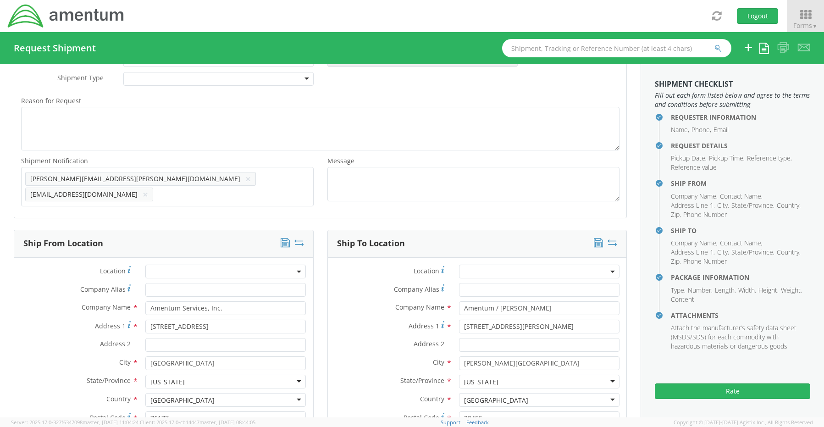
click at [294, 238] on icon at bounding box center [299, 242] width 10 height 9
type input "Amentum / [PERSON_NAME]"
type input "[STREET_ADDRESS][PERSON_NAME]"
type input "[PERSON_NAME][GEOGRAPHIC_DATA]"
type input "29455"
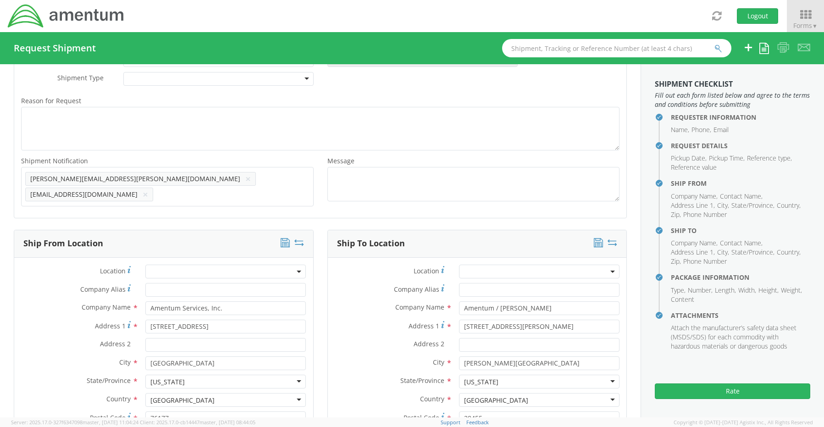
type input "[PERSON_NAME]"
type input "[PHONE_NUMBER]"
type input "[PERSON_NAME][EMAIL_ADDRESS][PERSON_NAME][DOMAIN_NAME]"
type input "Amentum Services, Inc."
type input "[STREET_ADDRESS]"
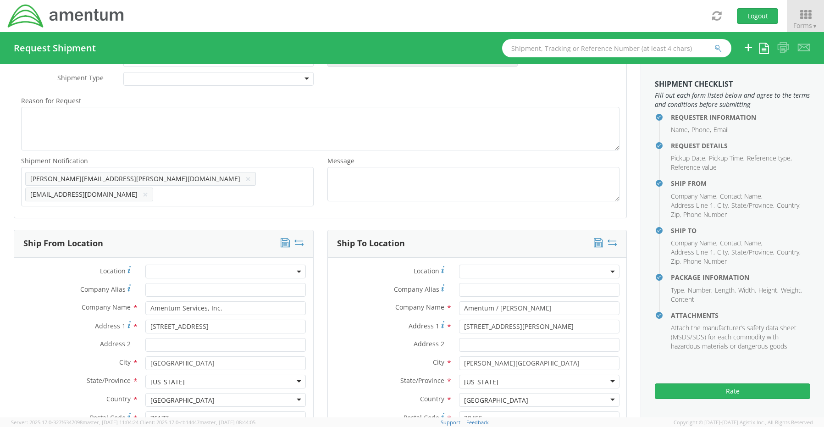
type input "[GEOGRAPHIC_DATA]"
type input "76177"
type input "[PERSON_NAME]"
type input "[PHONE_NUMBER]"
type input "[EMAIL_ADDRESS][PERSON_NAME][DOMAIN_NAME]"
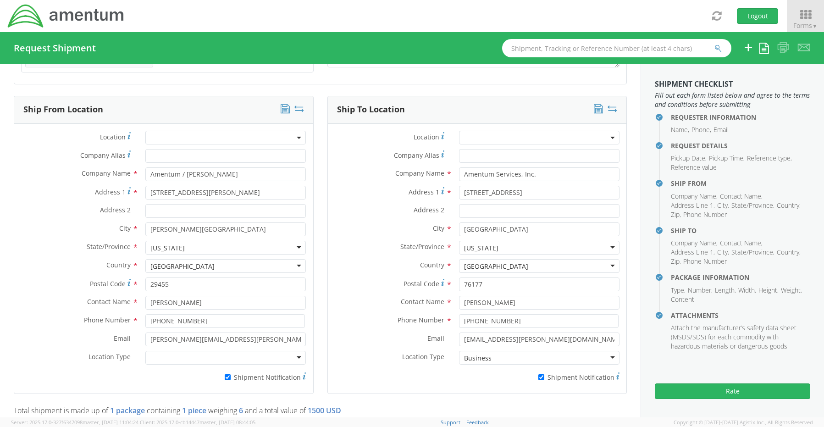
scroll to position [412, 0]
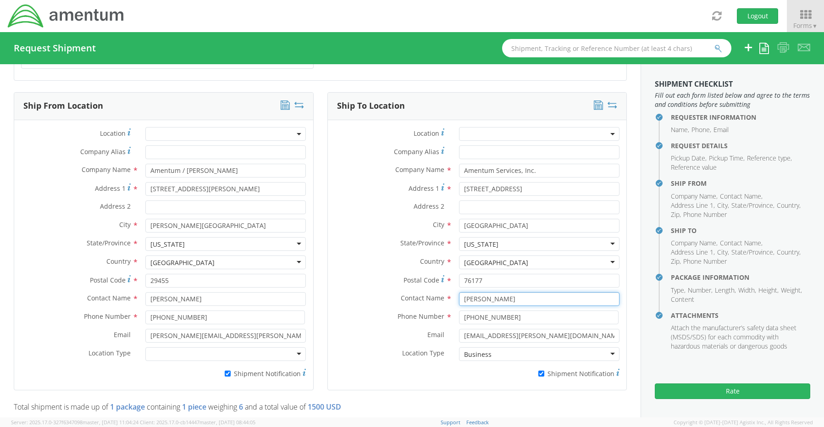
drag, startPoint x: 520, startPoint y: 293, endPoint x: 405, endPoint y: 291, distance: 114.6
click at [406, 292] on div "Contact Name * [PERSON_NAME]" at bounding box center [477, 299] width 299 height 14
paste input "[PERSON_NAME]"
drag, startPoint x: 473, startPoint y: 298, endPoint x: 485, endPoint y: 299, distance: 12.0
click at [474, 298] on input "[PERSON_NAME]" at bounding box center [539, 299] width 160 height 14
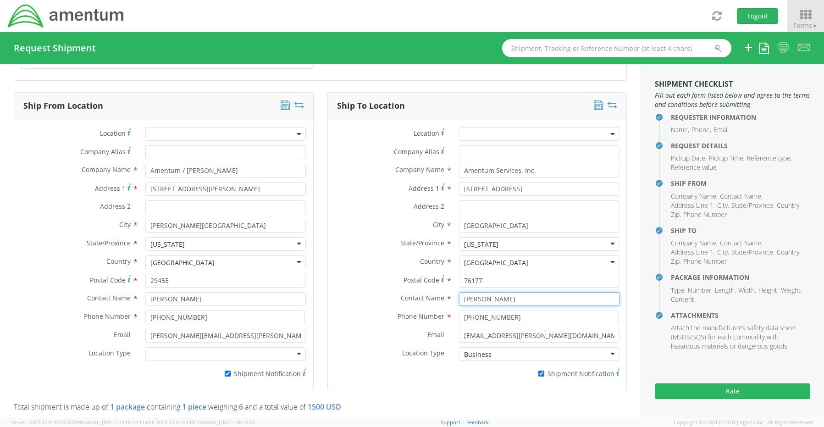
click at [502, 297] on input "[PERSON_NAME]" at bounding box center [539, 299] width 160 height 14
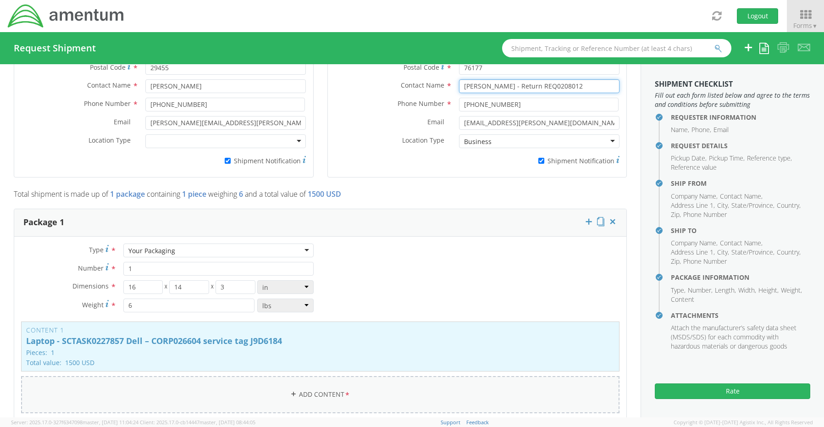
scroll to position [642, 0]
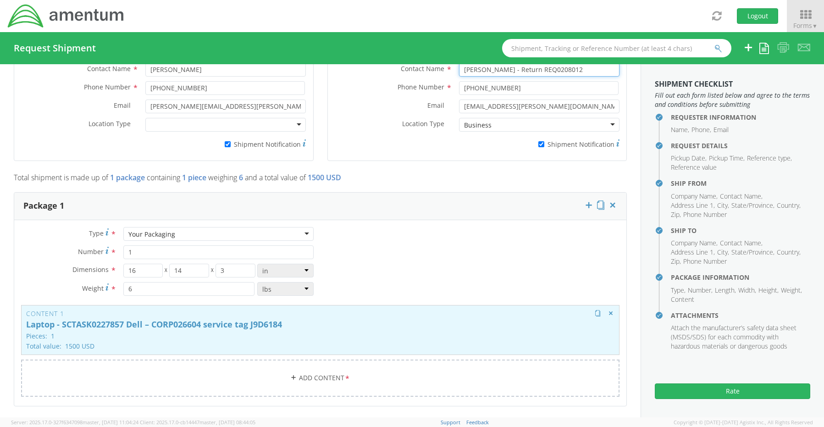
type input "[PERSON_NAME] - Return REQ0208012"
click at [283, 332] on p "Pieces: 1" at bounding box center [320, 335] width 588 height 7
type input "Laptop - SCTASK0227857 Dell – CORP026604 service tag J9D6184"
type input "1500"
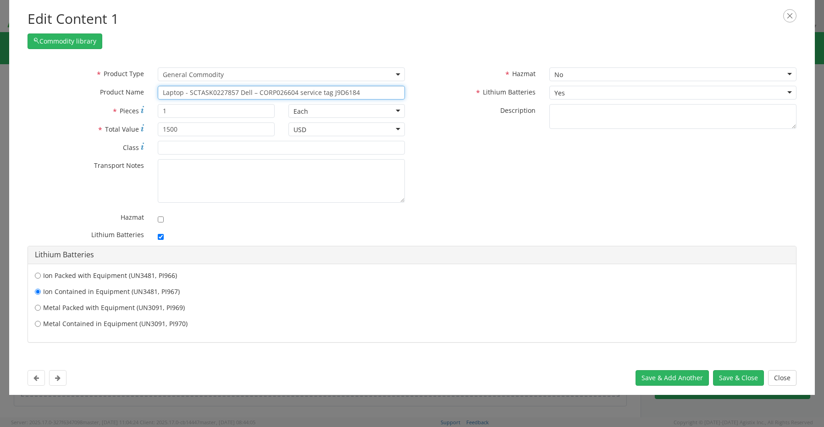
drag, startPoint x: 366, startPoint y: 92, endPoint x: 185, endPoint y: 89, distance: 181.1
click at [185, 89] on input "Laptop - SCTASK0227857 Dell – CORP026604 service tag J9D6184" at bounding box center [281, 93] width 247 height 14
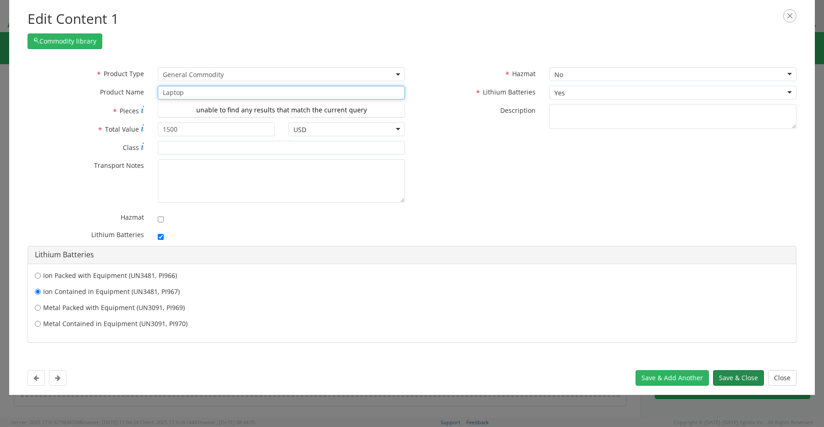
type input "Laptop"
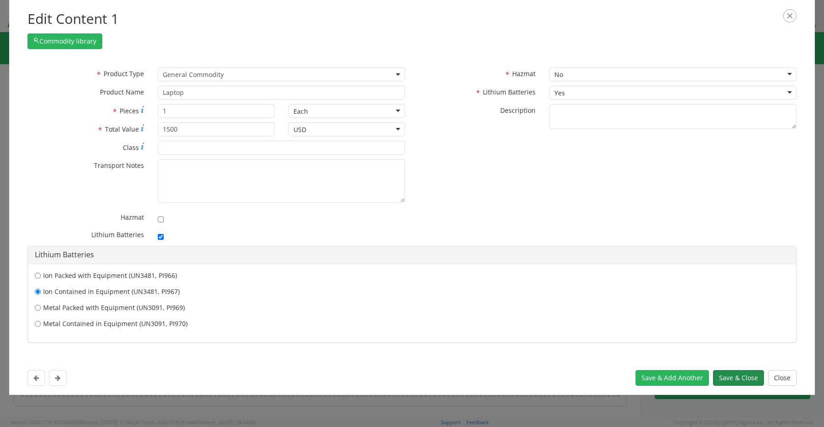
click at [745, 377] on button "Save & Close" at bounding box center [738, 378] width 51 height 16
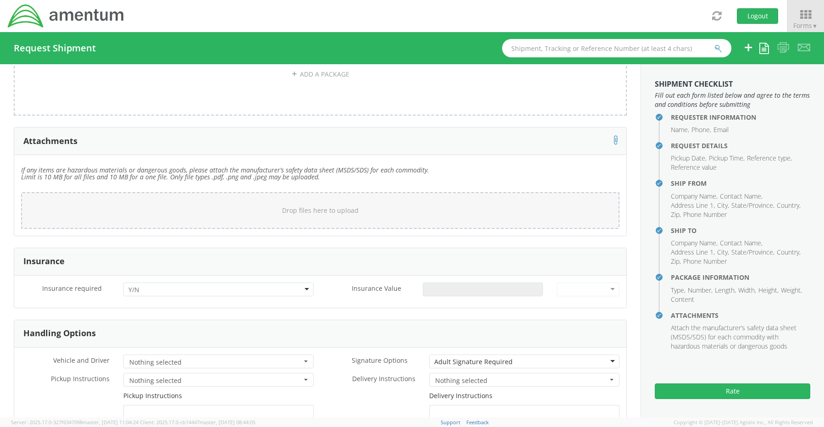
scroll to position [1054, 0]
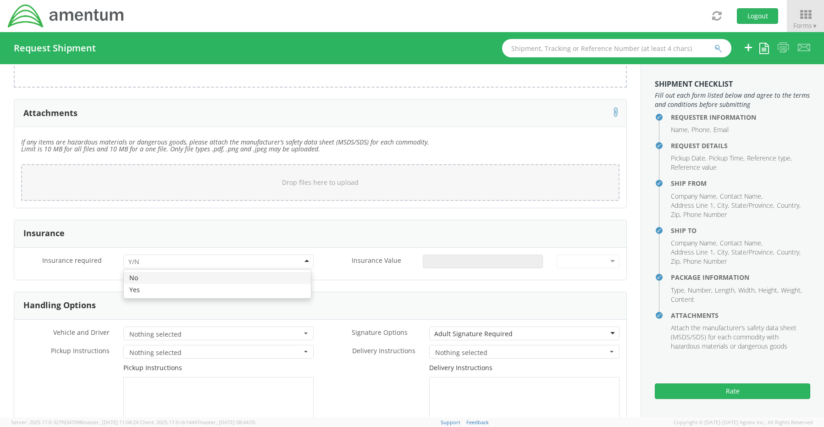
click at [144, 256] on div at bounding box center [218, 261] width 190 height 14
click at [455, 257] on input "Insurance Value *" at bounding box center [483, 261] width 120 height 14
type input "1500.00"
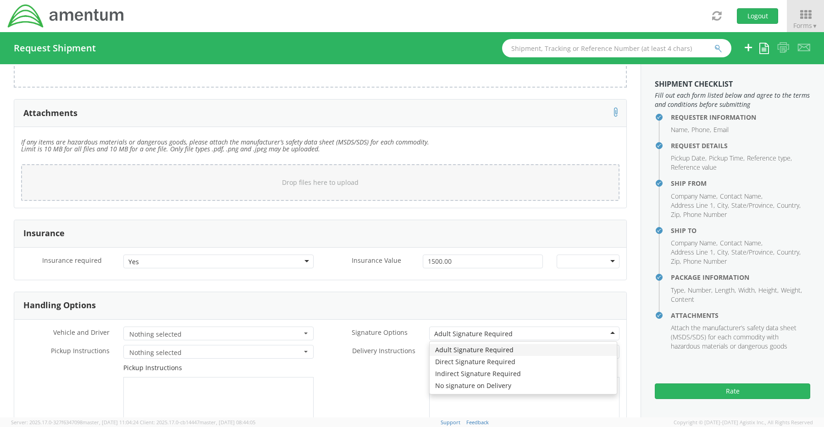
click at [455, 329] on div "Adult Signature Required" at bounding box center [473, 333] width 78 height 9
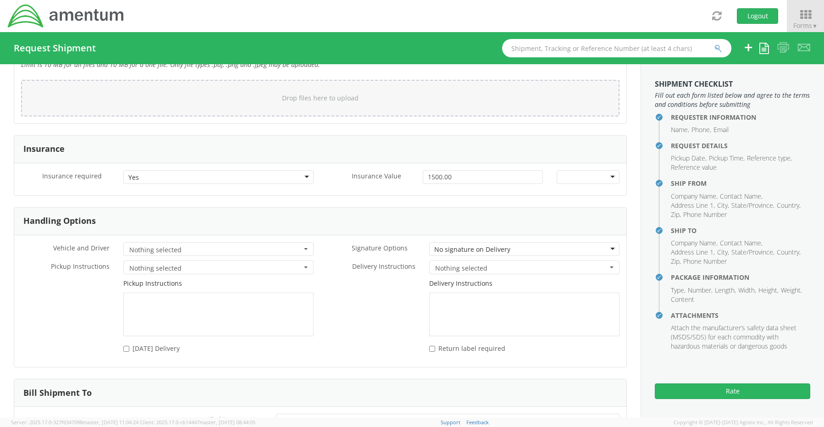
scroll to position [1204, 0]
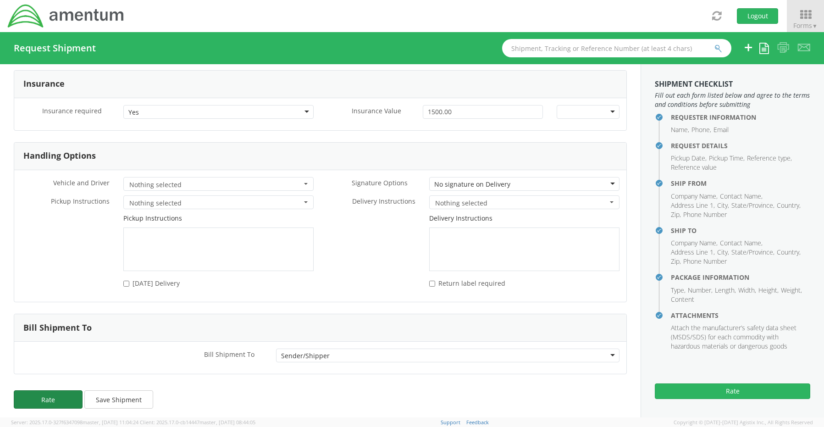
click at [39, 396] on button "Rate" at bounding box center [48, 399] width 69 height 18
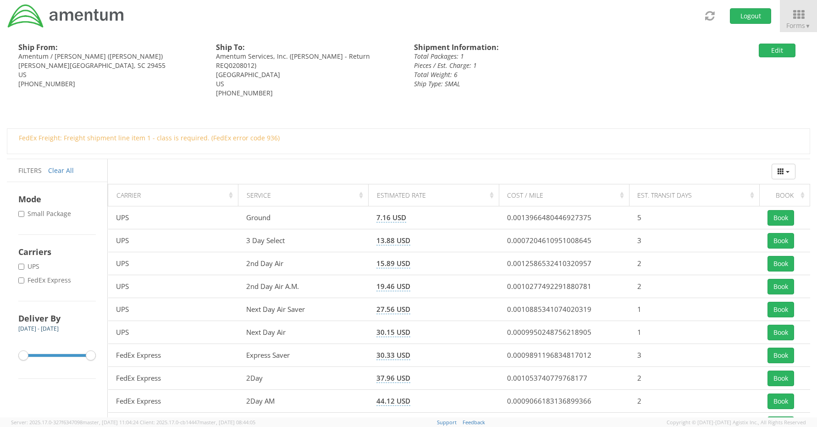
click at [27, 279] on label "* FedEx Express" at bounding box center [45, 279] width 55 height 9
click at [24, 279] on input "* FedEx Express" at bounding box center [21, 280] width 6 height 6
checkbox input "true"
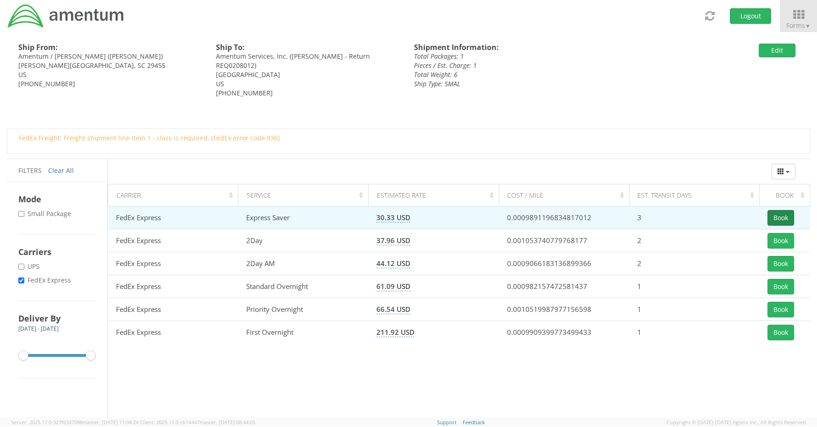
click at [776, 215] on button "Book" at bounding box center [780, 218] width 27 height 16
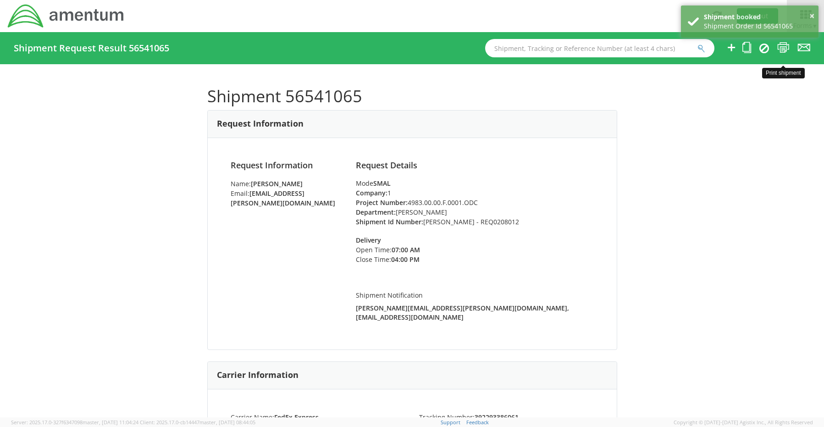
click at [788, 47] on icon at bounding box center [783, 47] width 12 height 11
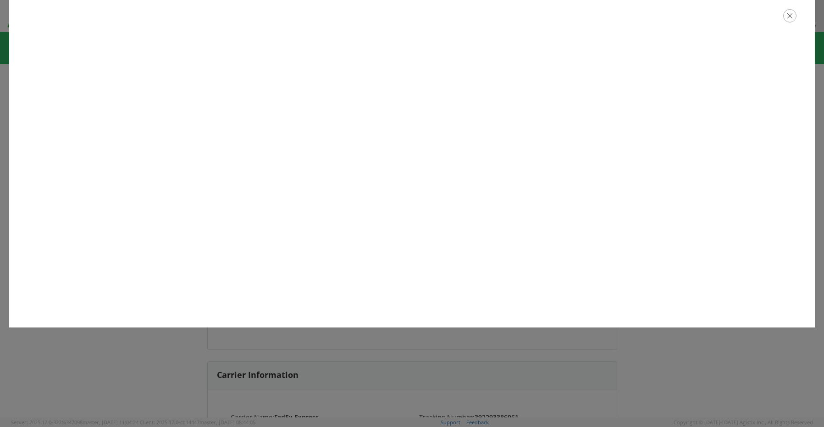
click at [790, 17] on icon "button" at bounding box center [789, 15] width 13 height 13
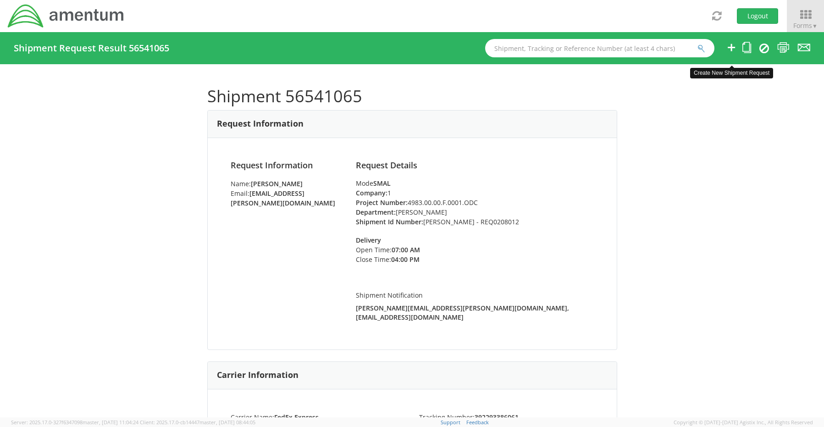
click at [732, 49] on icon at bounding box center [730, 47] width 11 height 11
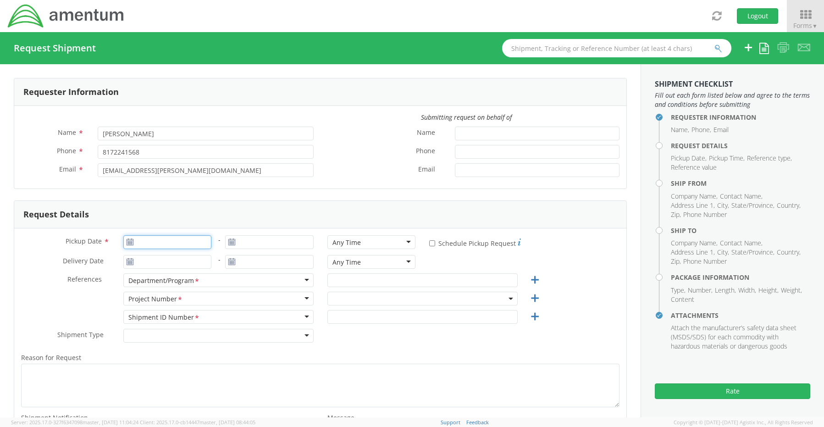
type input "[DATE]"
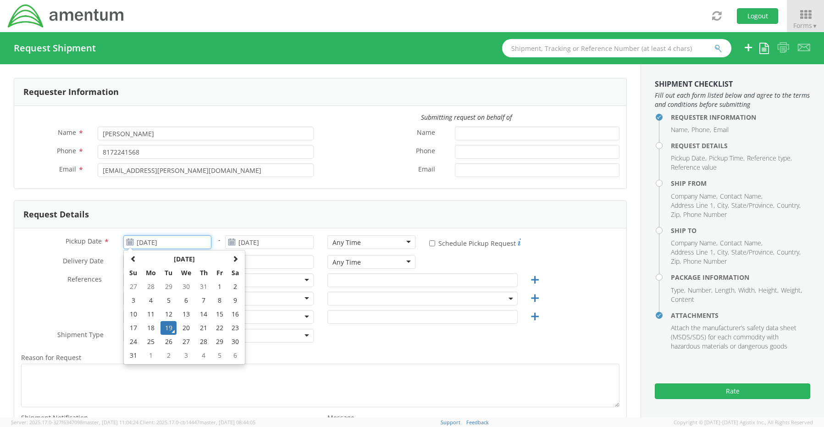
click at [145, 240] on input "[DATE]" at bounding box center [167, 242] width 88 height 14
select select "OCCP.600391.00000"
click at [169, 329] on td "19" at bounding box center [168, 328] width 16 height 14
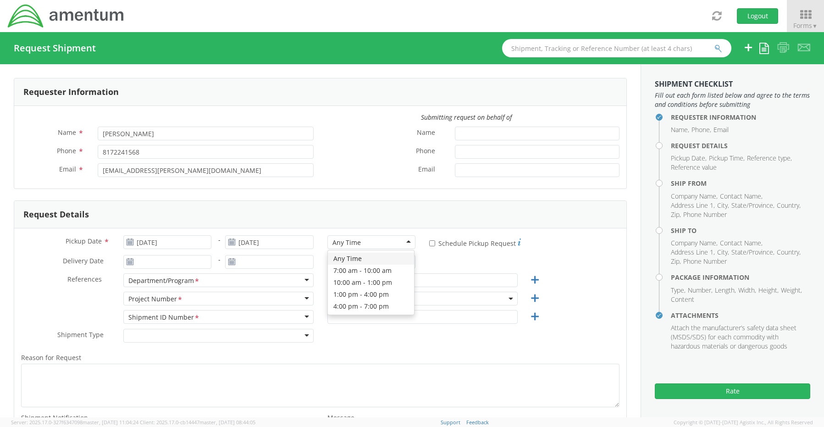
click at [343, 240] on div "Any Time" at bounding box center [346, 242] width 28 height 9
click at [344, 282] on input "text" at bounding box center [422, 280] width 190 height 14
paste input "[PERSON_NAME]"
type input "[PERSON_NAME]"
click at [338, 302] on span "OCCP.600391.00000" at bounding box center [422, 298] width 180 height 9
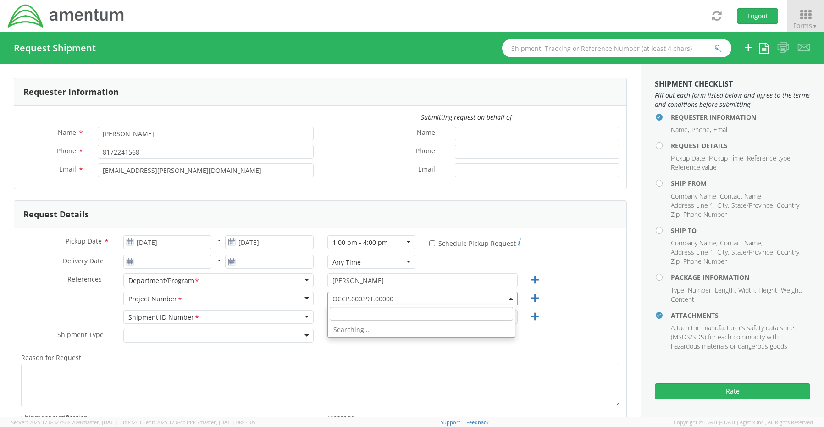
click at [342, 323] on li "Searching…" at bounding box center [421, 329] width 187 height 15
click at [341, 314] on input "search" at bounding box center [421, 314] width 183 height 14
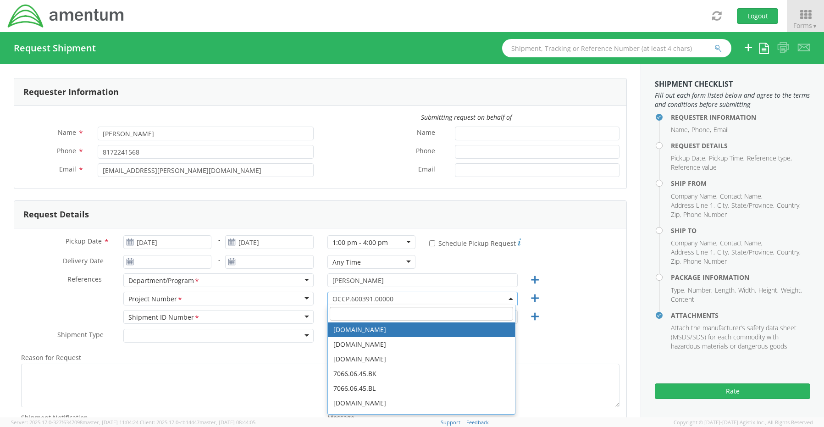
paste input "6118.03.01.2575.000.PMO.0000"
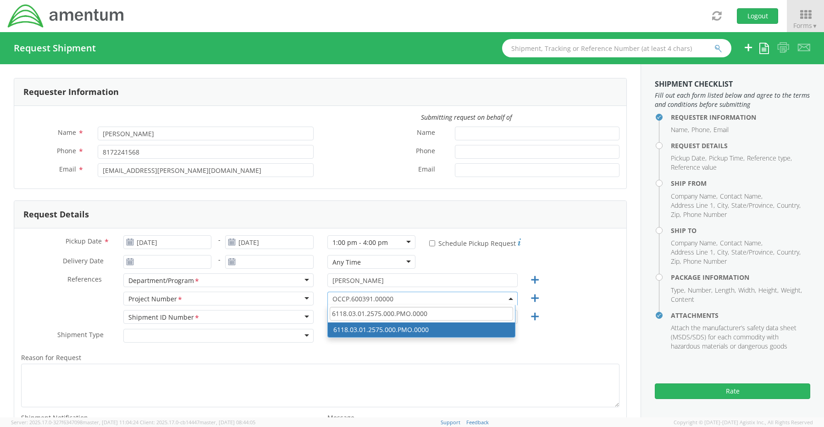
type input "6118.03.01.2575.000.PMO.0000"
select select "6118.03.01.2575.000.PMO.0000"
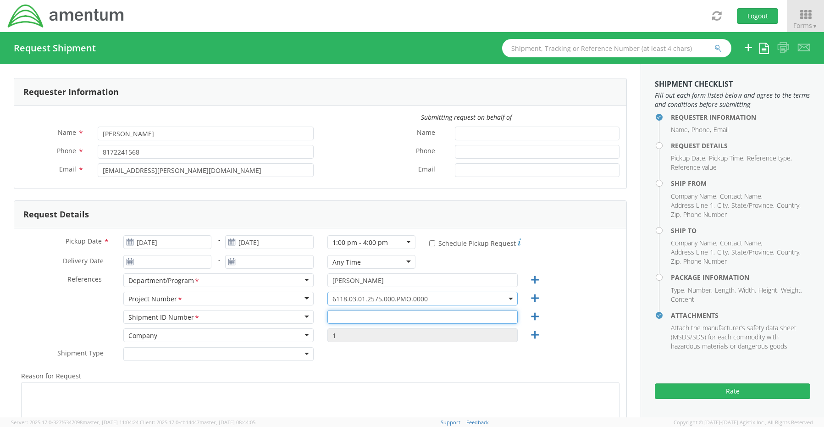
click at [341, 315] on input "text" at bounding box center [422, 317] width 190 height 14
paste input "[PERSON_NAME] - INC0250231"
type input "[PERSON_NAME] - INC0250231"
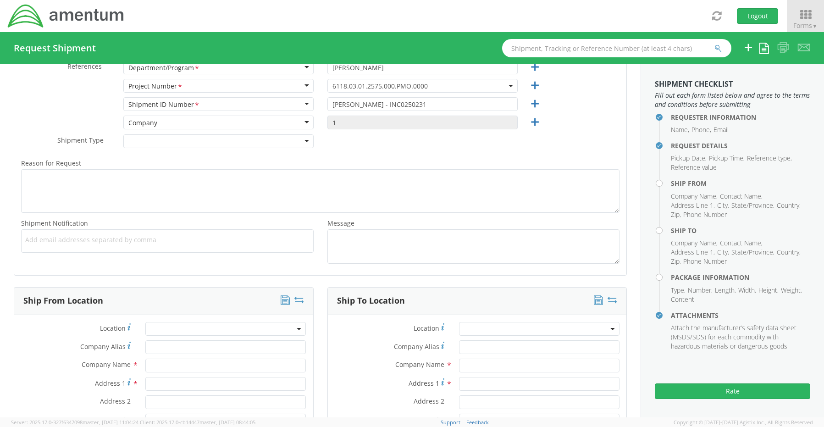
click at [50, 238] on span "Add email addresses separated by comma" at bounding box center [167, 239] width 284 height 9
paste input "[PERSON_NAME][EMAIL_ADDRESS][PERSON_NAME][DOMAIN_NAME]"
type input "[PERSON_NAME][EMAIL_ADDRESS][PERSON_NAME][DOMAIN_NAME]"
click at [167, 241] on span "Add email addresses separated by comma" at bounding box center [167, 239] width 284 height 9
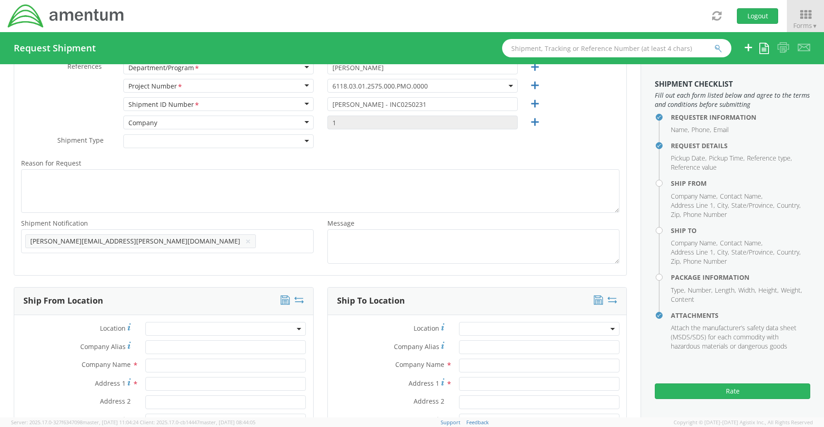
paste input "[EMAIL_ADDRESS][DOMAIN_NAME]"
type input "[EMAIL_ADDRESS][DOMAIN_NAME]"
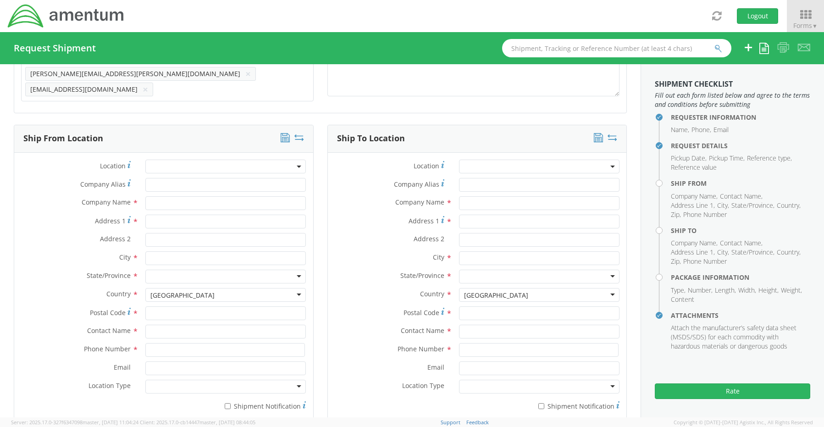
scroll to position [396, 0]
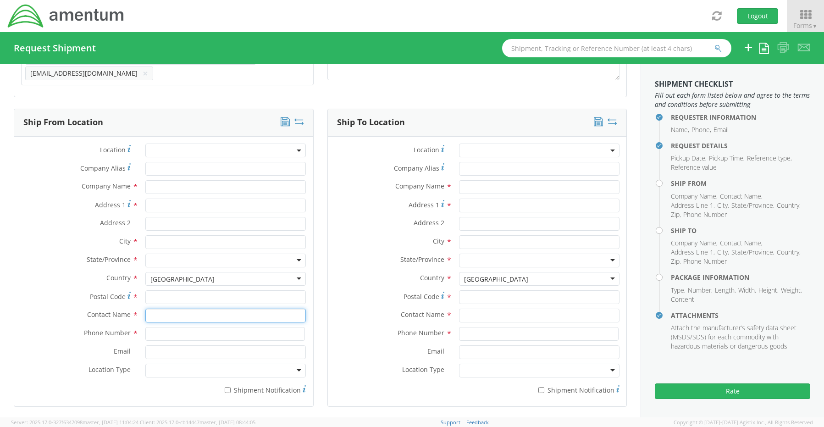
click at [166, 308] on input "text" at bounding box center [225, 315] width 160 height 14
type input "sene"
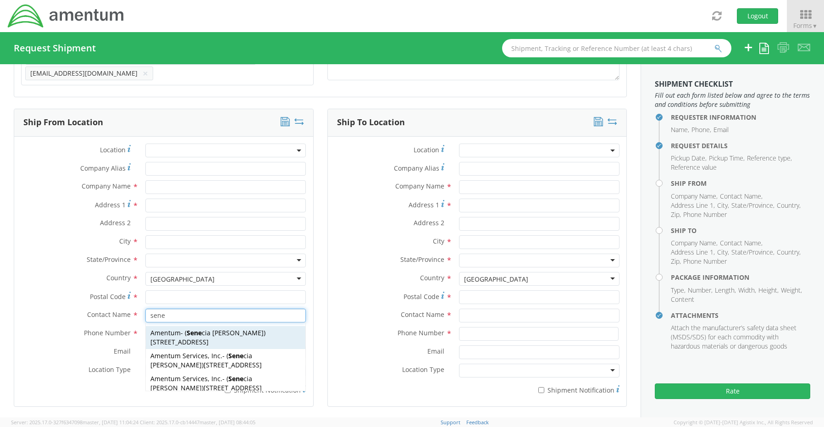
click at [170, 337] on span "[STREET_ADDRESS]" at bounding box center [179, 341] width 58 height 9
type input "Amentum"
type input "[STREET_ADDRESS]"
type input "[GEOGRAPHIC_DATA]"
type input "76177"
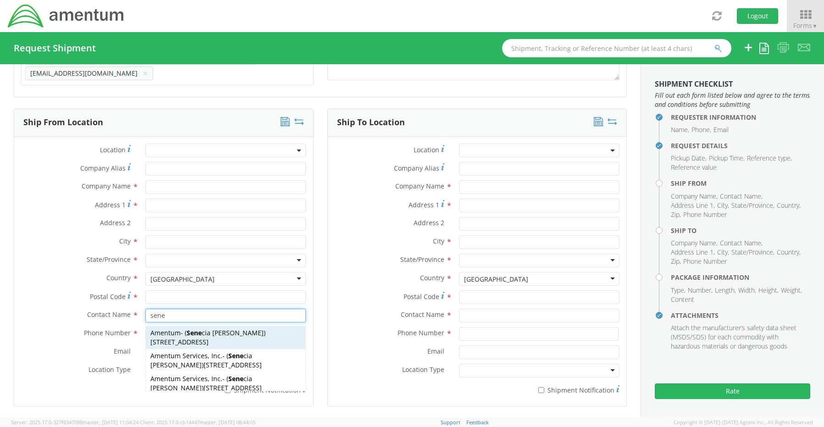
type input "[PERSON_NAME]"
type input "[PHONE_NUMBER]"
type input "[EMAIL_ADDRESS][PERSON_NAME][DOMAIN_NAME]"
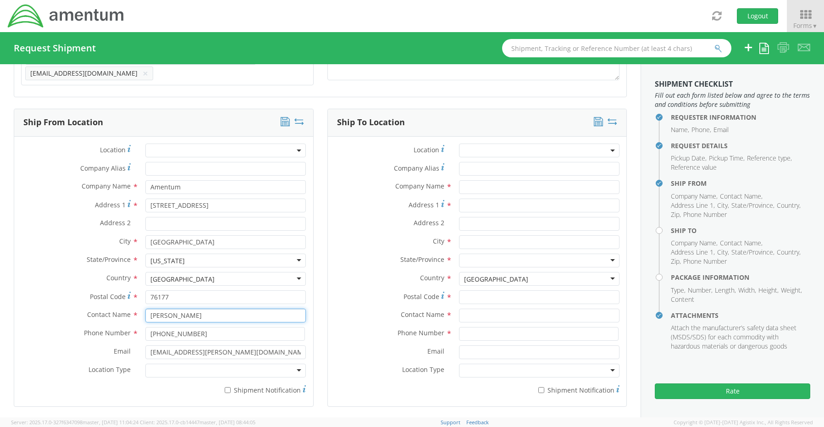
type input "[PERSON_NAME]"
click at [170, 367] on div at bounding box center [225, 370] width 160 height 14
drag, startPoint x: 174, startPoint y: 379, endPoint x: 184, endPoint y: 383, distance: 11.3
click at [229, 387] on input "* Shipment Notification" at bounding box center [228, 390] width 6 height 6
checkbox input "true"
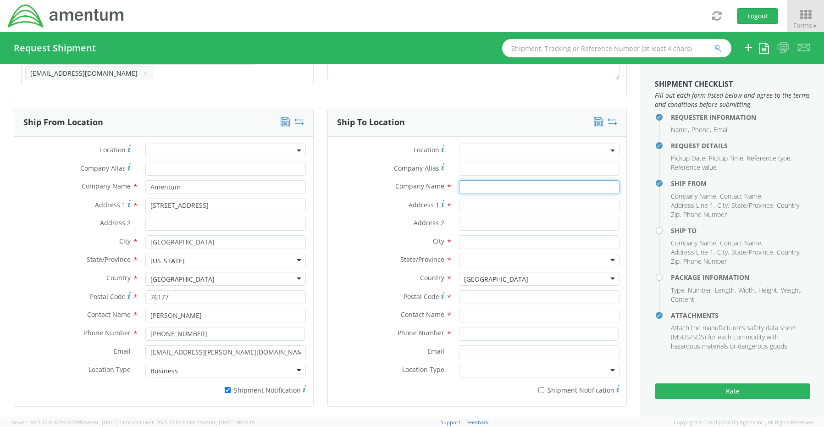
click at [483, 181] on input "text" at bounding box center [539, 187] width 160 height 14
paste input "[PERSON_NAME]"
type input "Amentum / [PERSON_NAME]"
click at [462, 310] on input "text" at bounding box center [539, 315] width 160 height 14
paste input "[PERSON_NAME]"
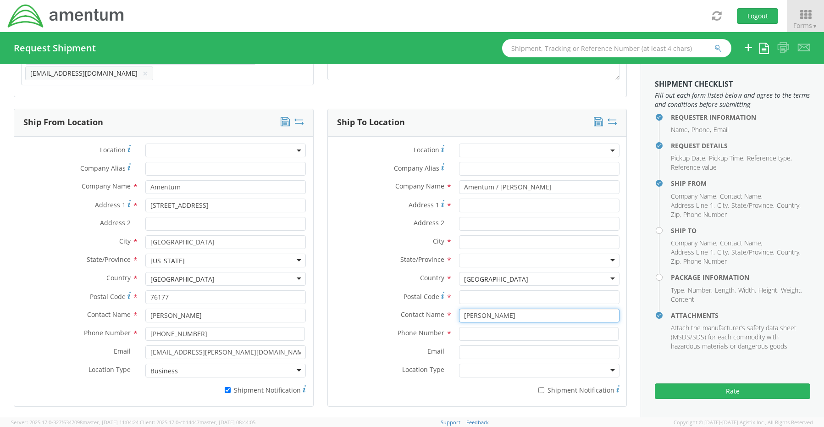
type input "[PERSON_NAME]"
click at [488, 198] on input "Address 1 *" at bounding box center [539, 205] width 160 height 14
paste input "[STREET_ADDRESS][PERSON_NAME]"
type input "[STREET_ADDRESS][PERSON_NAME]"
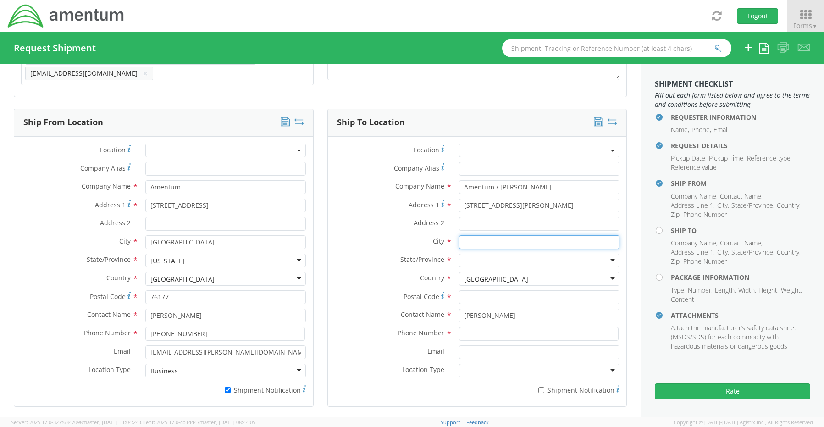
click at [478, 239] on input "text" at bounding box center [539, 242] width 160 height 14
paste input "[GEOGRAPHIC_DATA]"
type input "[GEOGRAPHIC_DATA]"
click at [475, 258] on div at bounding box center [539, 260] width 160 height 14
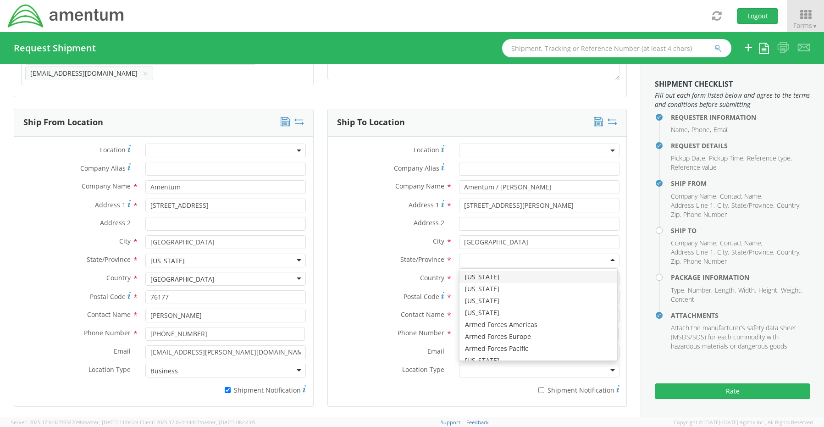
type input "t"
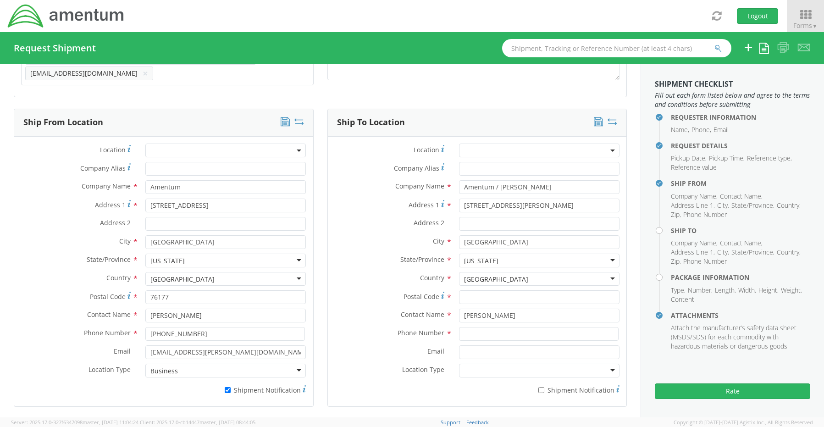
scroll to position [0, 0]
click at [474, 291] on input "Postal Code *" at bounding box center [539, 297] width 160 height 14
paste input "76082"
type input "76082"
click at [477, 333] on input at bounding box center [538, 334] width 159 height 14
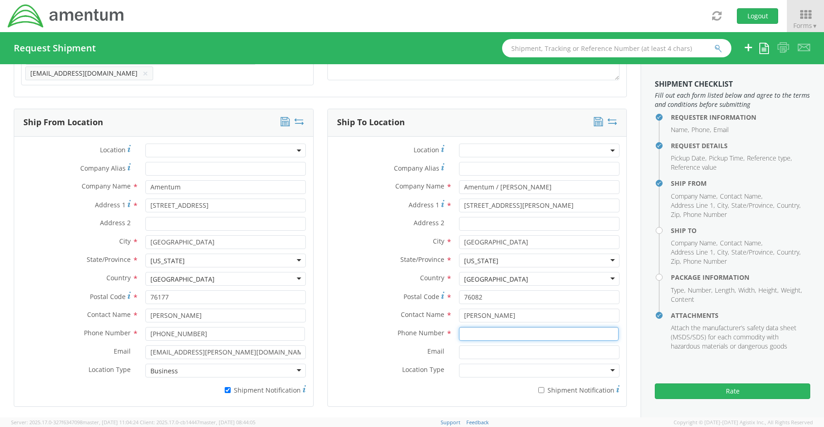
paste input "[PHONE_NUMBER]"
type input "[PHONE_NUMBER]"
drag, startPoint x: 472, startPoint y: 347, endPoint x: 477, endPoint y: 347, distance: 5.1
click at [477, 347] on input "Email *" at bounding box center [539, 352] width 160 height 14
paste input "[PERSON_NAME][EMAIL_ADDRESS][PERSON_NAME][DOMAIN_NAME]"
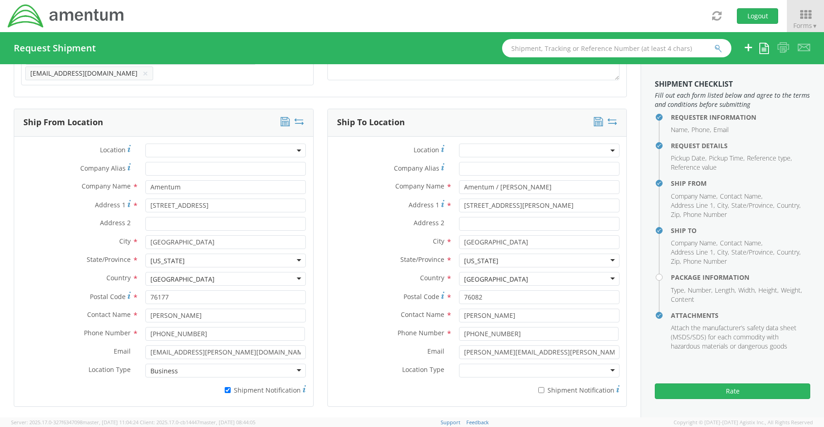
click at [535, 384] on label "* Shipment Notification" at bounding box center [539, 389] width 160 height 11
click at [538, 387] on input "* Shipment Notification" at bounding box center [541, 390] width 6 height 6
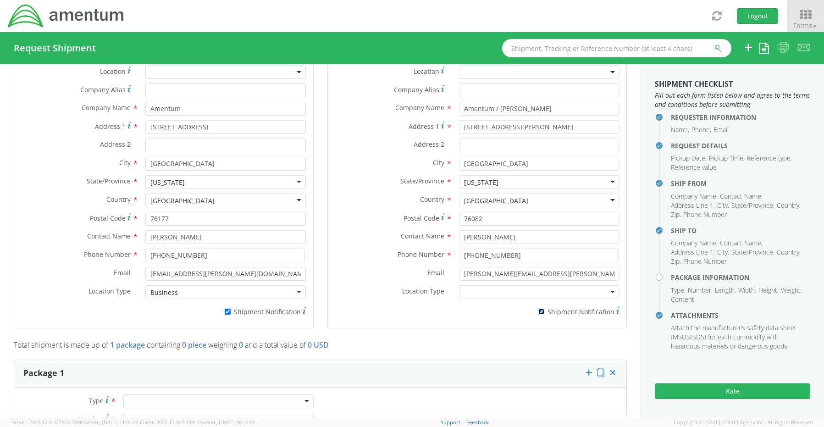
scroll to position [579, 0]
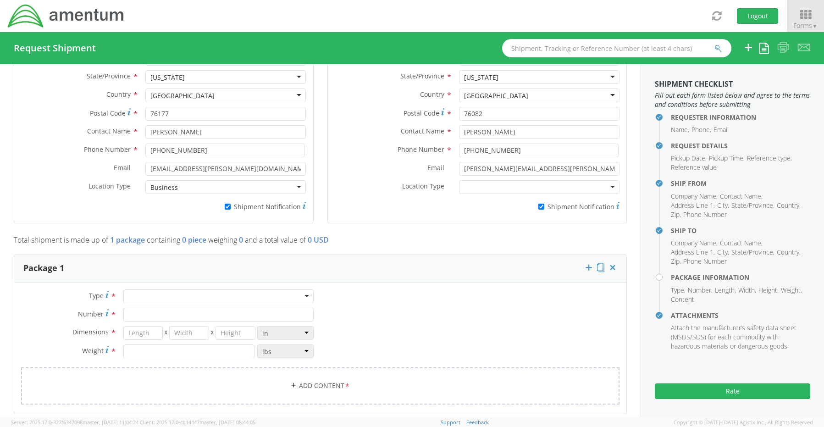
click at [133, 293] on div at bounding box center [218, 296] width 190 height 14
click at [146, 312] on input "Number *" at bounding box center [218, 315] width 190 height 14
click at [310, 377] on link "Add Content *" at bounding box center [320, 385] width 598 height 37
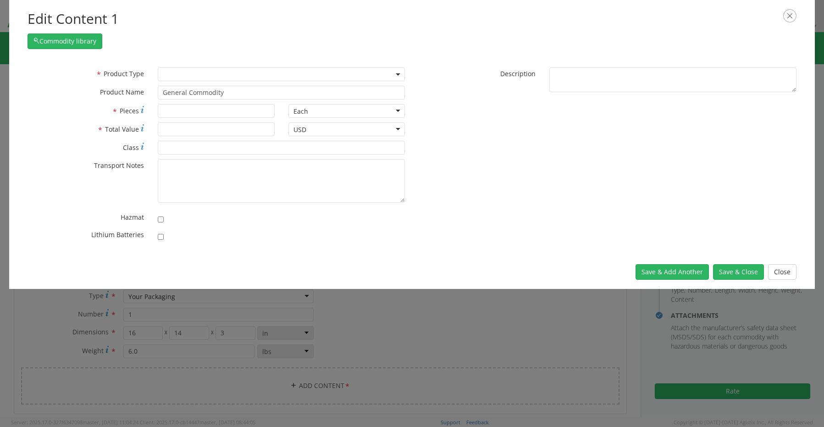
click at [182, 80] on span at bounding box center [281, 74] width 247 height 14
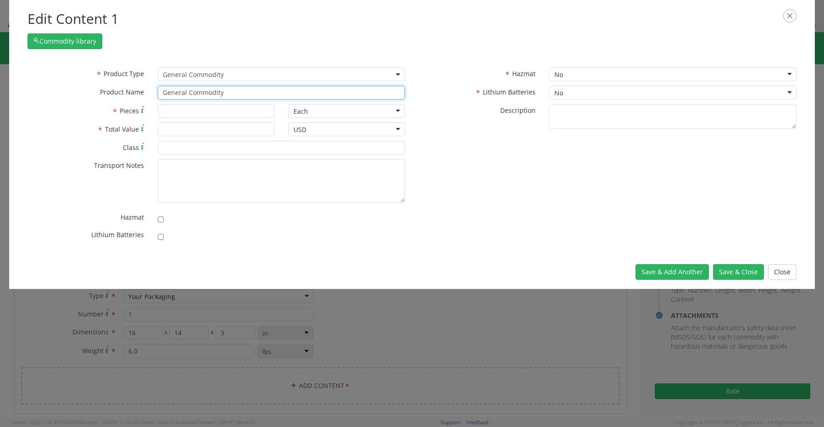
drag, startPoint x: 230, startPoint y: 93, endPoint x: 117, endPoint y: 88, distance: 112.4
click at [131, 89] on div "* Product Name General Commodity Laptop - SCTASK0227857 Dell – CORP026604 servi…" at bounding box center [216, 93] width 391 height 14
paste input "Laptop - INC0250231 Dell – CORP026497 service tag 6CD6184"
drag, startPoint x: 159, startPoint y: 236, endPoint x: 154, endPoint y: 236, distance: 5.1
click at [158, 234] on input "checkbox" at bounding box center [161, 237] width 6 height 6
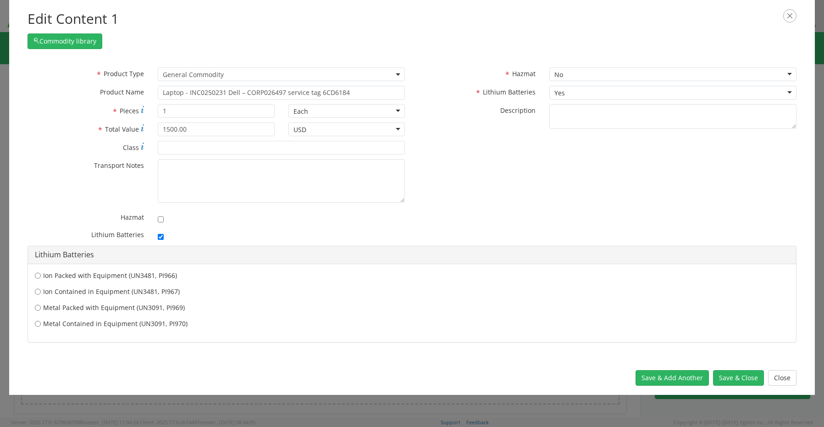
click at [85, 290] on label "Ion Contained in Equipment (UN3481, PI967)" at bounding box center [412, 291] width 754 height 9
click at [41, 280] on input "Ion Contained in Equipment (UN3481, PI967)" at bounding box center [38, 275] width 6 height 9
click at [743, 376] on button "Save & Close" at bounding box center [738, 378] width 51 height 16
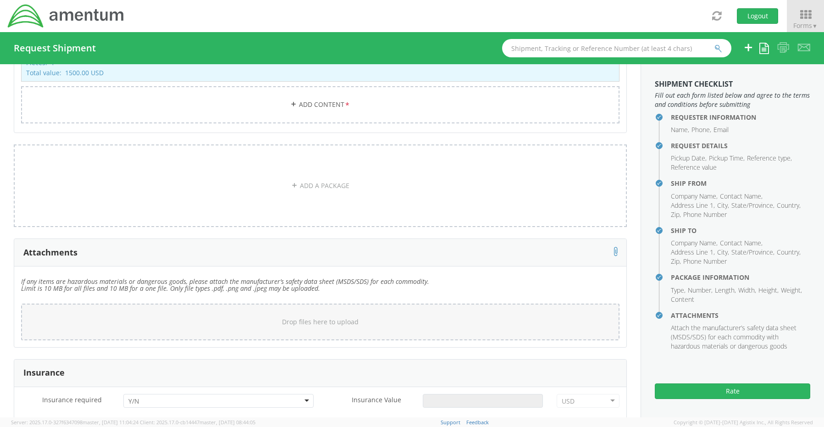
scroll to position [992, 0]
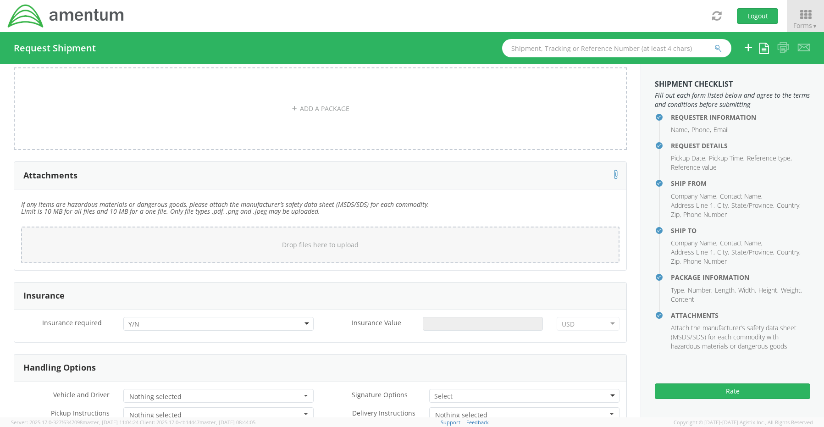
click at [133, 319] on input "select-one" at bounding box center [134, 323] width 13 height 9
click at [445, 319] on input "Insurance Value *" at bounding box center [483, 324] width 120 height 14
click at [437, 391] on input "select-one" at bounding box center [444, 395] width 20 height 9
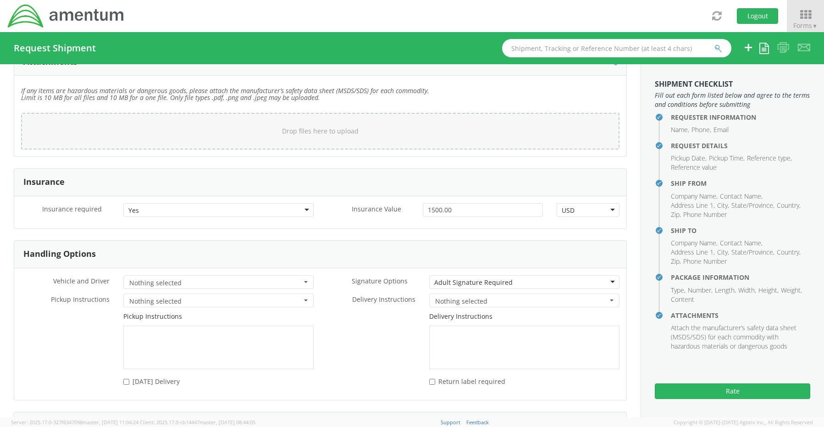
scroll to position [1204, 0]
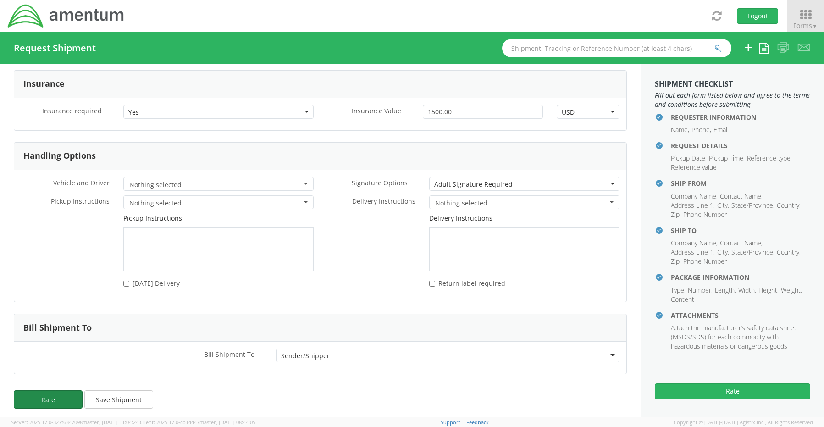
click at [44, 393] on button "Rate" at bounding box center [48, 399] width 69 height 18
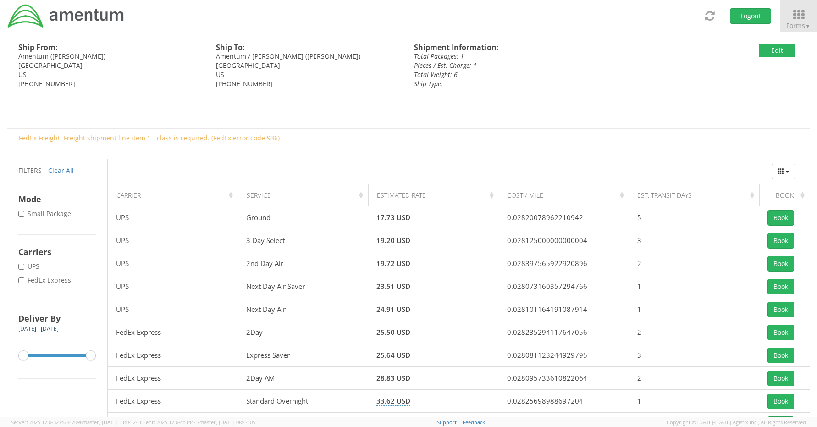
click at [55, 281] on label "* FedEx Express" at bounding box center [45, 279] width 55 height 9
click at [24, 281] on input "* FedEx Express" at bounding box center [21, 280] width 6 height 6
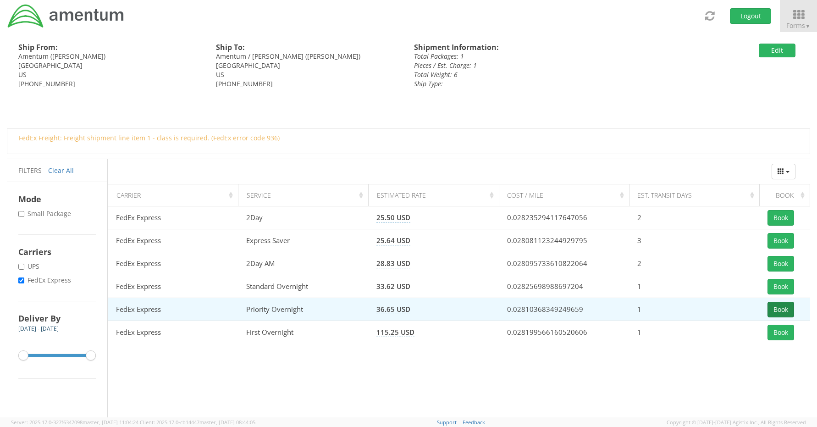
click at [786, 313] on button "Book" at bounding box center [780, 310] width 27 height 16
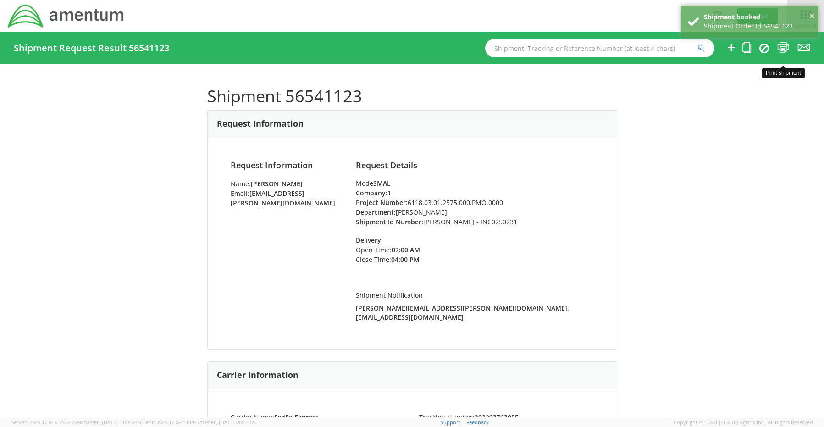
click at [781, 46] on icon at bounding box center [783, 47] width 12 height 11
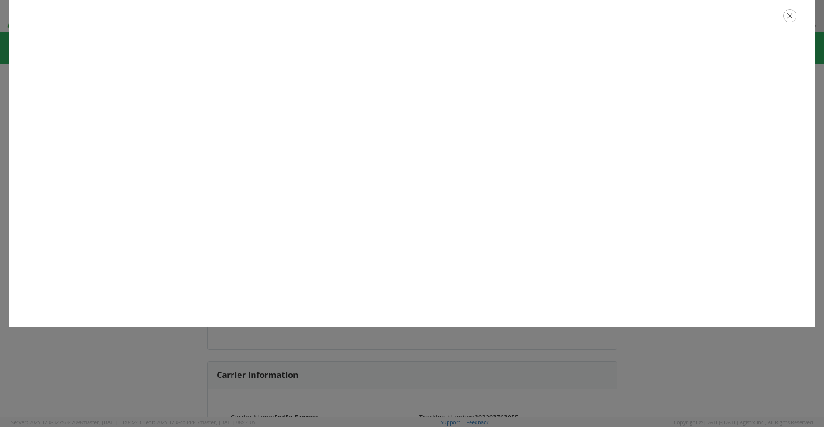
click at [788, 16] on icon "button" at bounding box center [789, 15] width 13 height 13
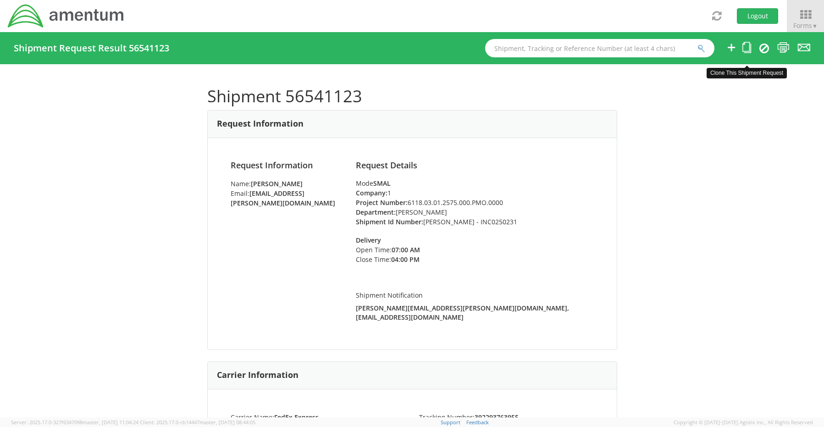
click at [748, 48] on icon at bounding box center [746, 47] width 9 height 11
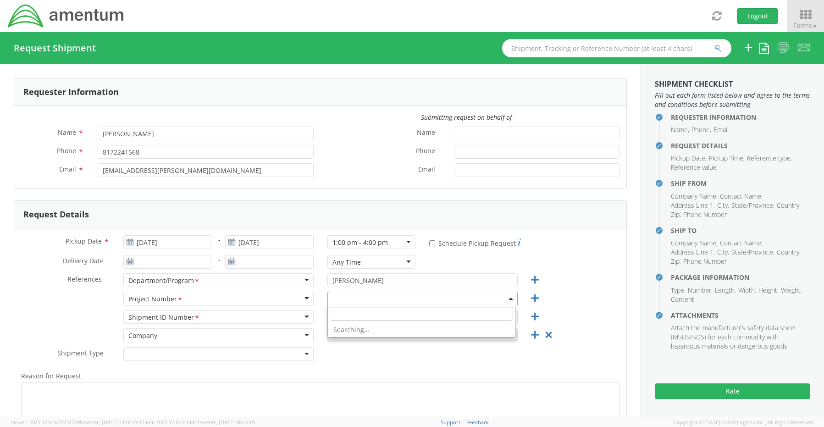
click at [341, 298] on span at bounding box center [422, 298] width 190 height 14
click at [345, 318] on input "search" at bounding box center [421, 314] width 183 height 14
paste input "6118.03.01.2575.000.PMO.0000"
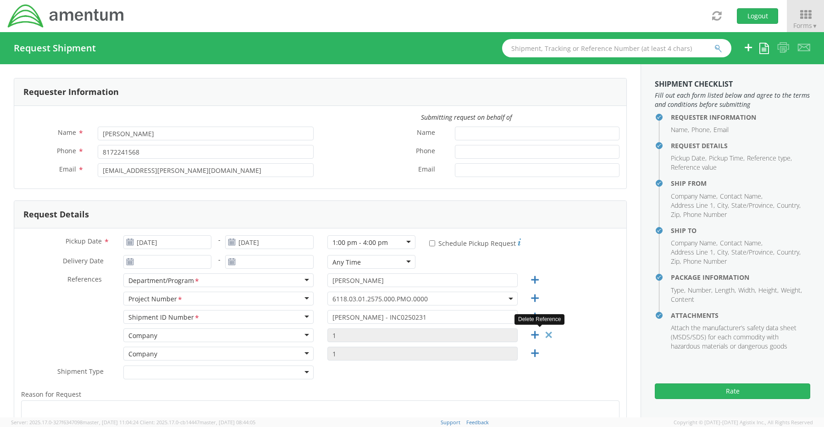
click at [543, 334] on icon at bounding box center [548, 334] width 11 height 11
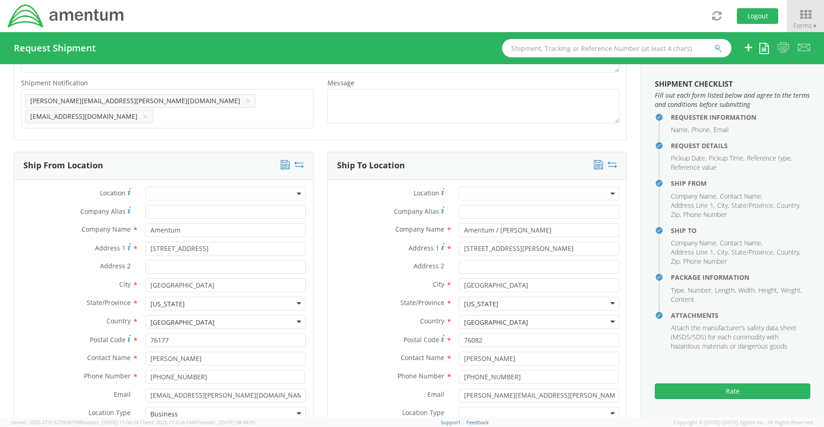
scroll to position [367, 0]
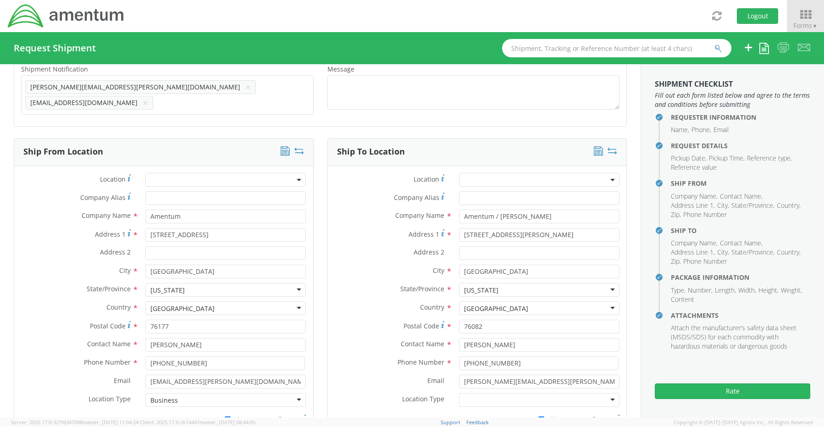
click at [294, 146] on icon at bounding box center [299, 150] width 10 height 9
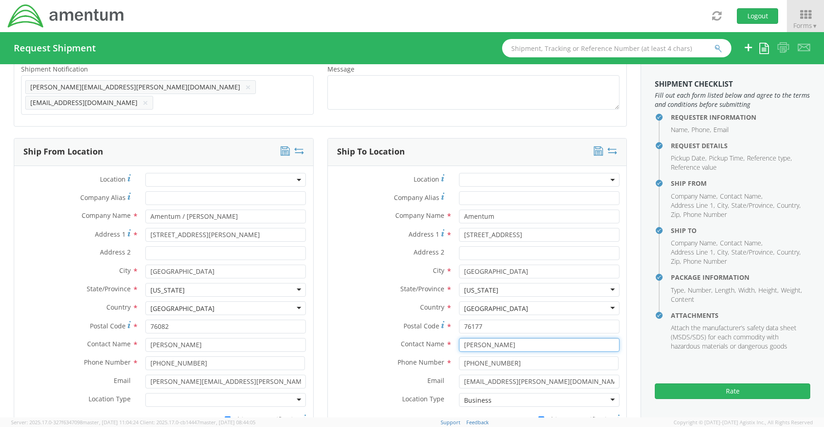
drag, startPoint x: 520, startPoint y: 344, endPoint x: 418, endPoint y: 343, distance: 101.3
click at [428, 341] on div "Contact Name * [PERSON_NAME]" at bounding box center [477, 345] width 299 height 14
paste input "[PERSON_NAME]"
click at [473, 340] on input "[PERSON_NAME]" at bounding box center [539, 345] width 160 height 14
click at [512, 342] on input "[PERSON_NAME]" at bounding box center [539, 345] width 160 height 14
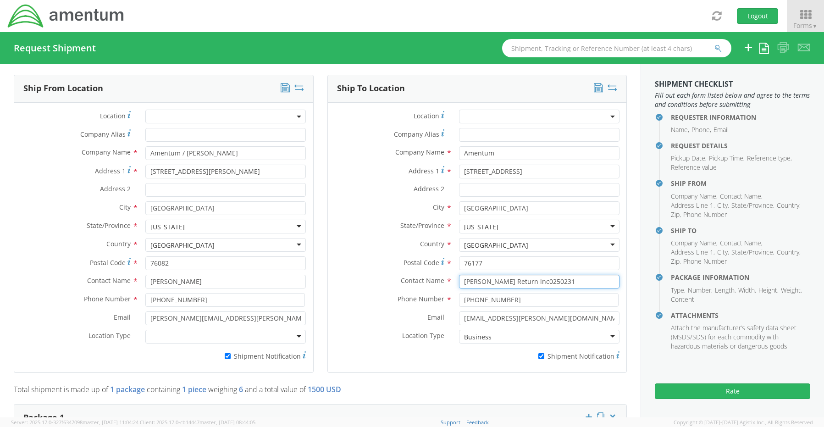
scroll to position [596, 0]
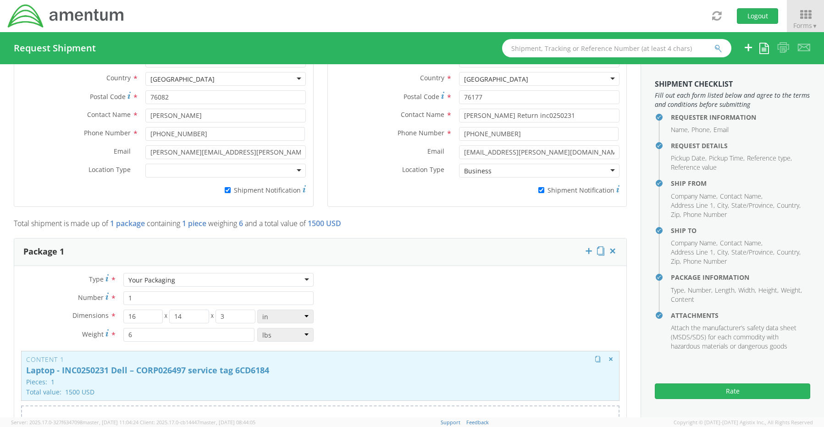
click at [157, 366] on p "Laptop - INC0250231 Dell – CORP026497 service tag 6CD6184" at bounding box center [320, 370] width 588 height 9
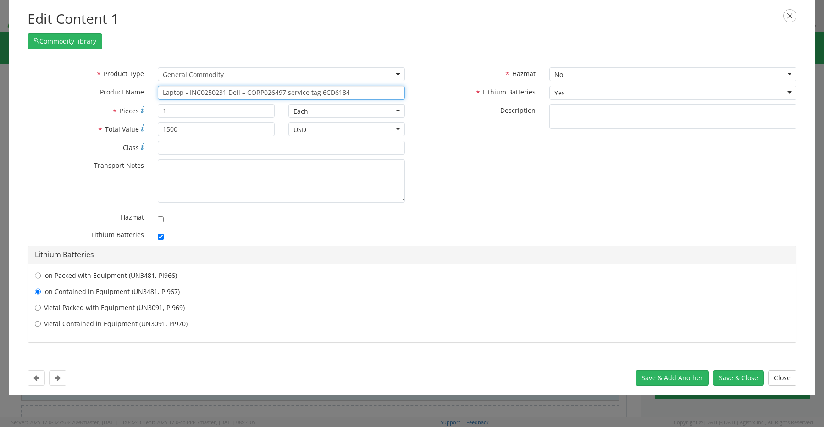
drag, startPoint x: 363, startPoint y: 93, endPoint x: 232, endPoint y: 96, distance: 130.2
click at [231, 94] on input "Laptop - INC0250231 Dell – CORP026497 service tag 6CD6184" at bounding box center [281, 93] width 247 height 14
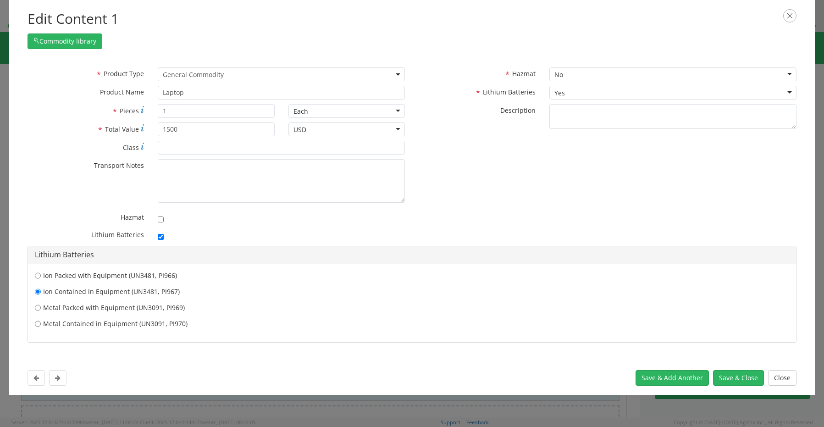
click at [723, 368] on div "Save & Add Another Save & Close Close" at bounding box center [411, 378] width 805 height 34
click at [730, 376] on button "Save & Close" at bounding box center [738, 378] width 51 height 16
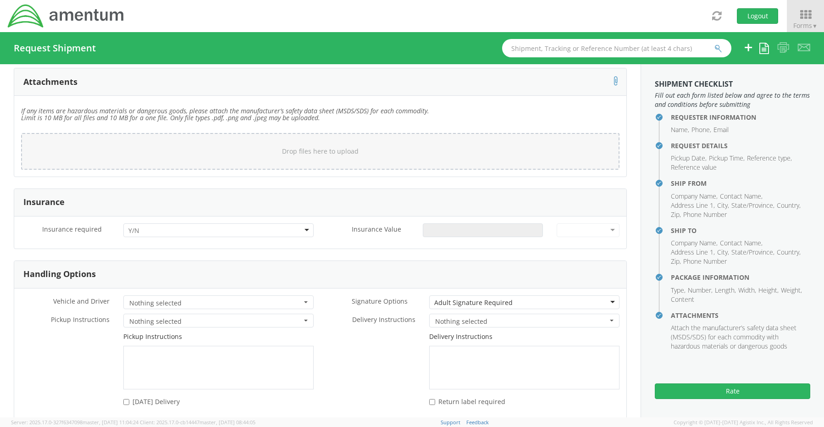
scroll to position [1146, 0]
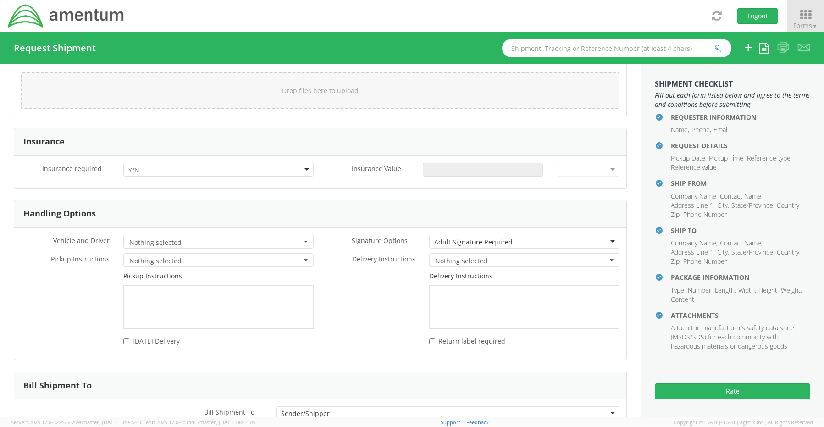
click at [140, 165] on div at bounding box center [218, 170] width 190 height 14
click at [440, 164] on input "Insurance Value *" at bounding box center [483, 170] width 120 height 14
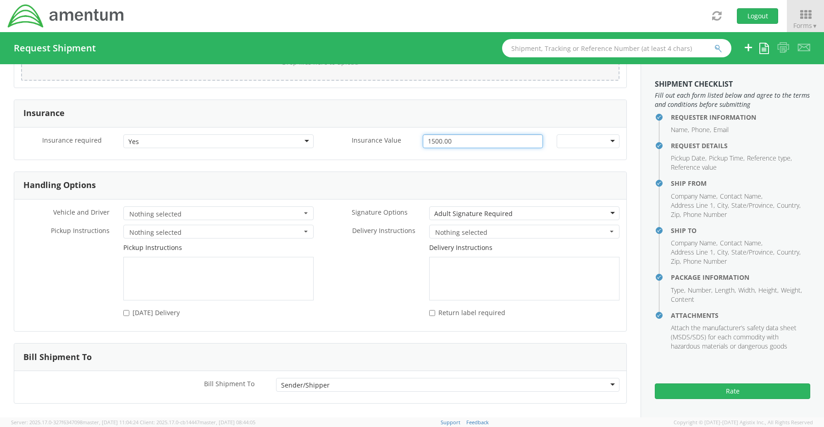
scroll to position [1204, 0]
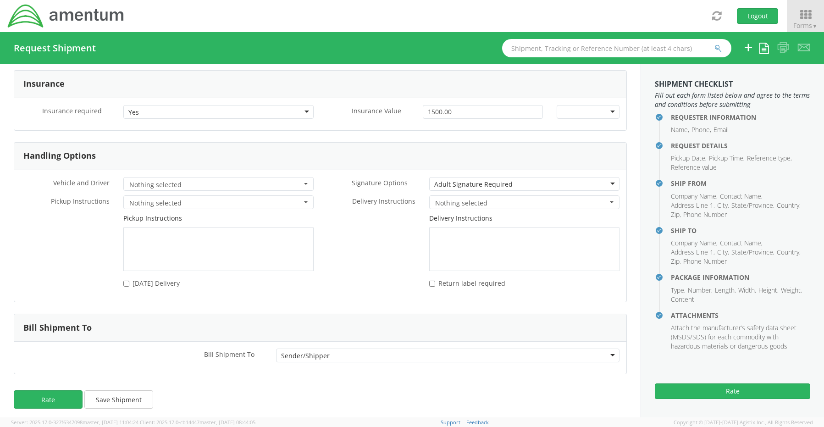
click at [457, 180] on div "Adult Signature Required" at bounding box center [473, 184] width 78 height 9
click at [41, 396] on button "Rate" at bounding box center [48, 399] width 69 height 18
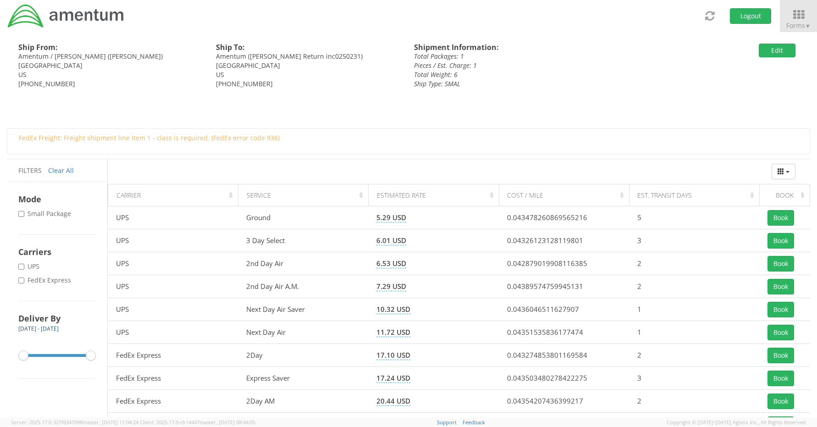
click at [59, 283] on label "* FedEx Express" at bounding box center [45, 279] width 55 height 9
click at [24, 283] on input "* FedEx Express" at bounding box center [21, 280] width 6 height 6
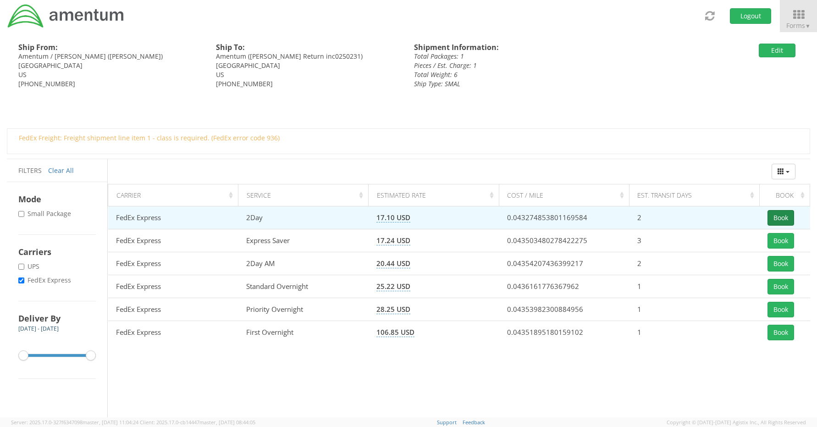
click at [782, 218] on button "Book" at bounding box center [780, 218] width 27 height 16
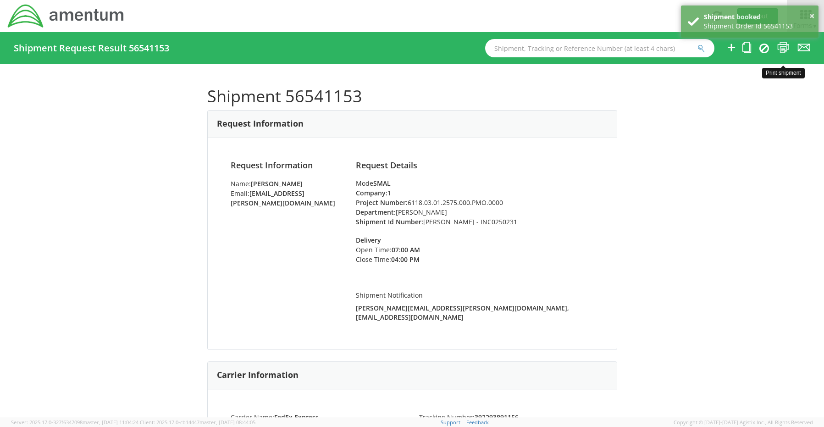
click at [780, 45] on icon at bounding box center [783, 47] width 12 height 11
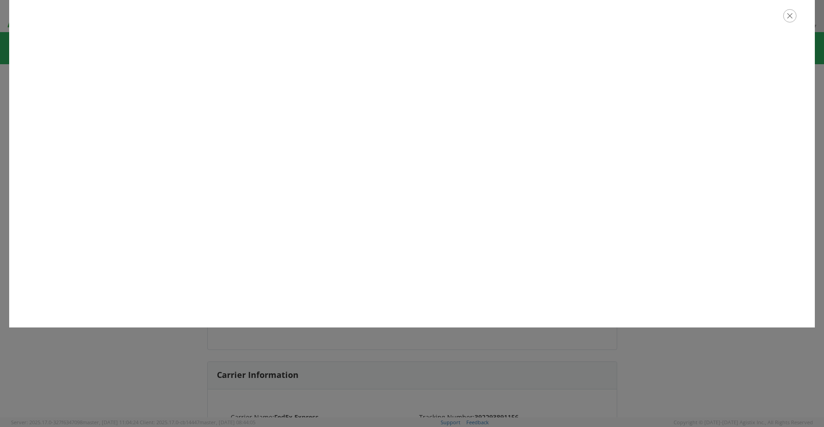
click at [793, 18] on icon "button" at bounding box center [789, 15] width 13 height 13
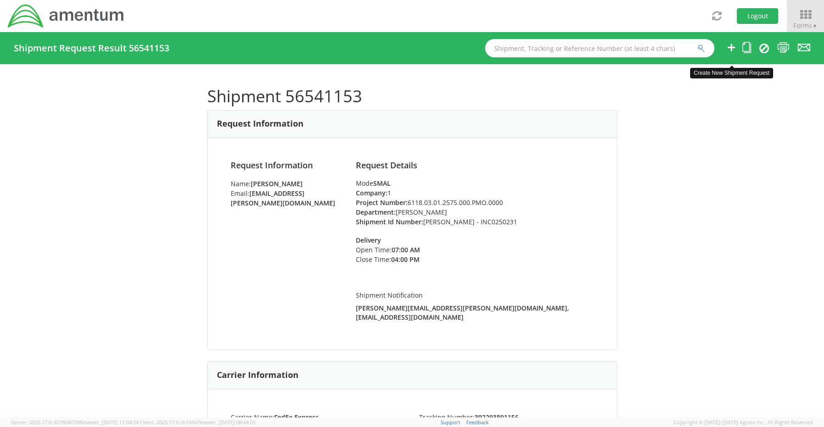
click at [730, 49] on icon at bounding box center [730, 47] width 11 height 11
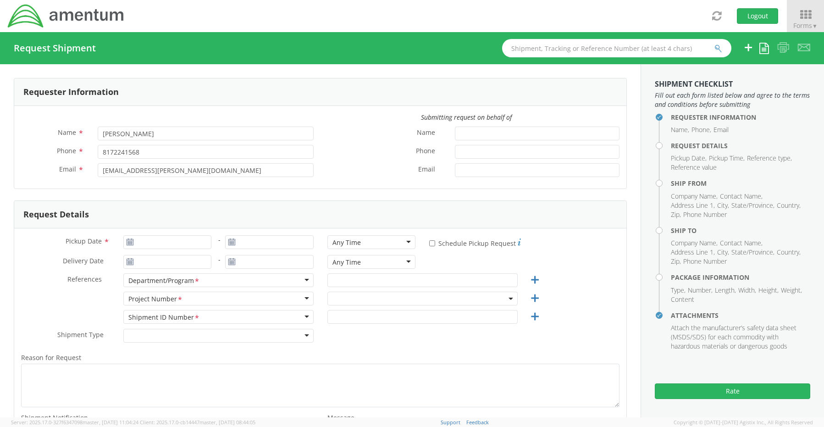
click at [153, 249] on div "Pickup Date *" at bounding box center [116, 244] width 204 height 18
click at [154, 242] on input "[DATE]" at bounding box center [167, 242] width 88 height 14
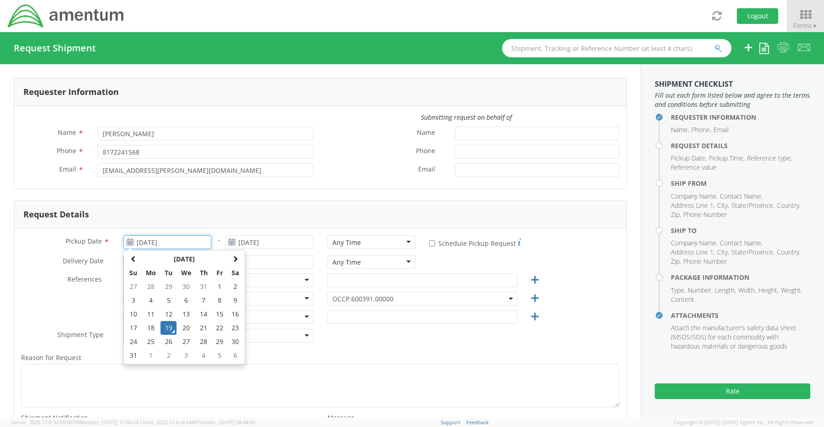
drag, startPoint x: 167, startPoint y: 328, endPoint x: 275, endPoint y: 284, distance: 116.2
click at [169, 328] on td "19" at bounding box center [168, 328] width 16 height 14
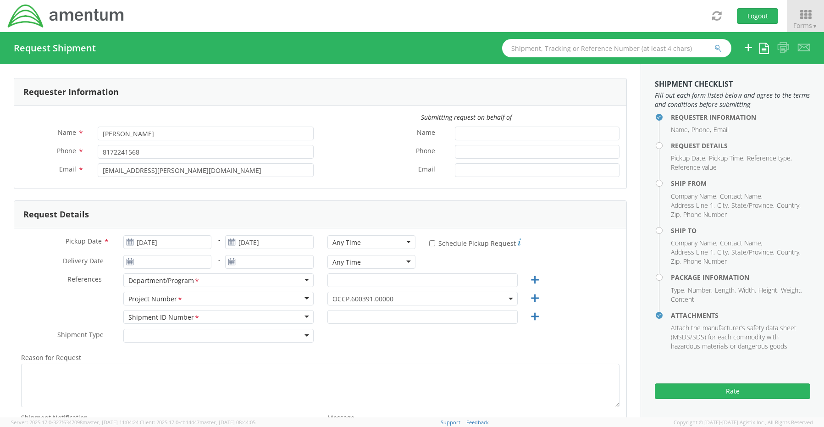
click at [365, 240] on div "Any Time" at bounding box center [371, 242] width 88 height 14
click at [339, 282] on input "text" at bounding box center [422, 280] width 190 height 14
paste input "[PERSON_NAME]"
click at [361, 299] on span "OCCP.600391.00000" at bounding box center [422, 298] width 180 height 9
click at [350, 312] on input "search" at bounding box center [421, 314] width 183 height 14
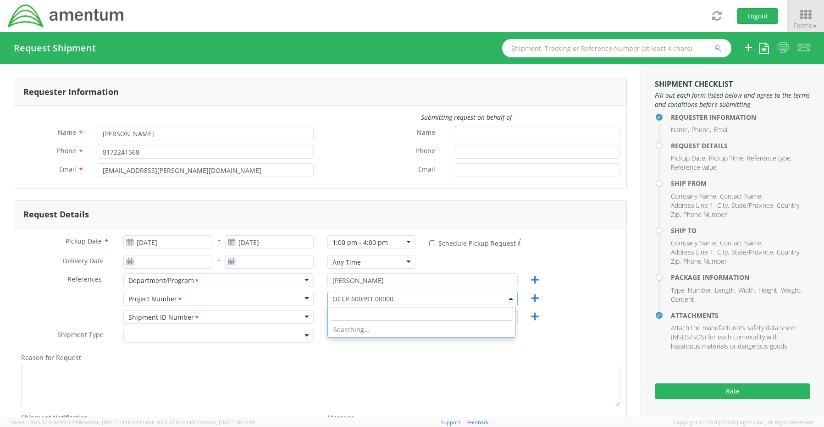
paste input "3450.AGV.AF.01.OE.1100"
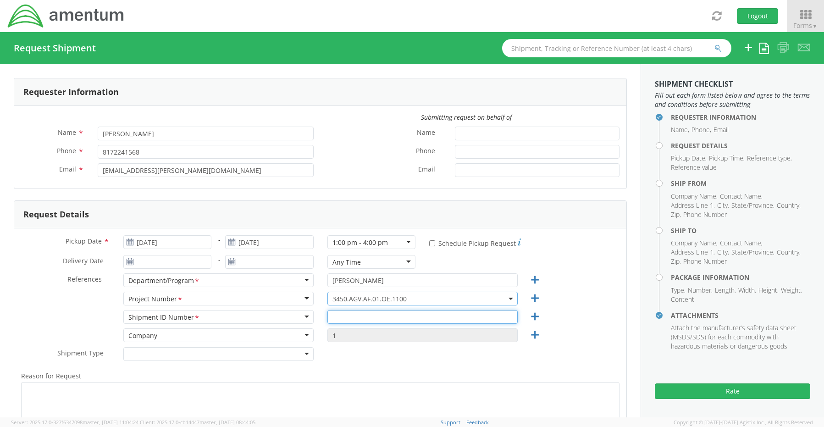
click at [351, 317] on input "text" at bounding box center [422, 317] width 190 height 14
paste input "[PERSON_NAME] - REQ0207461"
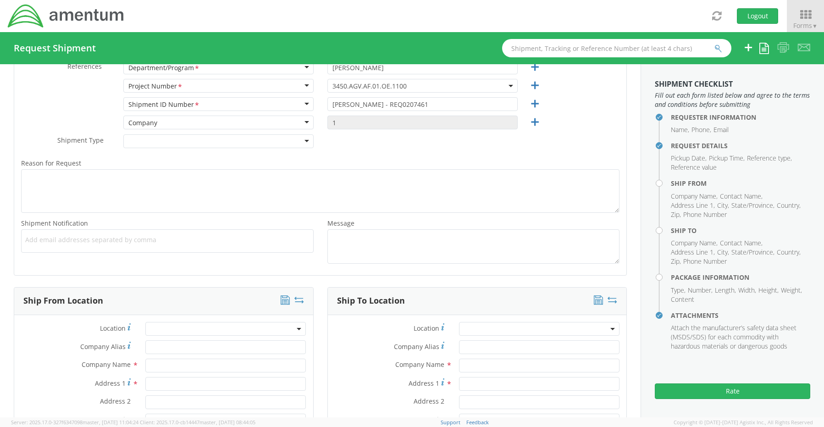
click at [61, 242] on span "Add email addresses separated by comma" at bounding box center [167, 239] width 284 height 9
paste input "[PERSON_NAME][EMAIL_ADDRESS][PERSON_NAME][DOMAIN_NAME]"
click at [161, 237] on span "Add email addresses separated by comma" at bounding box center [167, 239] width 284 height 9
paste input "[EMAIL_ADDRESS][DOMAIN_NAME]"
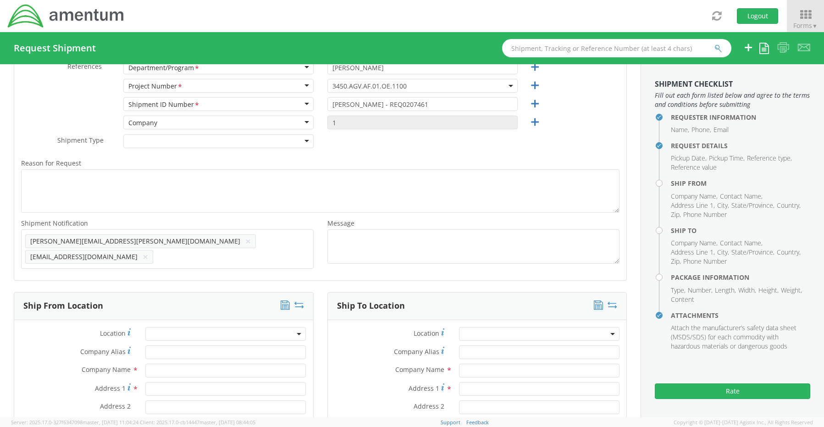
scroll to position [396, 0]
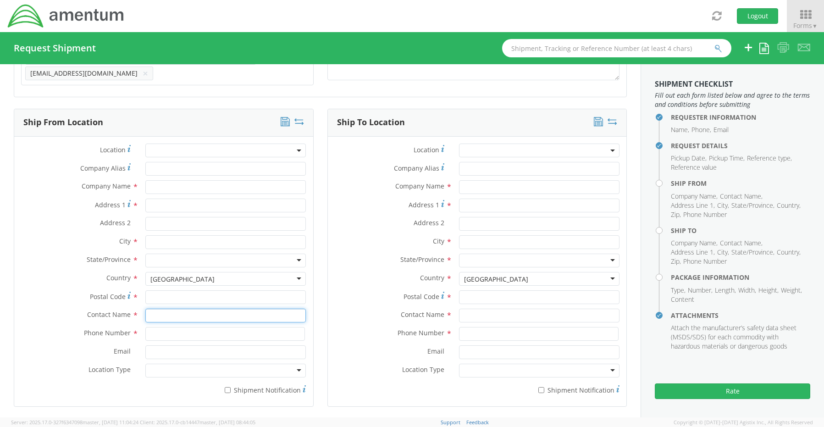
click at [154, 313] on input "text" at bounding box center [225, 315] width 160 height 14
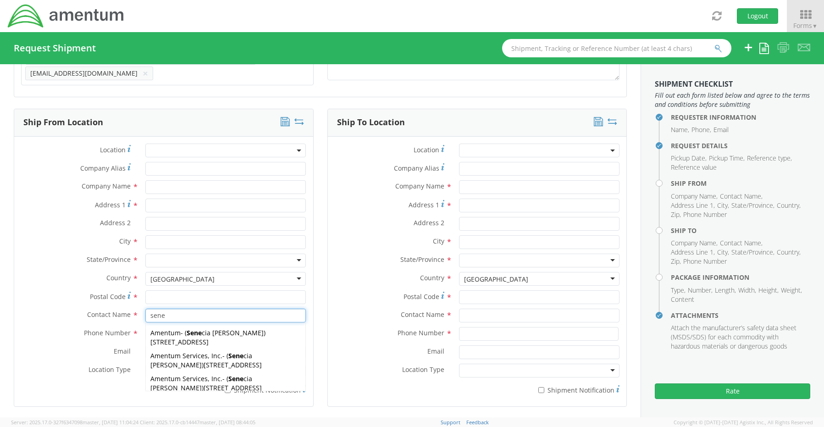
drag, startPoint x: 161, startPoint y: 355, endPoint x: 162, endPoint y: 363, distance: 7.8
click at [203, 360] on span "[STREET_ADDRESS]" at bounding box center [232, 364] width 58 height 9
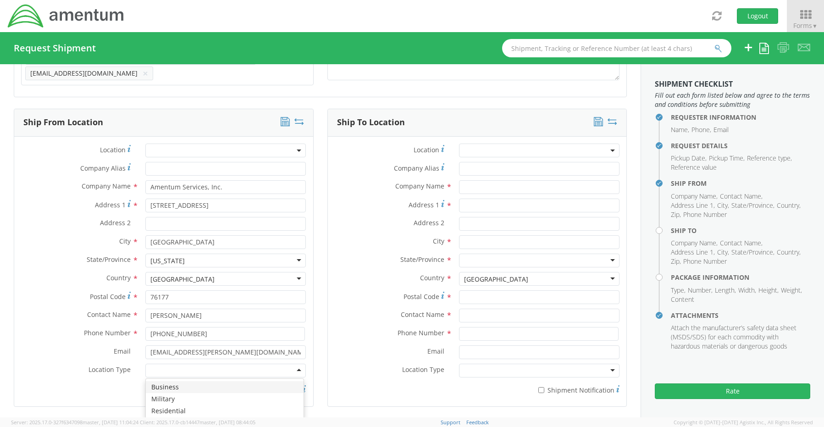
click at [163, 372] on div at bounding box center [225, 370] width 160 height 14
click at [231, 389] on label "* Shipment Notification" at bounding box center [225, 389] width 160 height 11
click at [231, 389] on input "* Shipment Notification" at bounding box center [228, 390] width 6 height 6
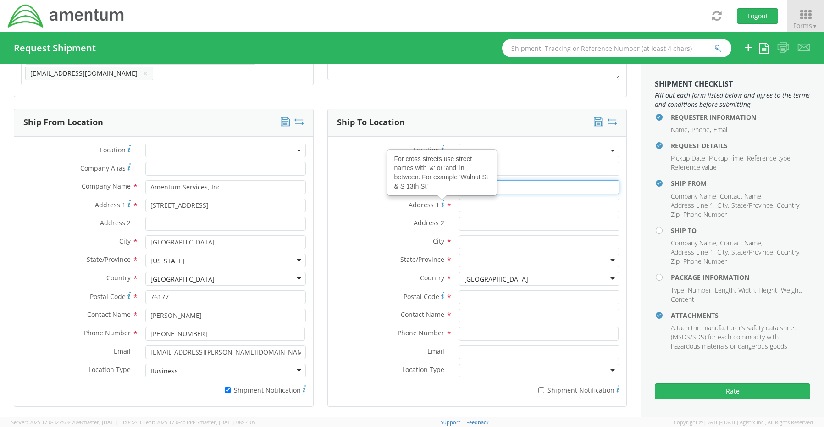
click at [509, 187] on input "text" at bounding box center [539, 187] width 160 height 14
paste input "[PERSON_NAME]"
click at [465, 308] on input "text" at bounding box center [539, 315] width 160 height 14
paste input "[PERSON_NAME]"
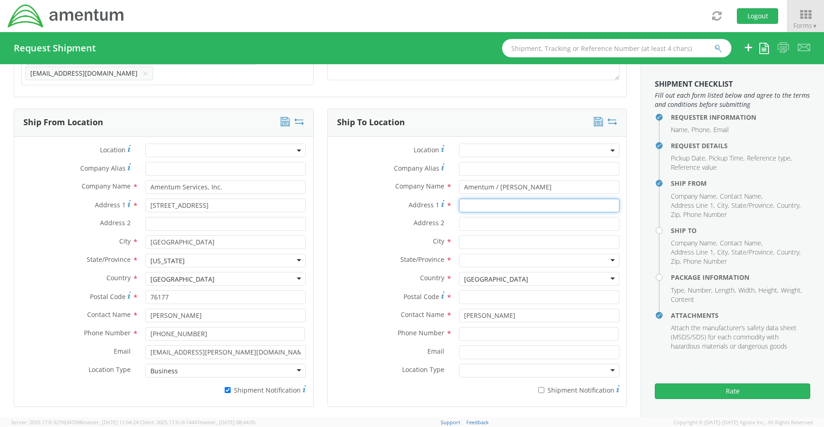
click at [481, 203] on input "Address 1 *" at bounding box center [539, 205] width 160 height 14
paste input "[STREET_ADDRESS][PERSON_NAME]"
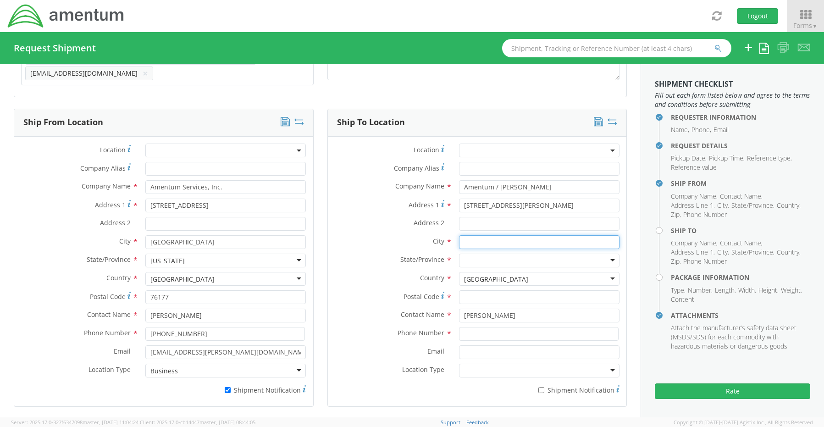
click at [476, 236] on input "text" at bounding box center [539, 242] width 160 height 14
paste input "[GEOGRAPHIC_DATA],"
click at [482, 256] on div at bounding box center [539, 260] width 160 height 14
click at [484, 294] on input "Postal Code *" at bounding box center [539, 297] width 160 height 14
paste input "35543"
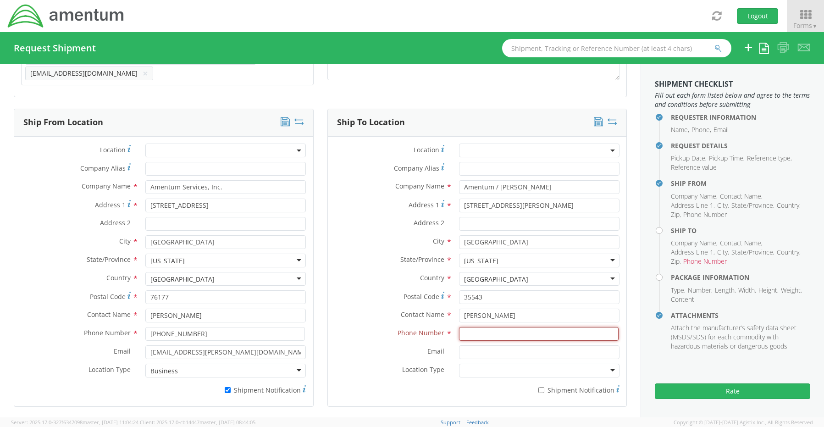
click at [476, 327] on input at bounding box center [538, 334] width 159 height 14
paste input "[PHONE_NUMBER]"
click at [483, 352] on input "Email *" at bounding box center [539, 352] width 160 height 14
paste input "[PERSON_NAME][EMAIL_ADDRESS][PERSON_NAME][DOMAIN_NAME]"
click at [538, 387] on input "* Shipment Notification" at bounding box center [541, 390] width 6 height 6
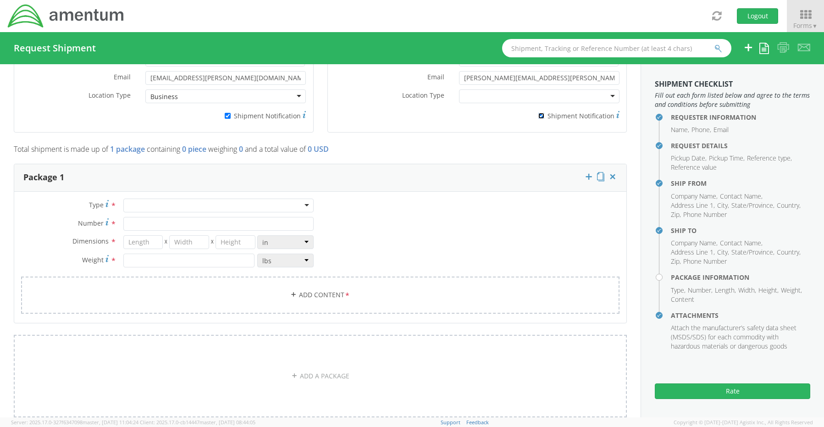
scroll to position [671, 0]
click at [139, 201] on div at bounding box center [218, 205] width 190 height 14
click at [144, 220] on input "Number *" at bounding box center [218, 223] width 190 height 14
click at [313, 286] on link "Add Content *" at bounding box center [320, 293] width 598 height 37
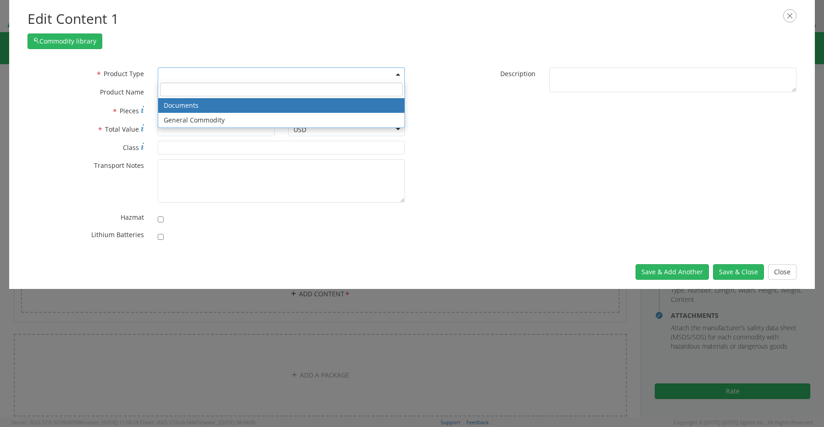
click at [180, 71] on span at bounding box center [281, 74] width 247 height 14
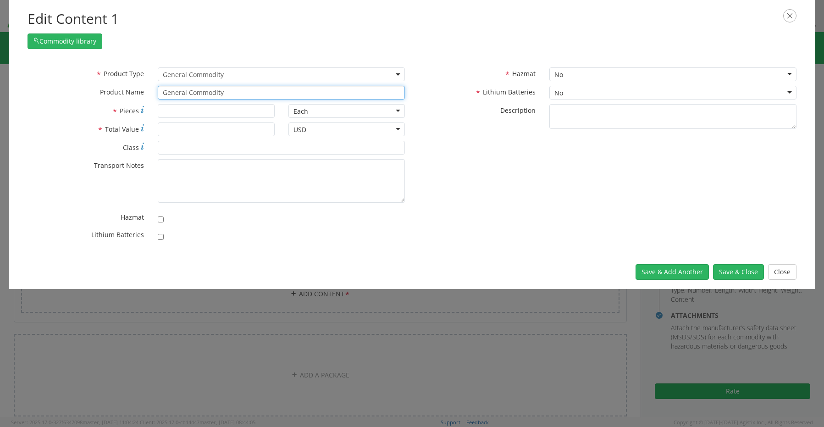
drag, startPoint x: 238, startPoint y: 94, endPoint x: 106, endPoint y: 90, distance: 132.1
click at [118, 91] on div "* Product Name General Commodity Laptop - SCTASK0227857 Dell – CORP026604 servi…" at bounding box center [216, 93] width 391 height 14
paste input "Laptop - SCTASK0230048 Dell – CORP026495 service tag 9V37184"
click at [160, 238] on input "checkbox" at bounding box center [161, 237] width 6 height 6
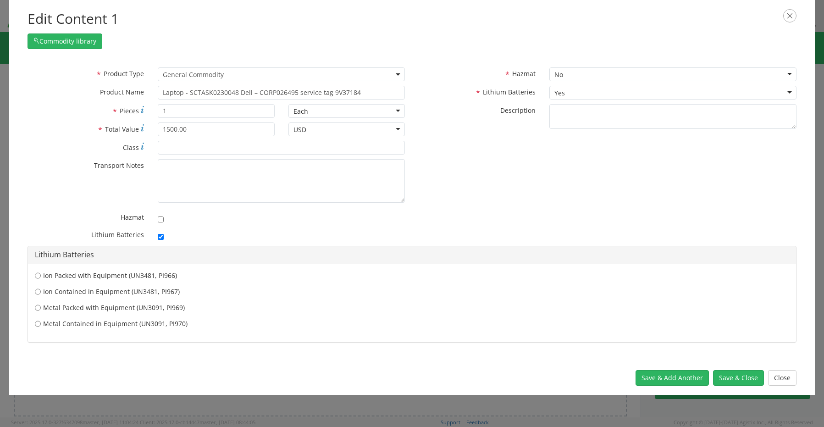
click at [60, 291] on label "Ion Contained in Equipment (UN3481, PI967)" at bounding box center [412, 291] width 754 height 9
click at [41, 280] on input "Ion Contained in Equipment (UN3481, PI967)" at bounding box center [38, 275] width 6 height 9
click at [733, 378] on button "Save & Close" at bounding box center [738, 378] width 51 height 16
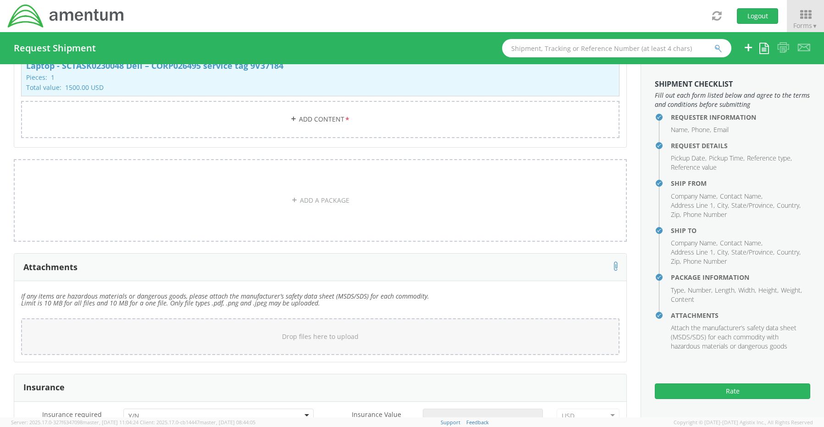
scroll to position [992, 0]
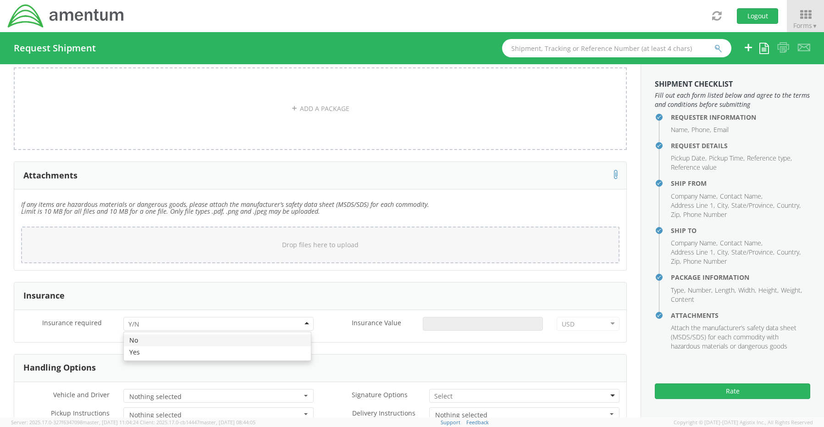
click at [138, 319] on input "select-one" at bounding box center [134, 323] width 13 height 9
drag, startPoint x: 149, startPoint y: 346, endPoint x: 157, endPoint y: 346, distance: 7.8
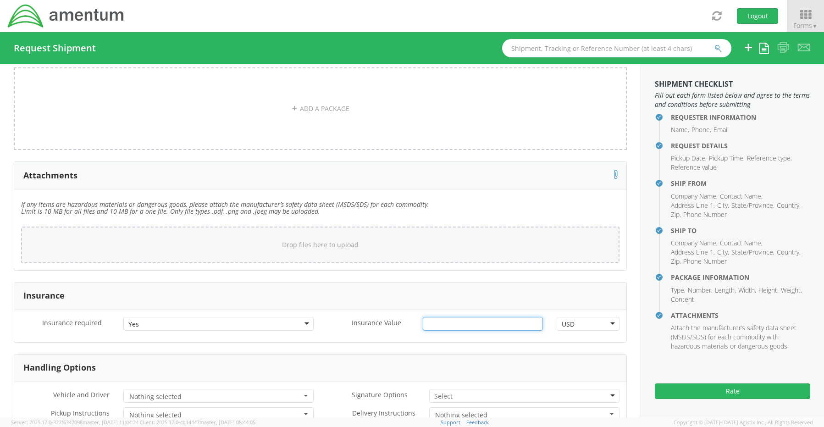
click at [443, 320] on input "Insurance Value *" at bounding box center [483, 324] width 120 height 14
click at [442, 391] on input "select-one" at bounding box center [444, 395] width 20 height 9
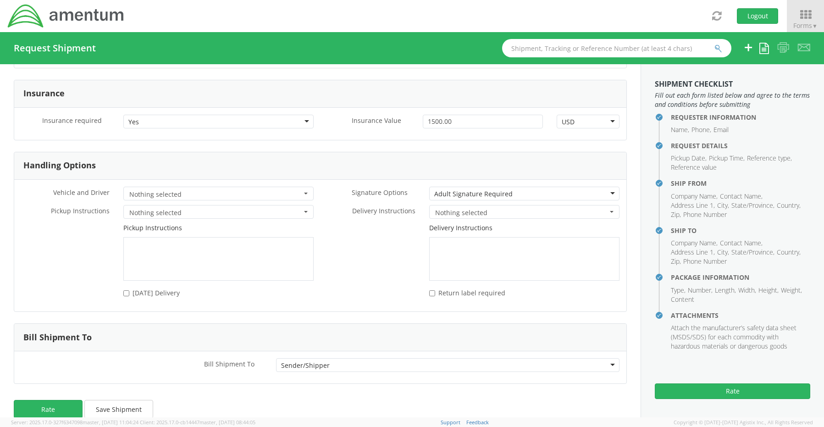
scroll to position [1204, 0]
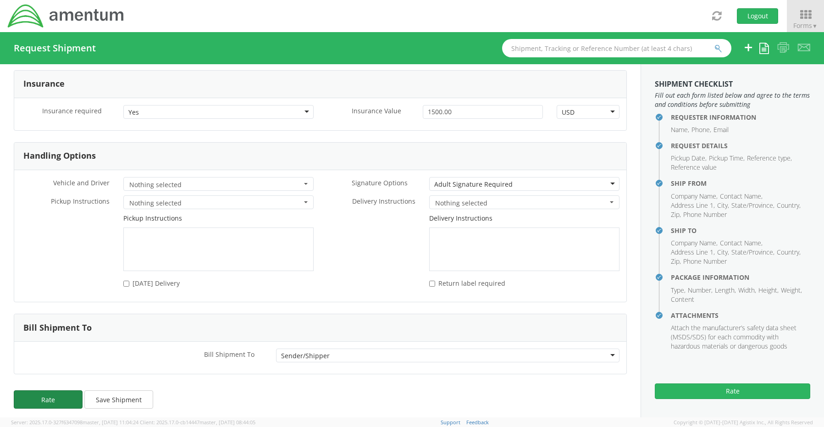
click at [59, 393] on button "Rate" at bounding box center [48, 399] width 69 height 18
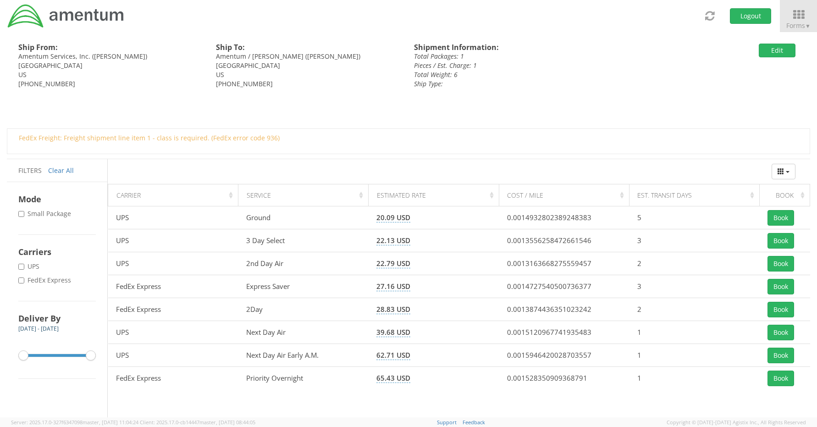
click at [42, 282] on label "* FedEx Express" at bounding box center [45, 279] width 55 height 9
click at [24, 282] on input "* FedEx Express" at bounding box center [21, 280] width 6 height 6
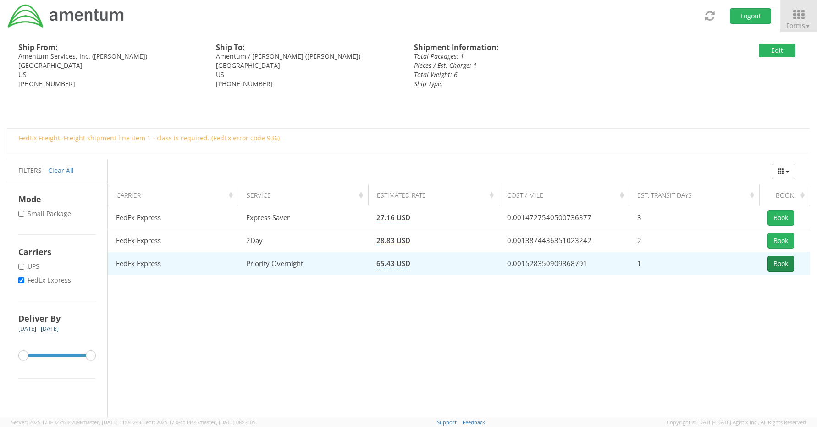
click at [775, 264] on button "Book" at bounding box center [780, 264] width 27 height 16
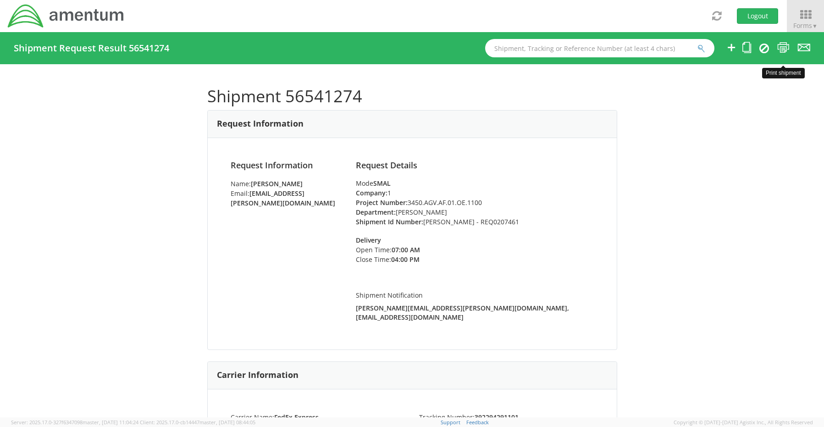
click at [784, 47] on icon at bounding box center [783, 47] width 12 height 11
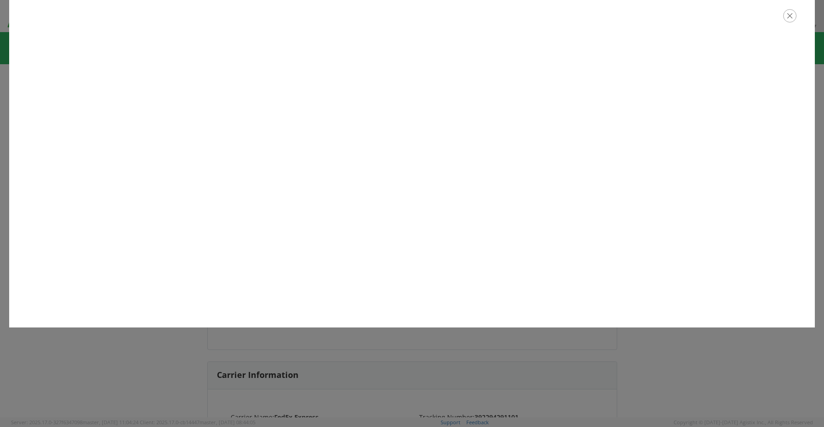
click at [790, 17] on icon "button" at bounding box center [789, 15] width 13 height 13
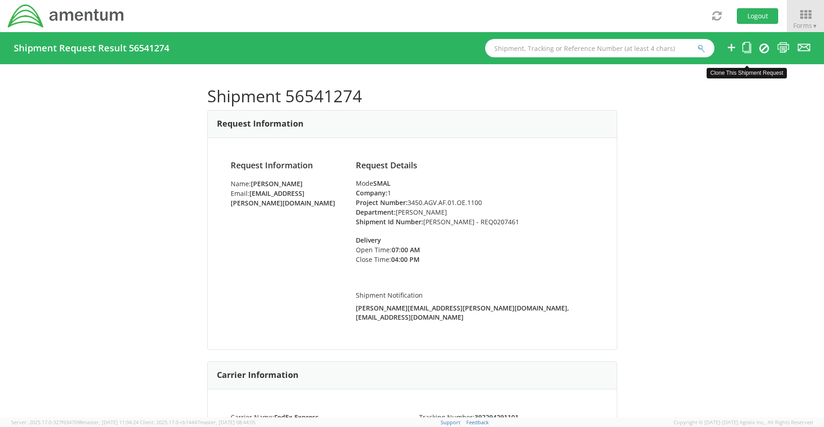
click at [748, 49] on icon at bounding box center [746, 47] width 9 height 11
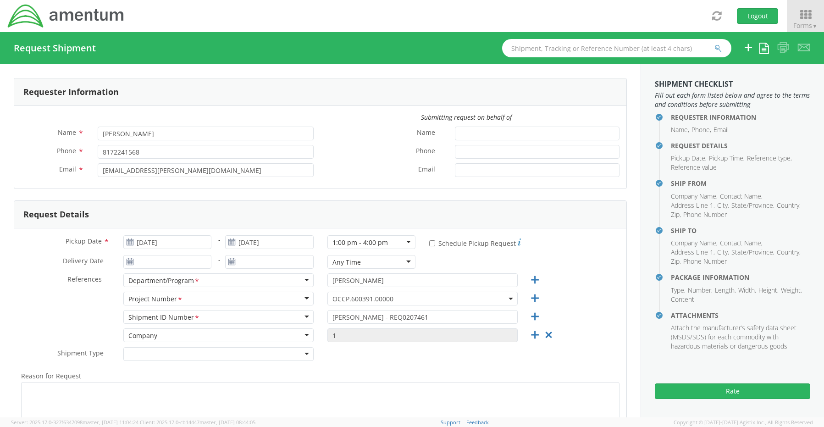
click at [340, 298] on span "OCCP.600391.00000" at bounding box center [422, 298] width 180 height 9
click at [343, 314] on input "search" at bounding box center [421, 314] width 183 height 14
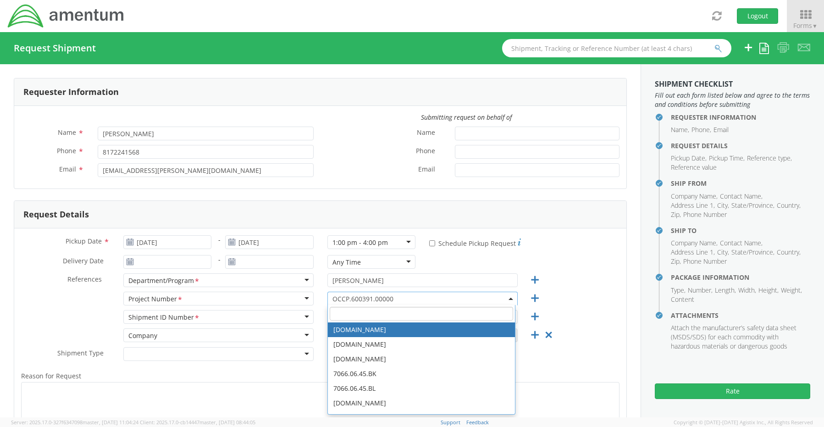
paste input "3450.AGV.AF.01.OE.1100"
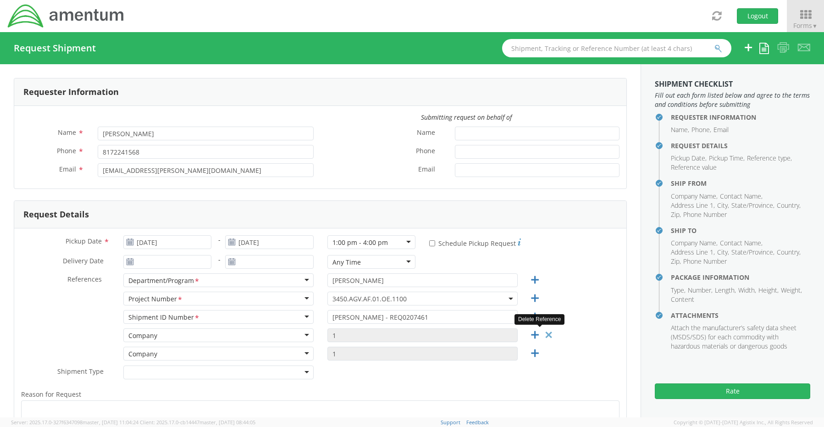
click at [543, 339] on icon at bounding box center [548, 334] width 11 height 11
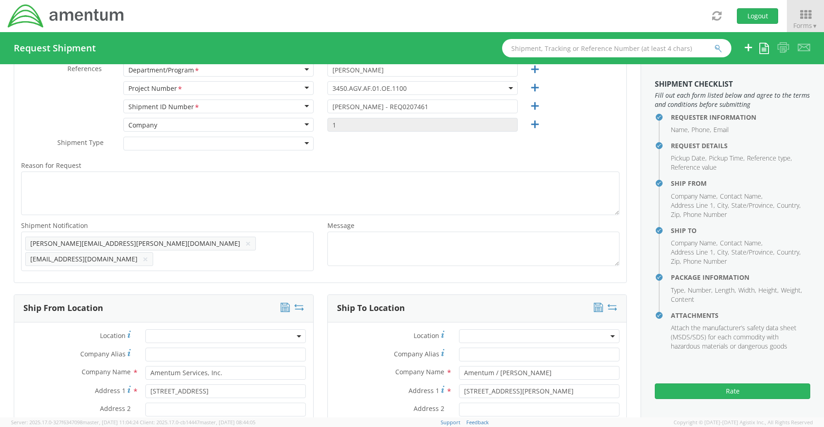
scroll to position [275, 0]
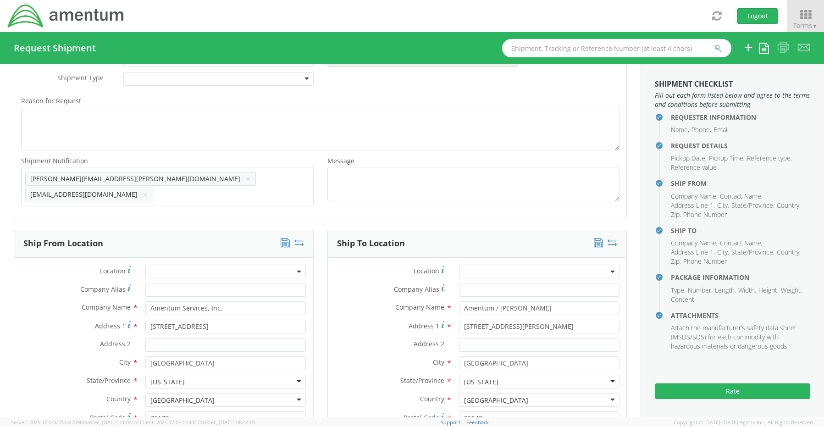
click at [298, 238] on icon at bounding box center [299, 242] width 10 height 9
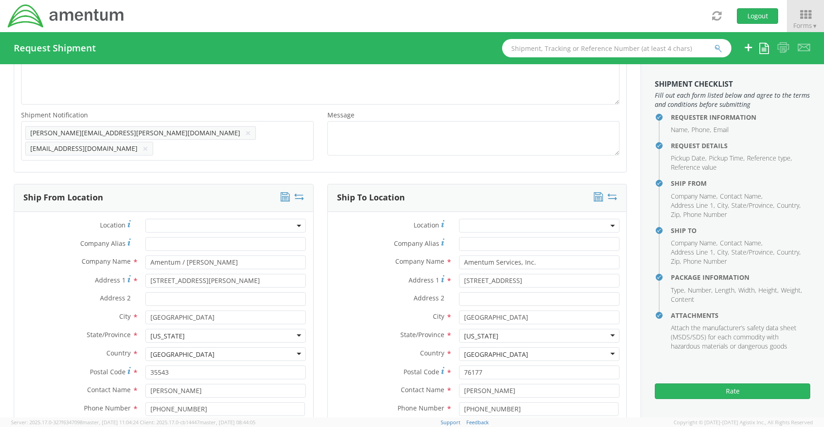
scroll to position [367, 0]
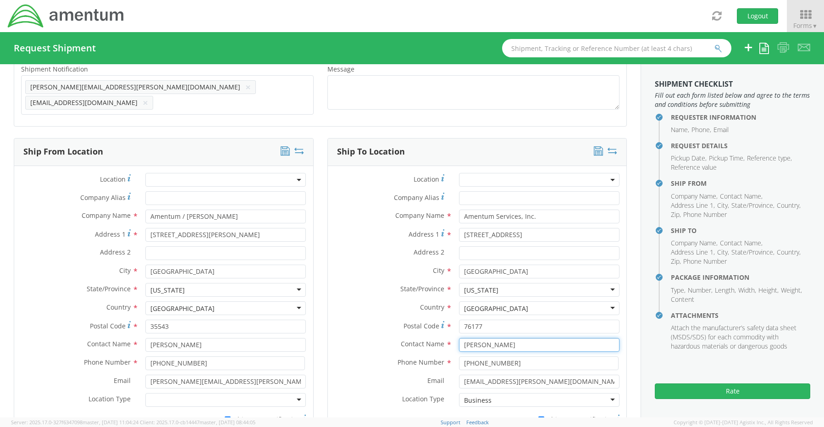
drag, startPoint x: 516, startPoint y: 339, endPoint x: 412, endPoint y: 336, distance: 104.1
click at [412, 338] on div "Contact Name * [PERSON_NAME]" at bounding box center [477, 345] width 299 height 14
paste input "[PERSON_NAME]"
click at [473, 341] on input "[PERSON_NAME]" at bounding box center [539, 345] width 160 height 14
click at [503, 338] on input "[PERSON_NAME]" at bounding box center [539, 345] width 160 height 14
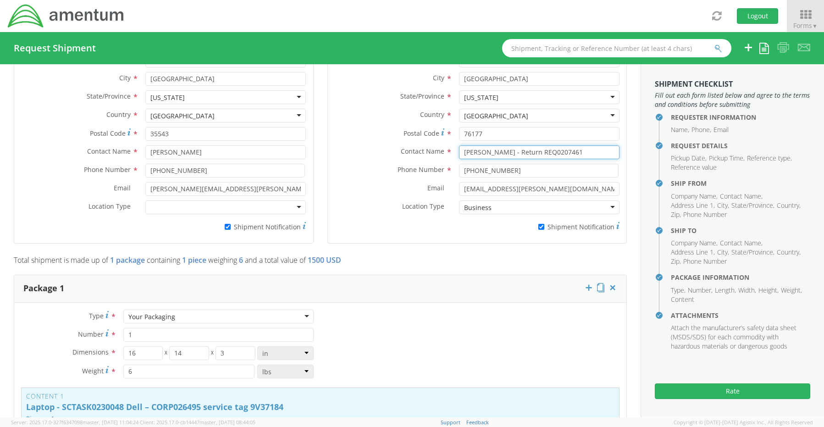
scroll to position [596, 0]
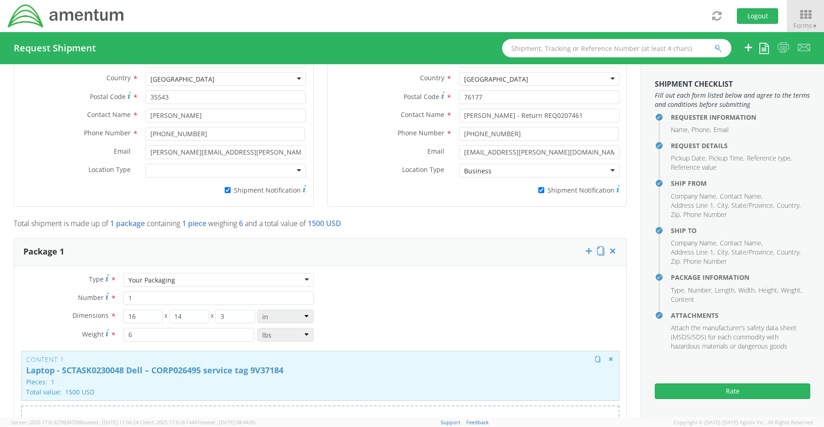
click at [286, 378] on p "Pieces: 1" at bounding box center [320, 381] width 588 height 7
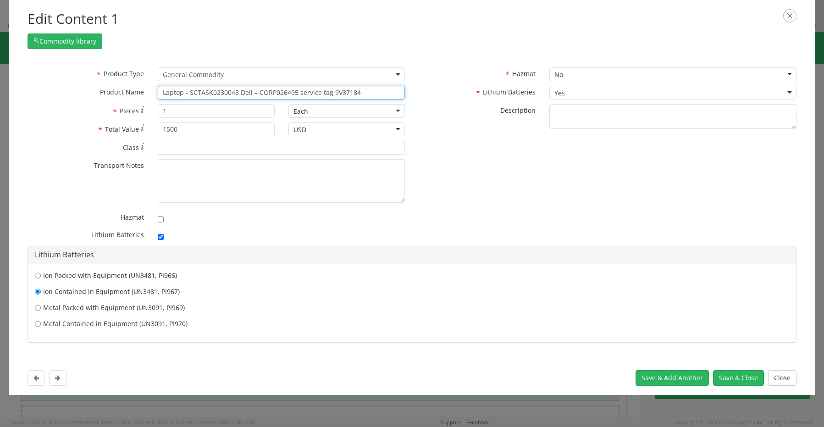
drag, startPoint x: 364, startPoint y: 93, endPoint x: 193, endPoint y: 84, distance: 171.6
click at [202, 83] on div "* Product Type Documents General Commodity General Commodity * Product Name Lap…" at bounding box center [216, 85] width 391 height 37
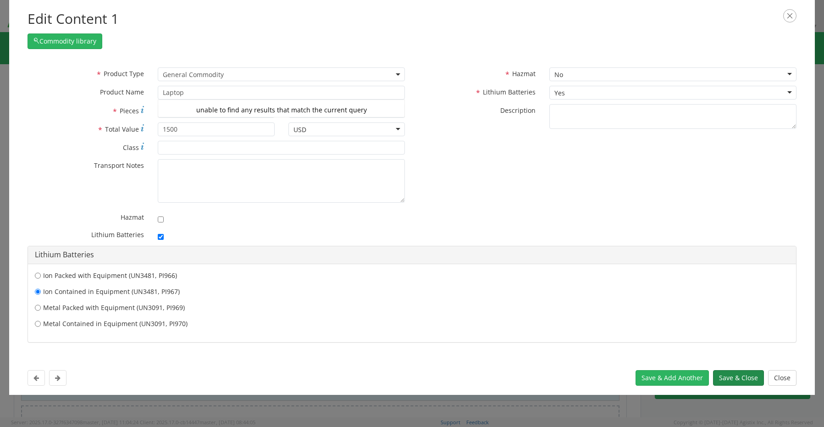
click at [741, 381] on button "Save & Close" at bounding box center [738, 378] width 51 height 16
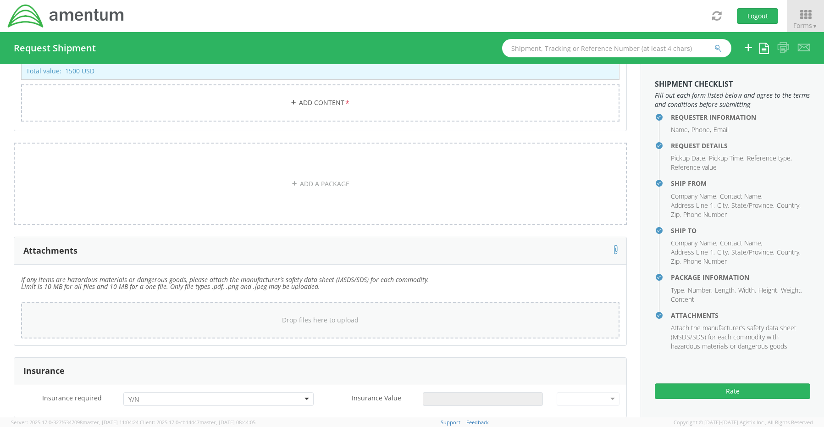
scroll to position [1054, 0]
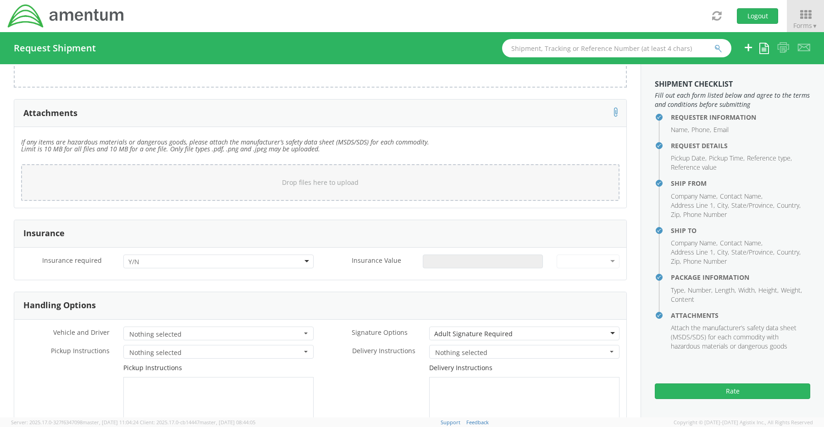
click at [132, 257] on input "select-one" at bounding box center [134, 261] width 13 height 9
click at [463, 260] on input "Insurance Value *" at bounding box center [483, 261] width 120 height 14
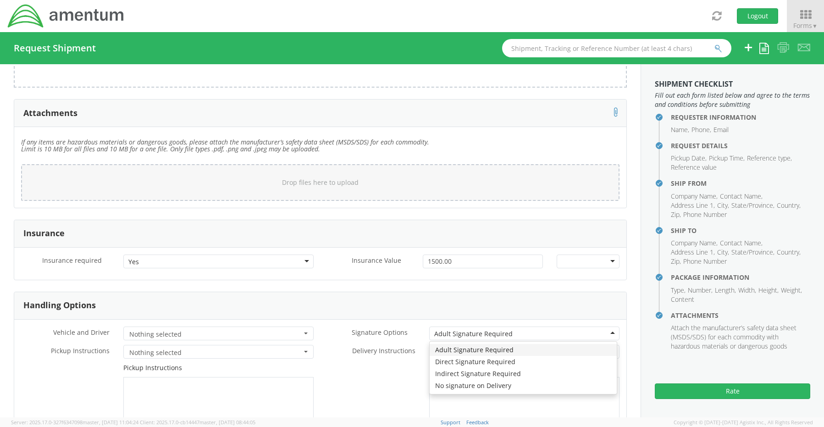
drag, startPoint x: 453, startPoint y: 325, endPoint x: 452, endPoint y: 346, distance: 21.1
click at [453, 329] on div "Adult Signature Required" at bounding box center [473, 333] width 78 height 9
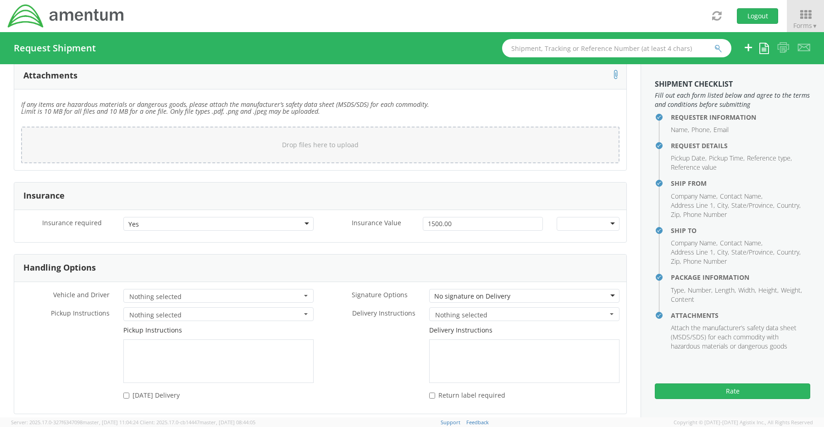
scroll to position [1204, 0]
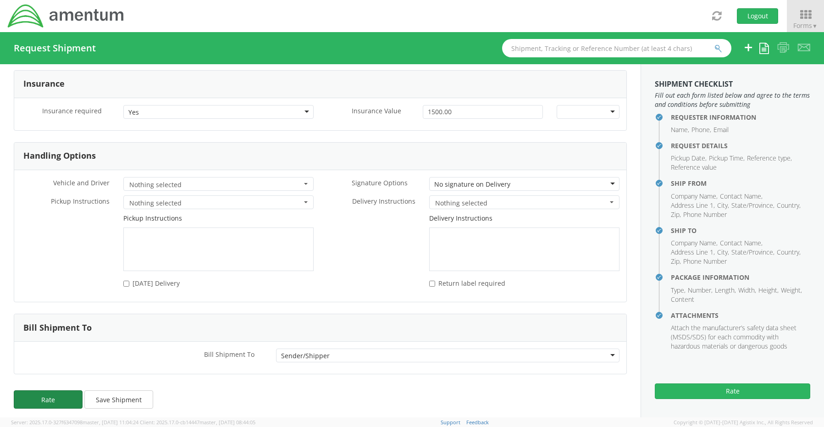
click at [63, 395] on button "Rate" at bounding box center [48, 399] width 69 height 18
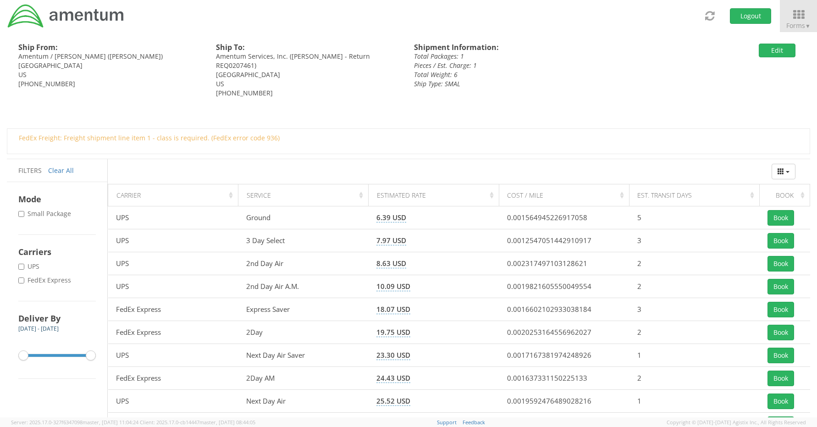
click at [38, 279] on label "* FedEx Express" at bounding box center [45, 279] width 55 height 9
click at [24, 279] on input "* FedEx Express" at bounding box center [21, 280] width 6 height 6
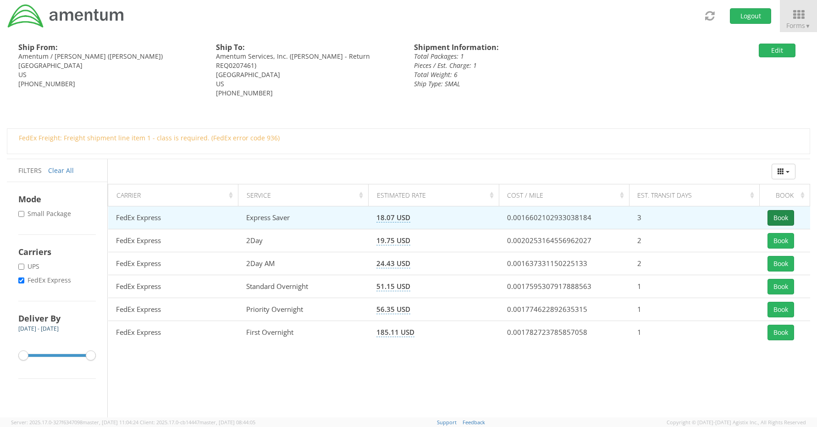
click at [772, 214] on button "Book" at bounding box center [780, 218] width 27 height 16
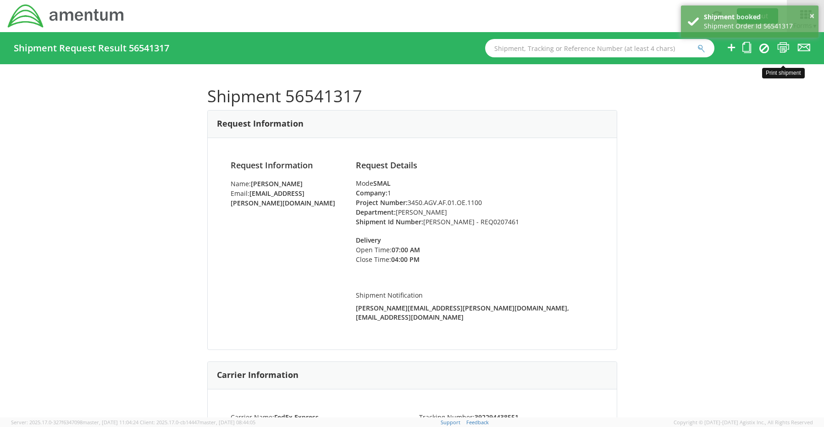
click at [784, 51] on icon at bounding box center [783, 47] width 12 height 11
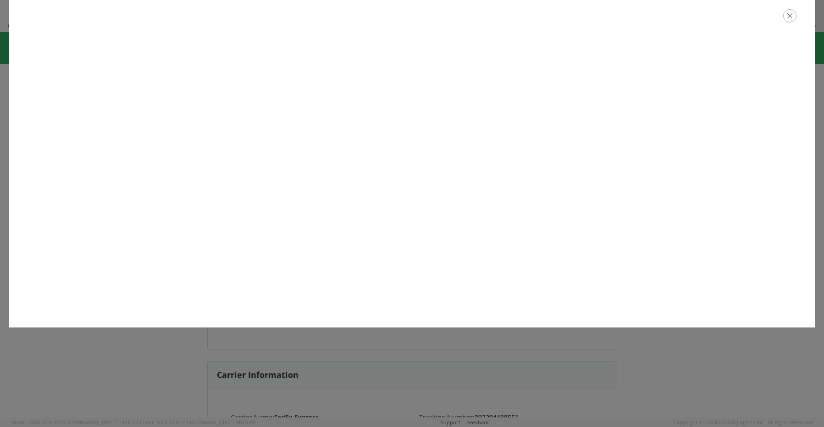
click at [788, 15] on icon "button" at bounding box center [789, 15] width 13 height 13
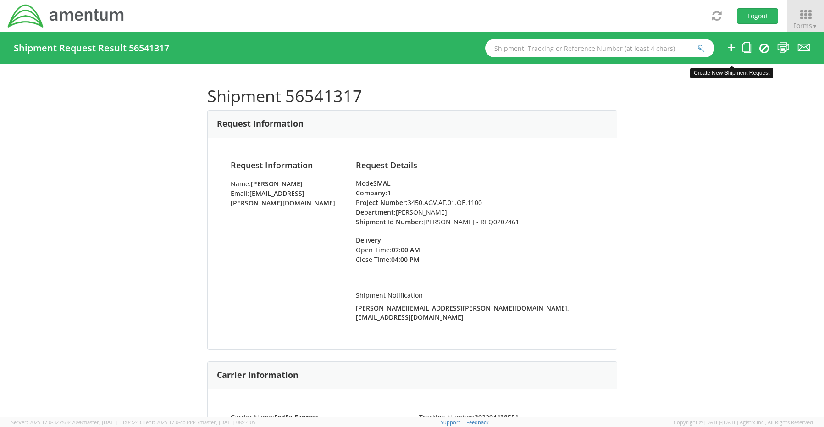
click at [733, 47] on icon at bounding box center [730, 47] width 11 height 11
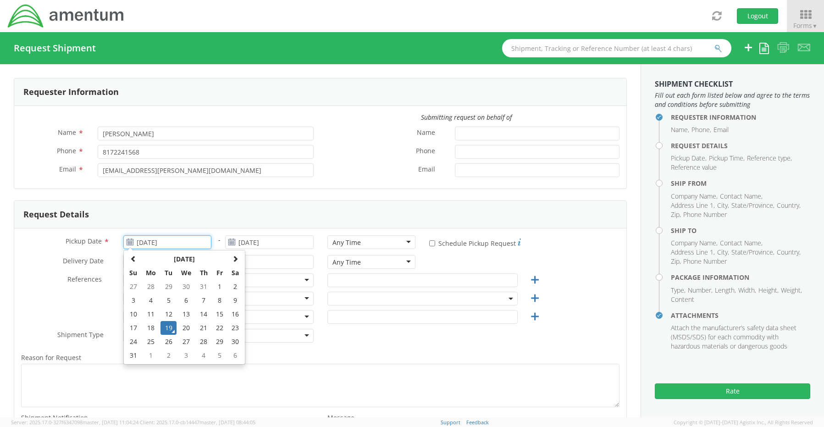
click at [160, 241] on input "[DATE]" at bounding box center [167, 242] width 88 height 14
click at [166, 324] on td "19" at bounding box center [168, 328] width 16 height 14
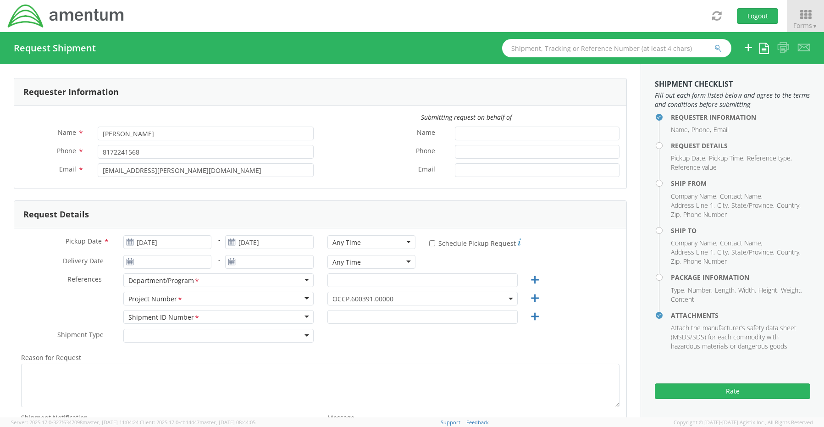
click at [337, 236] on div "Any Time" at bounding box center [371, 242] width 88 height 14
click at [345, 282] on input "text" at bounding box center [422, 280] width 190 height 14
paste input "[PERSON_NAME]"
click at [355, 300] on span "OCCP.600391.00000" at bounding box center [422, 298] width 180 height 9
click at [351, 310] on input "search" at bounding box center [421, 314] width 183 height 14
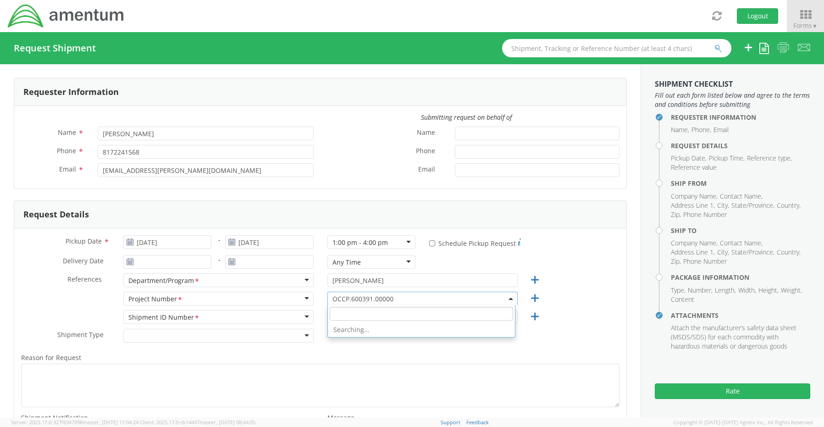
paste input "OVHD.100081.CNTSA"
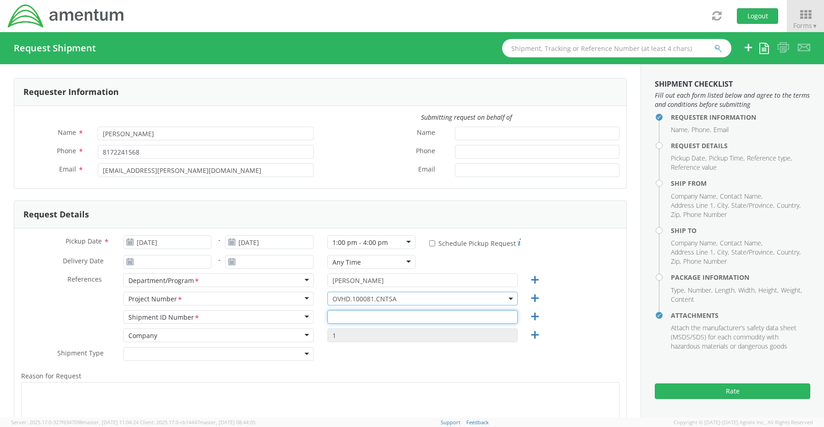
click at [351, 318] on input "text" at bounding box center [422, 317] width 190 height 14
paste input "[PERSON_NAME] - REQ0205437"
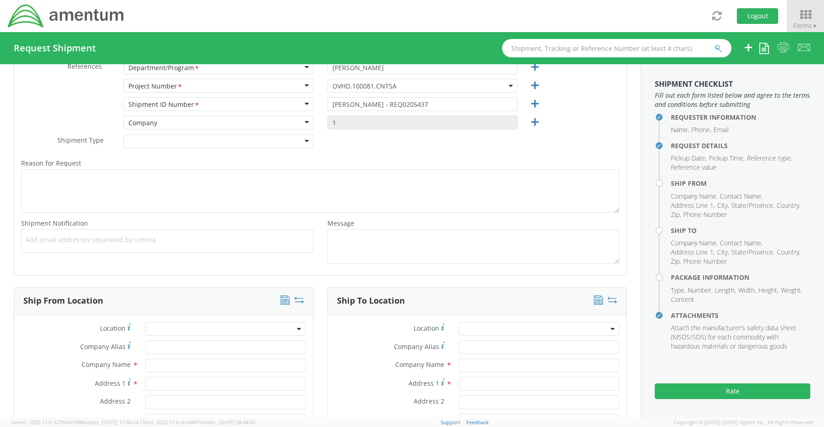
click at [33, 238] on span "Add email addresses separated by comma" at bounding box center [167, 239] width 284 height 9
paste input "[PERSON_NAME][EMAIL_ADDRESS][PERSON_NAME][DOMAIN_NAME]"
click at [182, 242] on span "Add email addresses separated by comma" at bounding box center [167, 239] width 284 height 9
paste input "[EMAIL_ADDRESS][DOMAIN_NAME]"
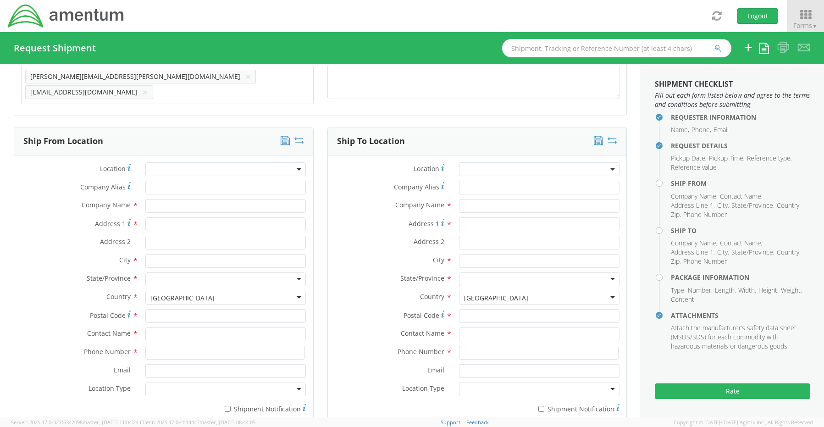
scroll to position [396, 0]
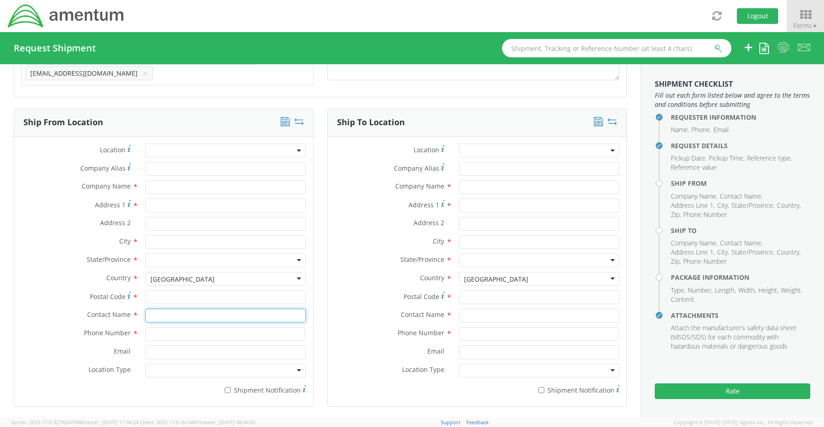
click at [172, 312] on input "text" at bounding box center [225, 315] width 160 height 14
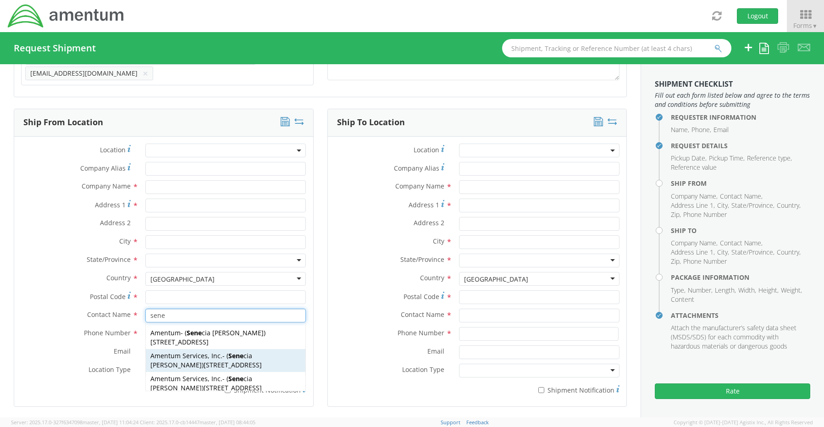
click at [174, 351] on span "Amentum Services, Inc." at bounding box center [186, 355] width 72 height 9
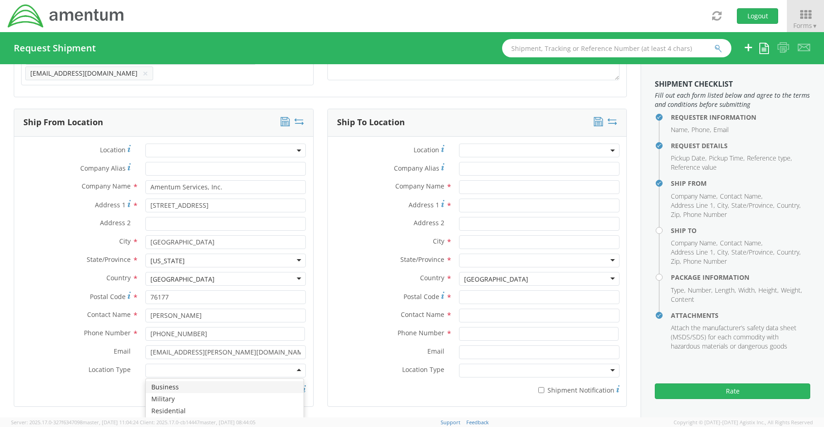
drag, startPoint x: 175, startPoint y: 366, endPoint x: 176, endPoint y: 381, distance: 15.2
click at [175, 368] on div at bounding box center [225, 370] width 160 height 14
click at [225, 387] on input "* Shipment Notification" at bounding box center [228, 390] width 6 height 6
click at [497, 182] on input "text" at bounding box center [539, 187] width 160 height 14
paste input "[PERSON_NAME]"
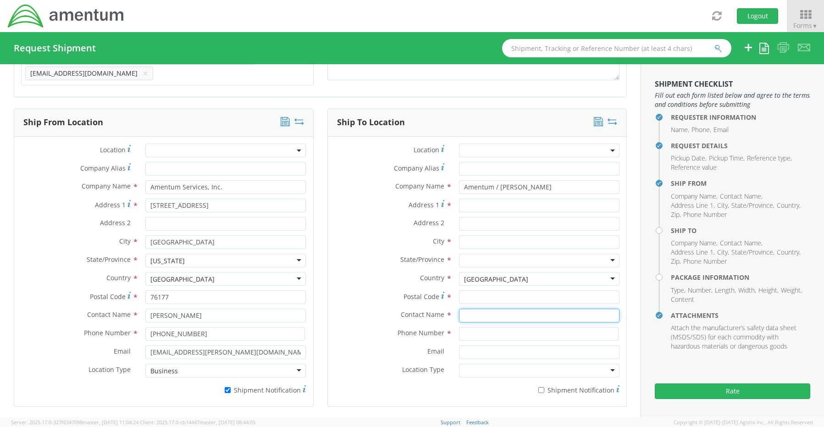
click at [478, 309] on input "text" at bounding box center [539, 315] width 160 height 14
paste input "[PERSON_NAME]"
click at [479, 199] on input "Address 1 *" at bounding box center [539, 205] width 160 height 14
paste input "[STREET_ADDRESS]"
click at [469, 235] on input "text" at bounding box center [539, 242] width 160 height 14
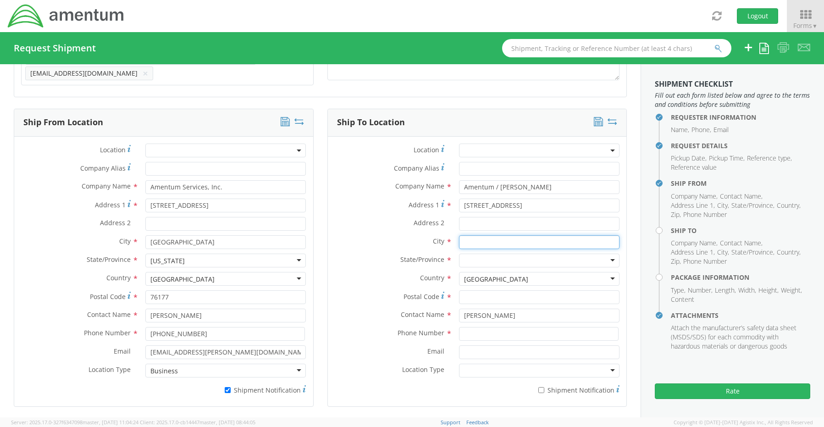
paste input "[GEOGRAPHIC_DATA],"
click at [471, 254] on div at bounding box center [539, 260] width 160 height 14
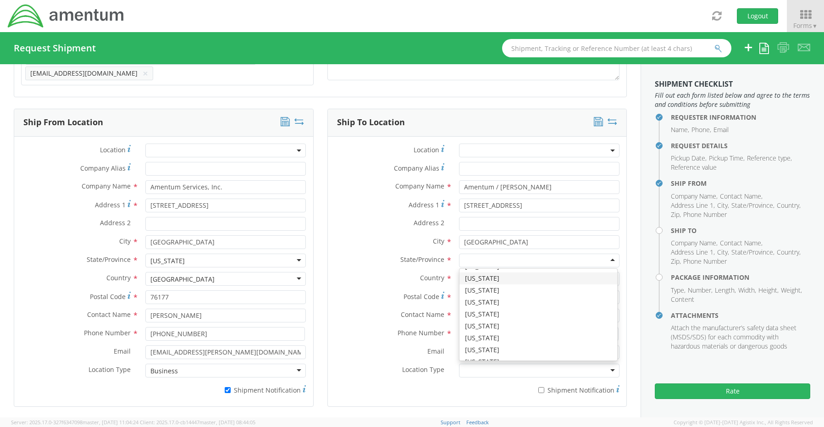
scroll to position [0, 0]
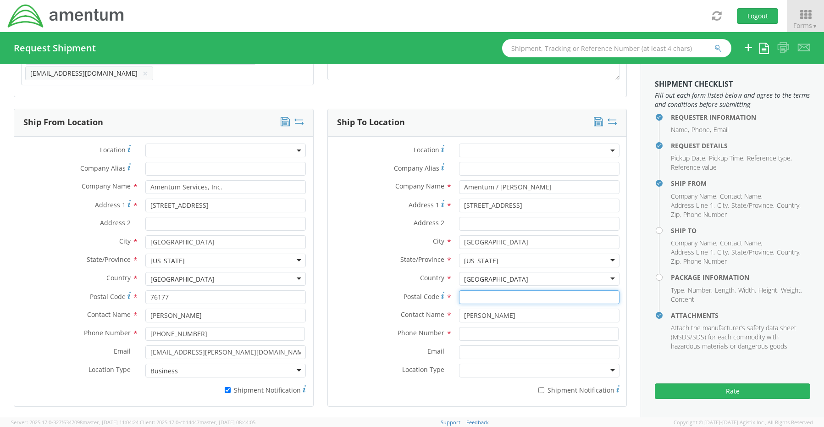
click at [473, 294] on input "Postal Code *" at bounding box center [539, 297] width 160 height 14
paste input "20871"
click at [466, 327] on input at bounding box center [538, 334] width 159 height 14
paste input "[PHONE_NUMBER]"
click at [478, 346] on input "Email *" at bounding box center [539, 352] width 160 height 14
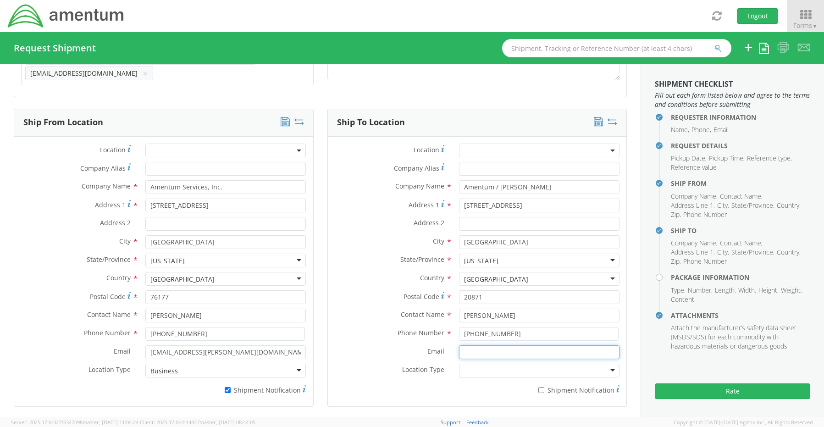
paste input "[EMAIL_ADDRESS][PERSON_NAME][DOMAIN_NAME]"
click at [538, 387] on input "* Shipment Notification" at bounding box center [541, 390] width 6 height 6
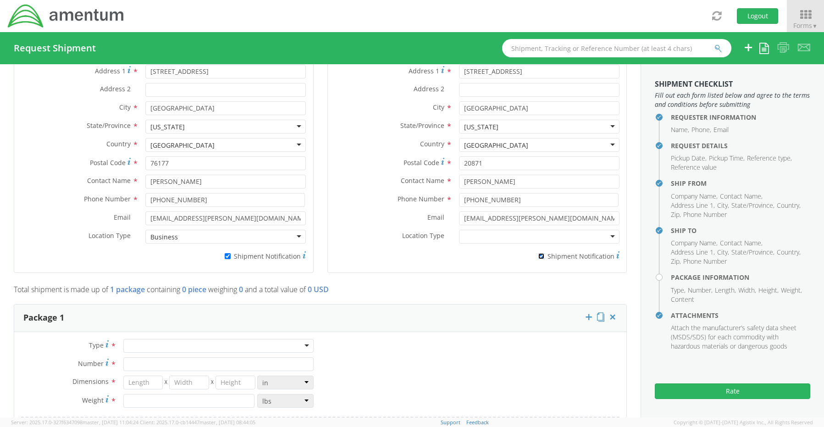
scroll to position [579, 0]
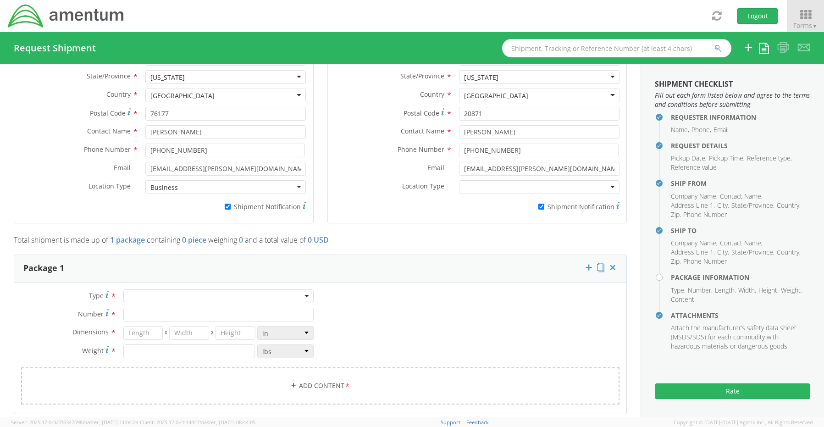
click at [147, 293] on div at bounding box center [218, 296] width 190 height 14
click at [136, 312] on input "Number *" at bounding box center [218, 315] width 190 height 14
drag, startPoint x: 236, startPoint y: 330, endPoint x: 196, endPoint y: 324, distance: 40.8
click at [198, 326] on div "14 X 14 X 7.0" at bounding box center [189, 333] width 132 height 14
click at [315, 386] on link "Add Content *" at bounding box center [320, 385] width 598 height 37
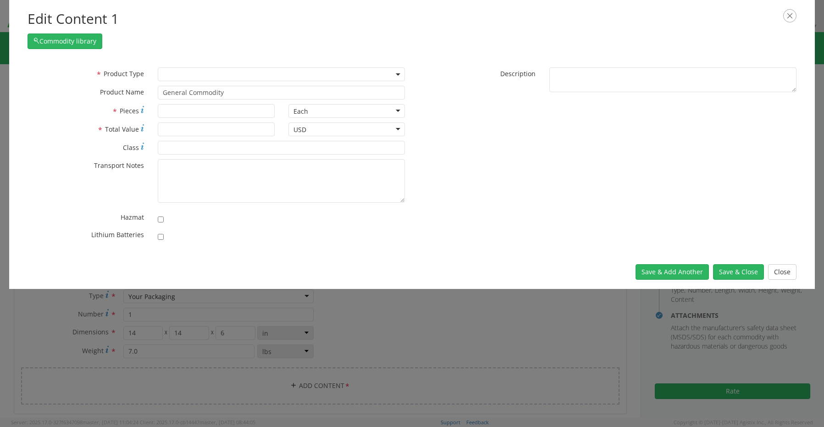
click at [178, 71] on span at bounding box center [281, 74] width 247 height 14
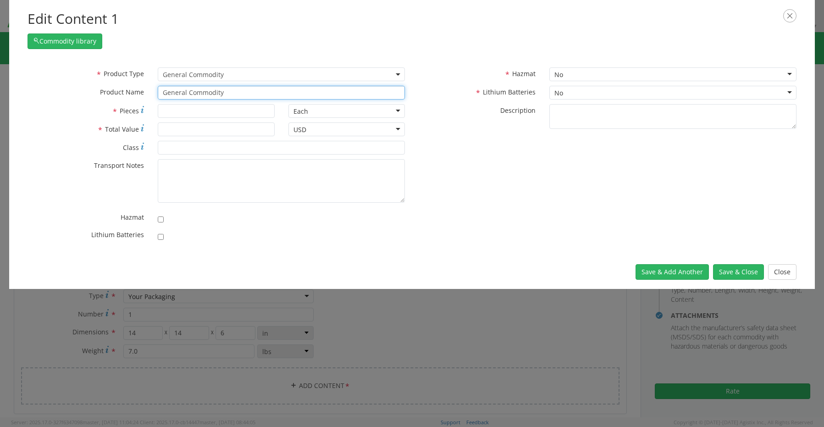
drag, startPoint x: 195, startPoint y: 91, endPoint x: 123, endPoint y: 88, distance: 72.0
click at [134, 88] on div "* Product Name General Commodity Laptop - SCTASK0227857 Dell – CORP026604 servi…" at bounding box center [216, 93] width 391 height 14
paste input "Laptop – CORP022587 service tag D8WPQ34"
click at [159, 239] on input "checkbox" at bounding box center [161, 237] width 6 height 6
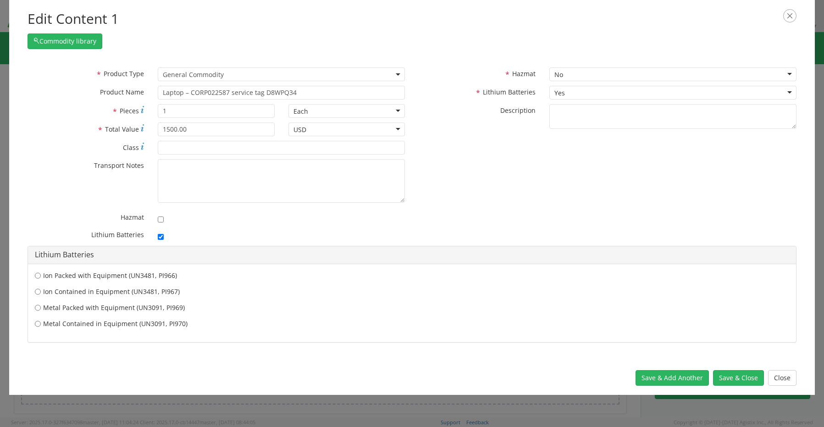
click at [96, 291] on label "Ion Contained in Equipment (UN3481, PI967)" at bounding box center [412, 291] width 754 height 9
click at [41, 280] on input "Ion Contained in Equipment (UN3481, PI967)" at bounding box center [38, 275] width 6 height 9
click at [733, 378] on button "Save & Close" at bounding box center [738, 378] width 51 height 16
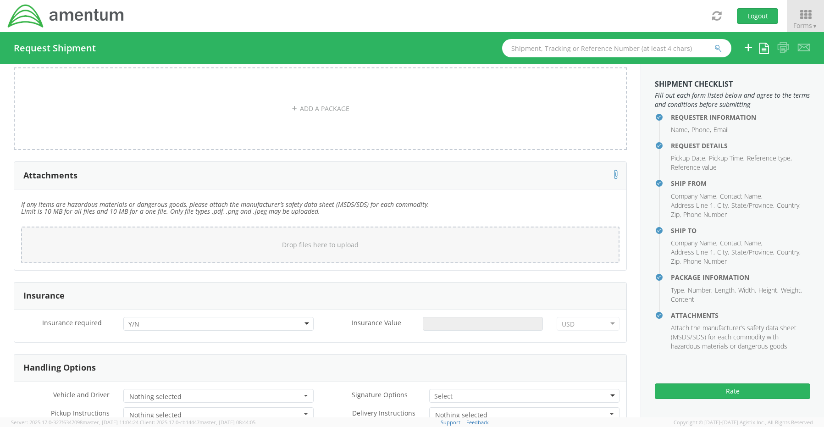
scroll to position [1204, 0]
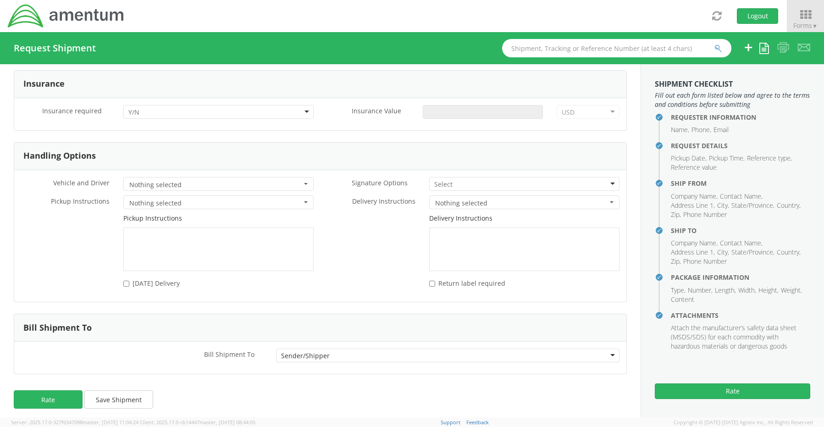
click at [140, 105] on div at bounding box center [218, 112] width 190 height 14
click at [491, 105] on input "Insurance Value *" at bounding box center [483, 112] width 120 height 14
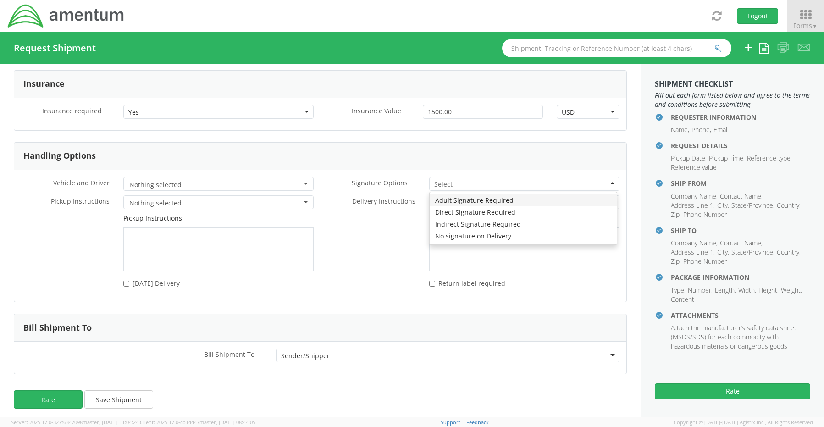
click at [448, 180] on input "select-one" at bounding box center [444, 184] width 20 height 9
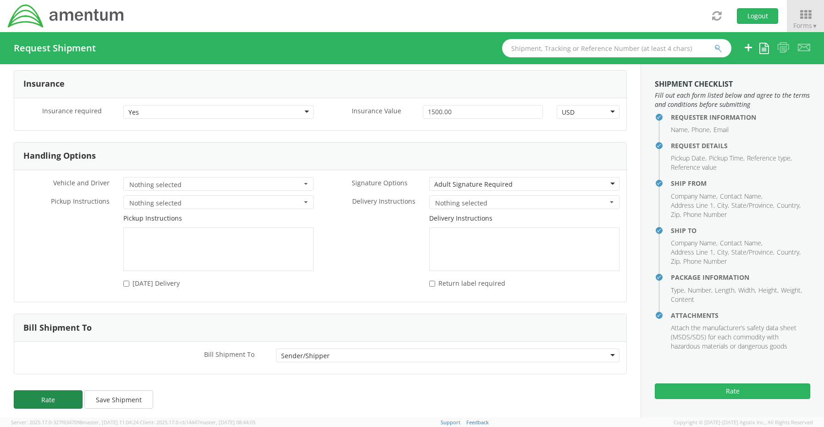
click at [62, 390] on button "Rate" at bounding box center [48, 399] width 69 height 18
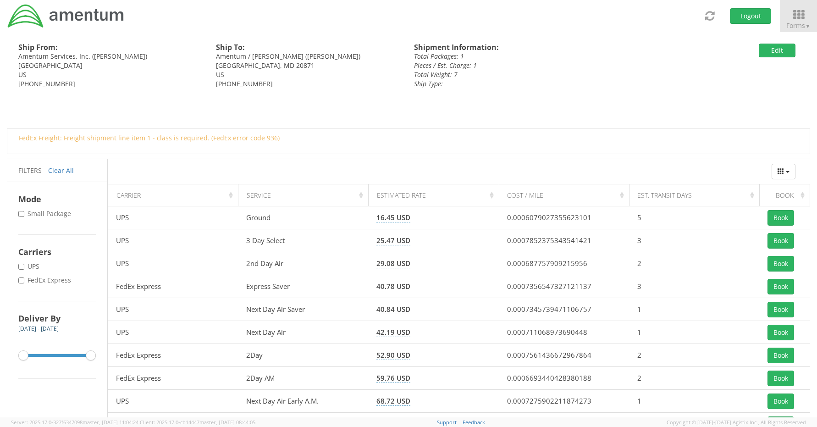
click at [57, 278] on label "* FedEx Express" at bounding box center [45, 279] width 55 height 9
click at [24, 278] on input "* FedEx Express" at bounding box center [21, 280] width 6 height 6
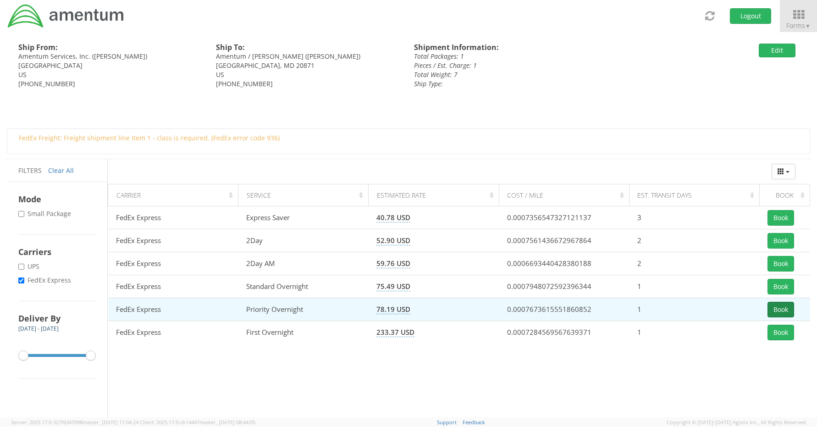
click at [776, 309] on button "Book" at bounding box center [780, 310] width 27 height 16
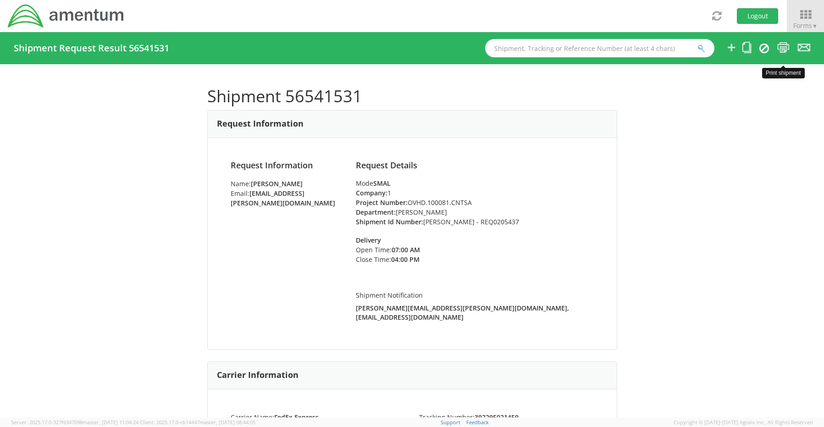
click at [785, 49] on icon at bounding box center [783, 47] width 12 height 11
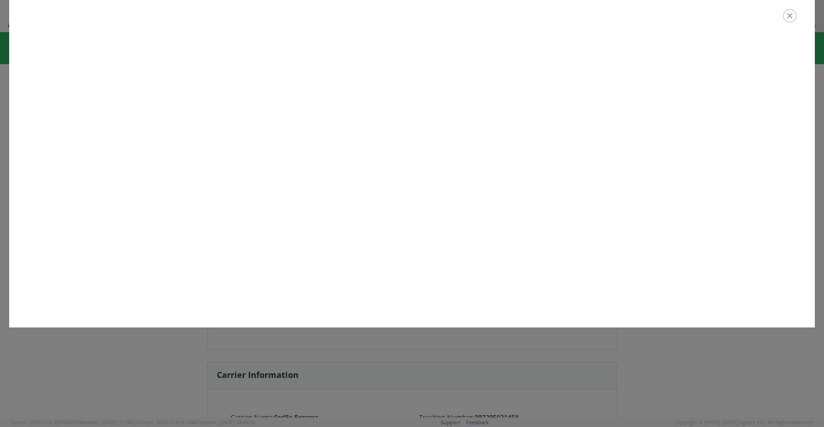
click at [791, 12] on icon "button" at bounding box center [789, 15] width 13 height 13
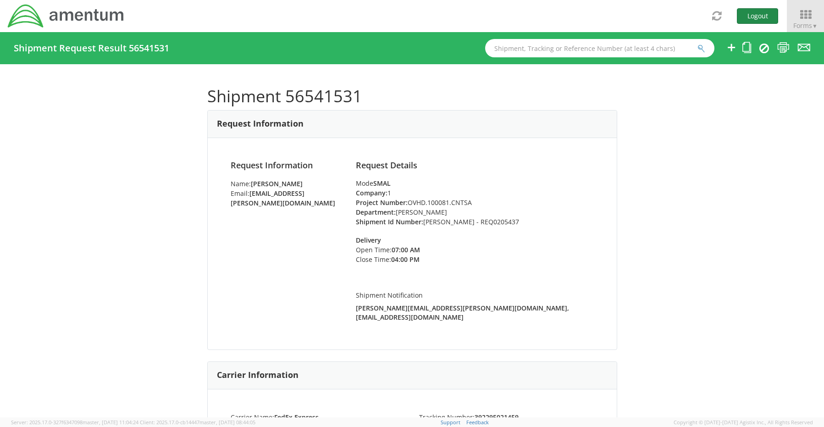
click at [749, 14] on button "Logout" at bounding box center [756, 16] width 41 height 16
